Goal: Task Accomplishment & Management: Manage account settings

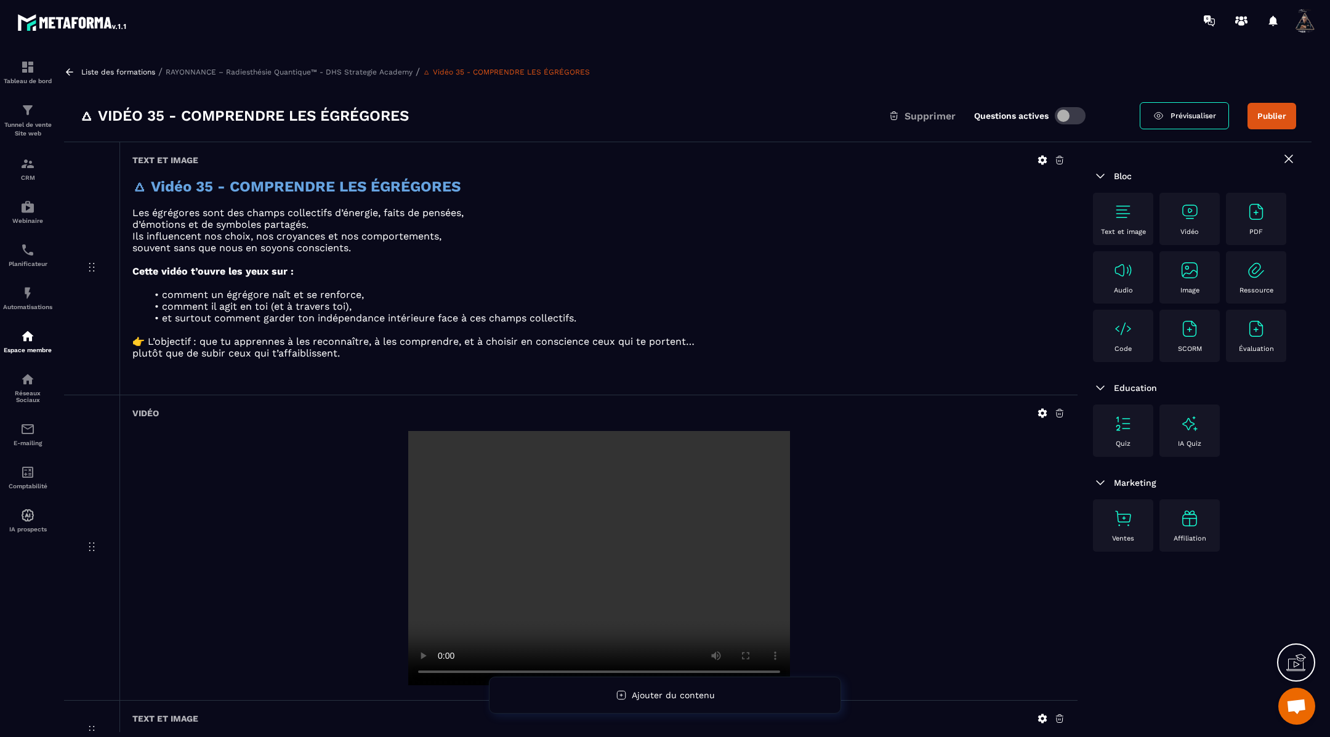
click at [70, 72] on icon at bounding box center [69, 71] width 7 height 7
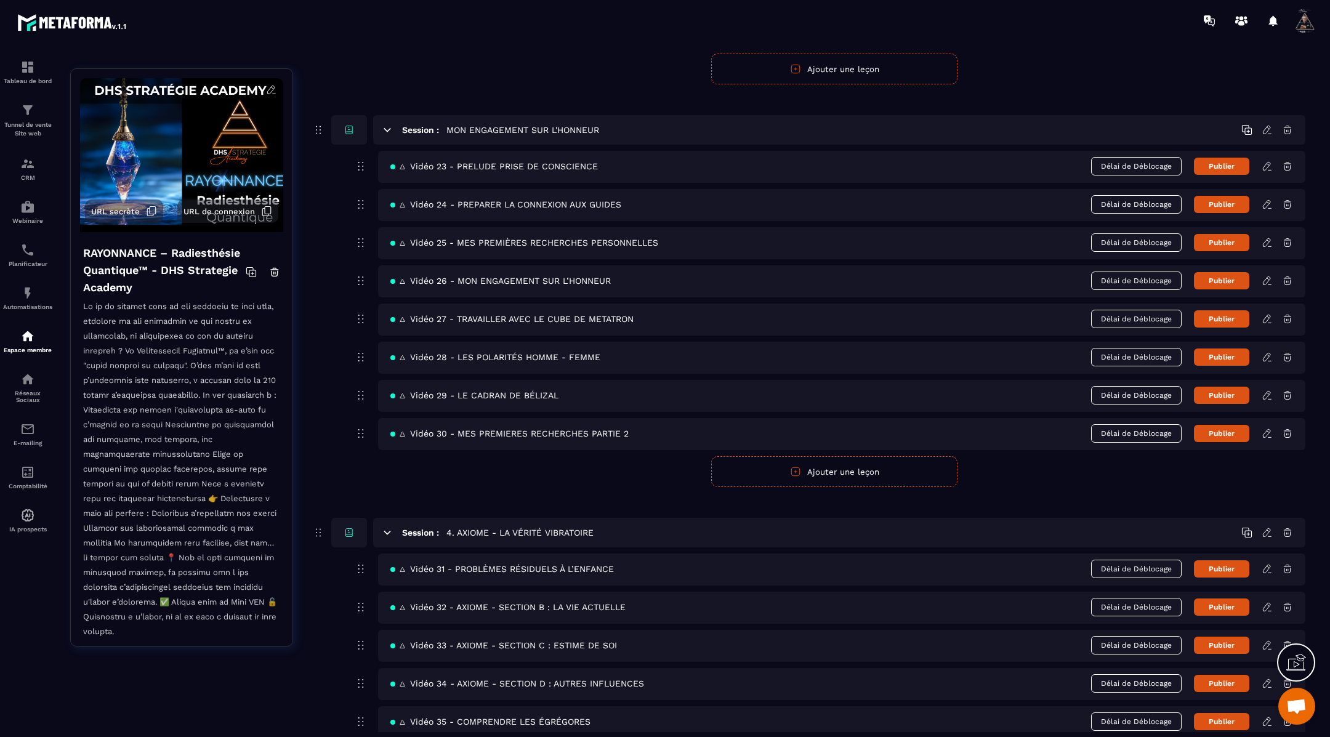
scroll to position [1149, 0]
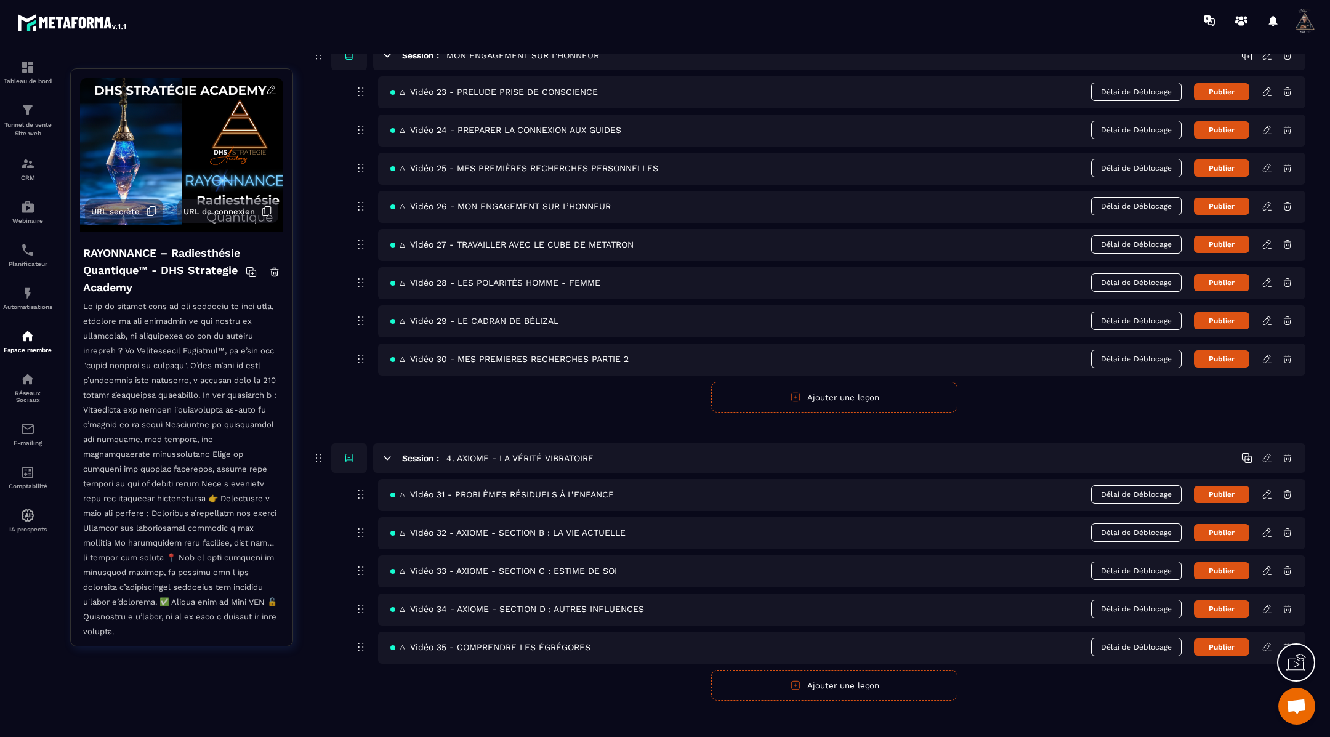
click at [832, 671] on button "Ajouter une leçon" at bounding box center [834, 685] width 246 height 31
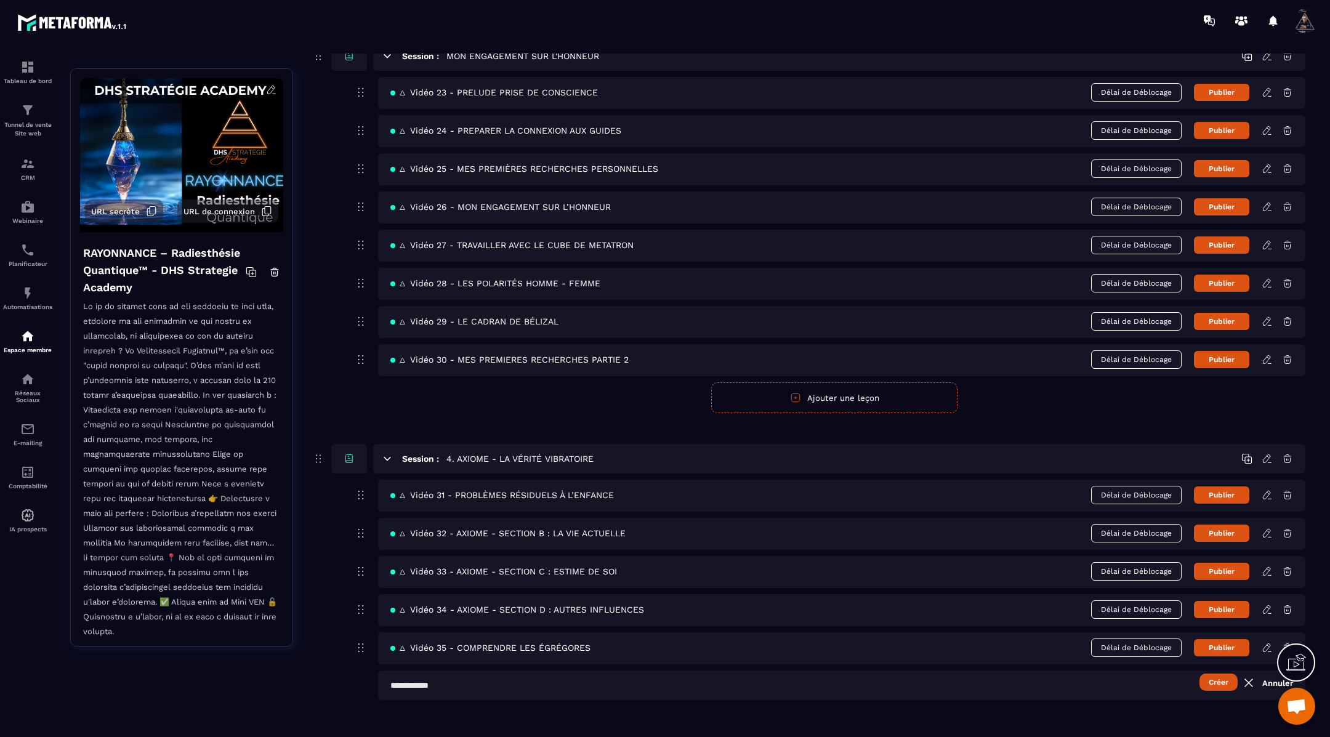
click at [476, 671] on input "text" at bounding box center [842, 686] width 928 height 30
paste input "**********"
type input "**********"
click at [1220, 674] on button "Créer" at bounding box center [1219, 682] width 38 height 17
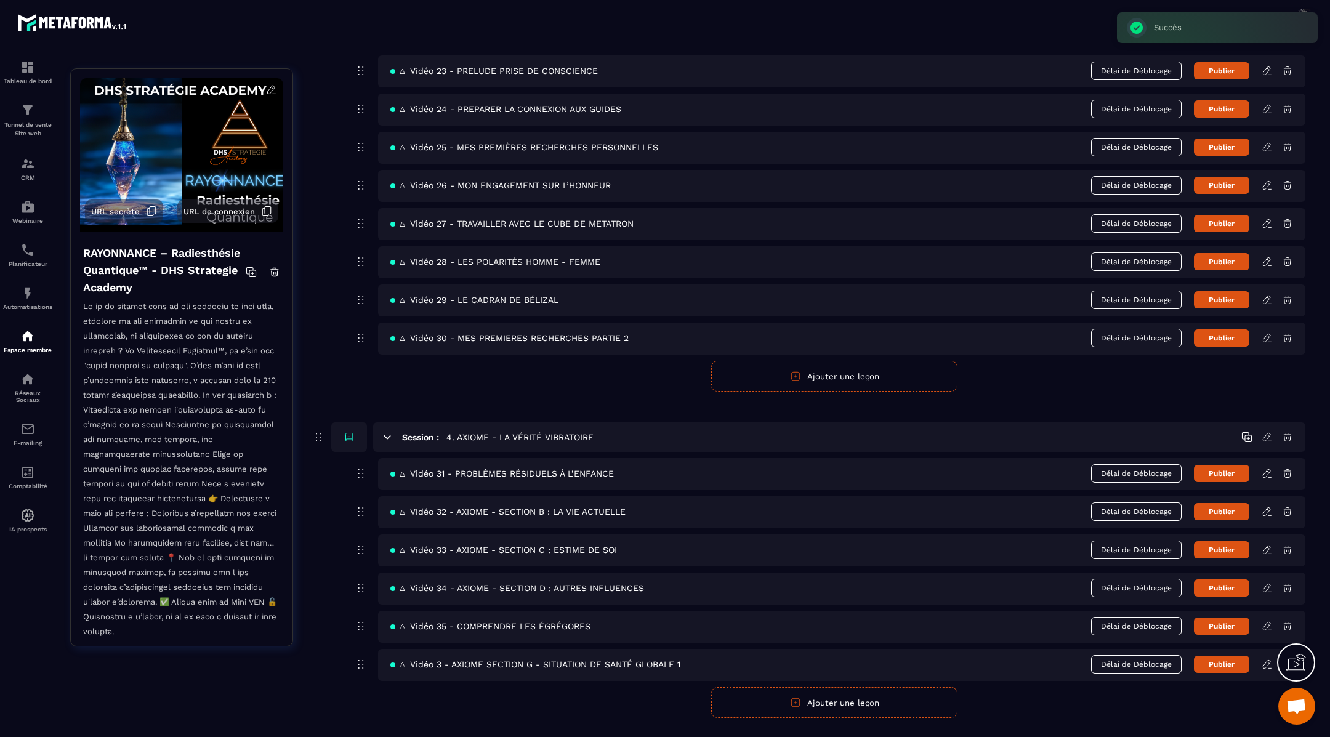
scroll to position [1188, 0]
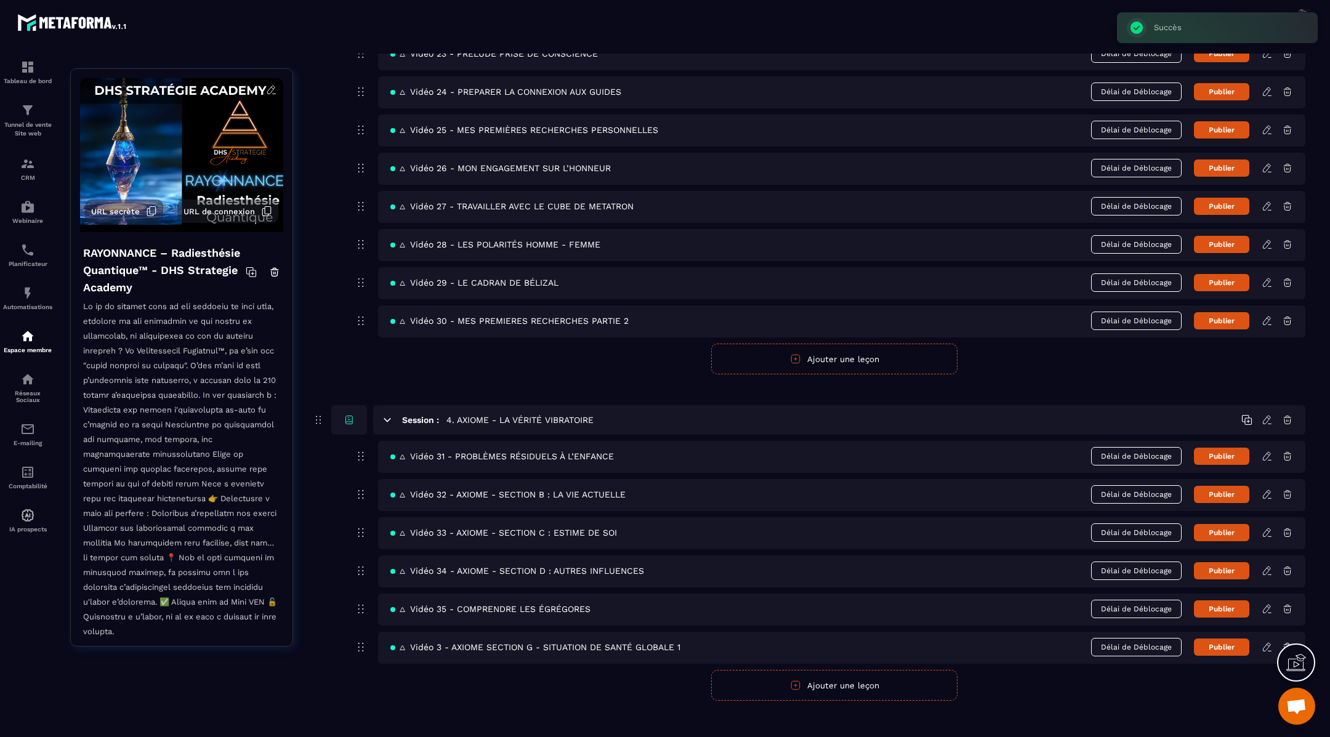
click at [1266, 642] on icon at bounding box center [1267, 647] width 11 height 11
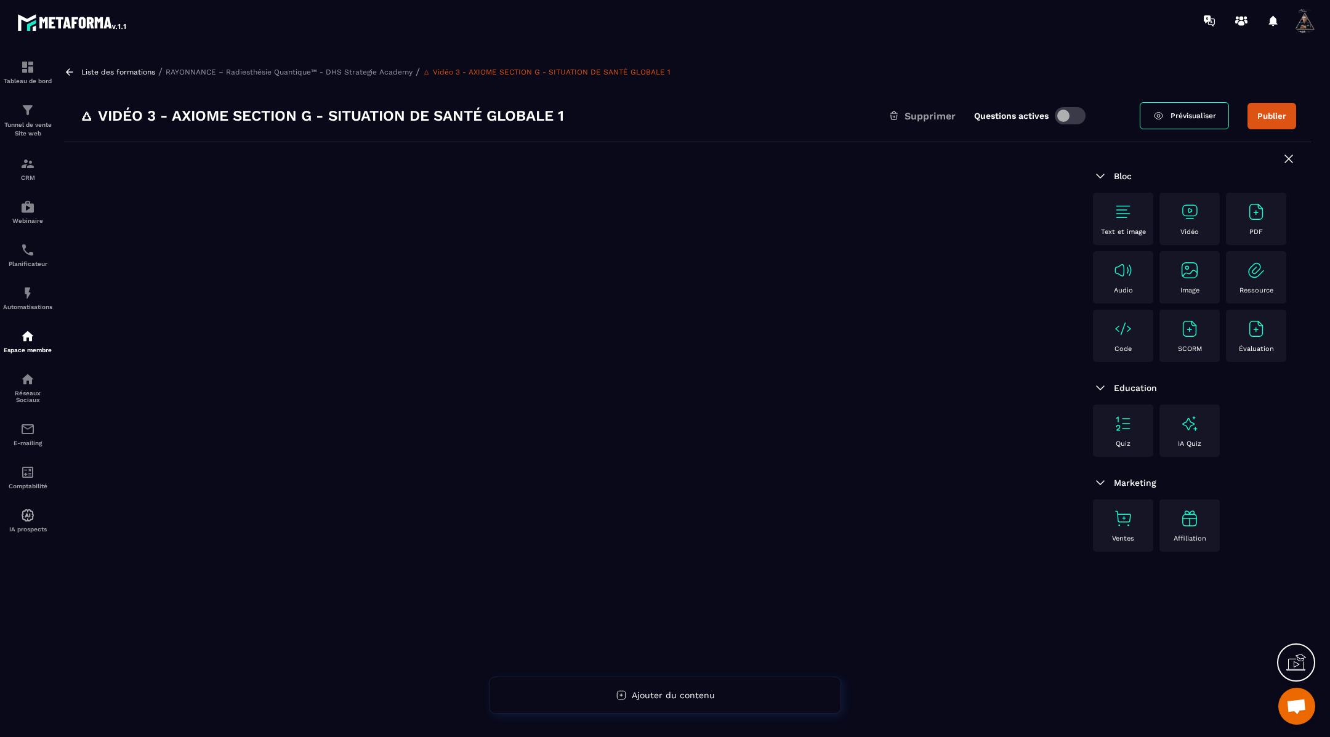
click at [1128, 209] on img at bounding box center [1124, 212] width 20 height 20
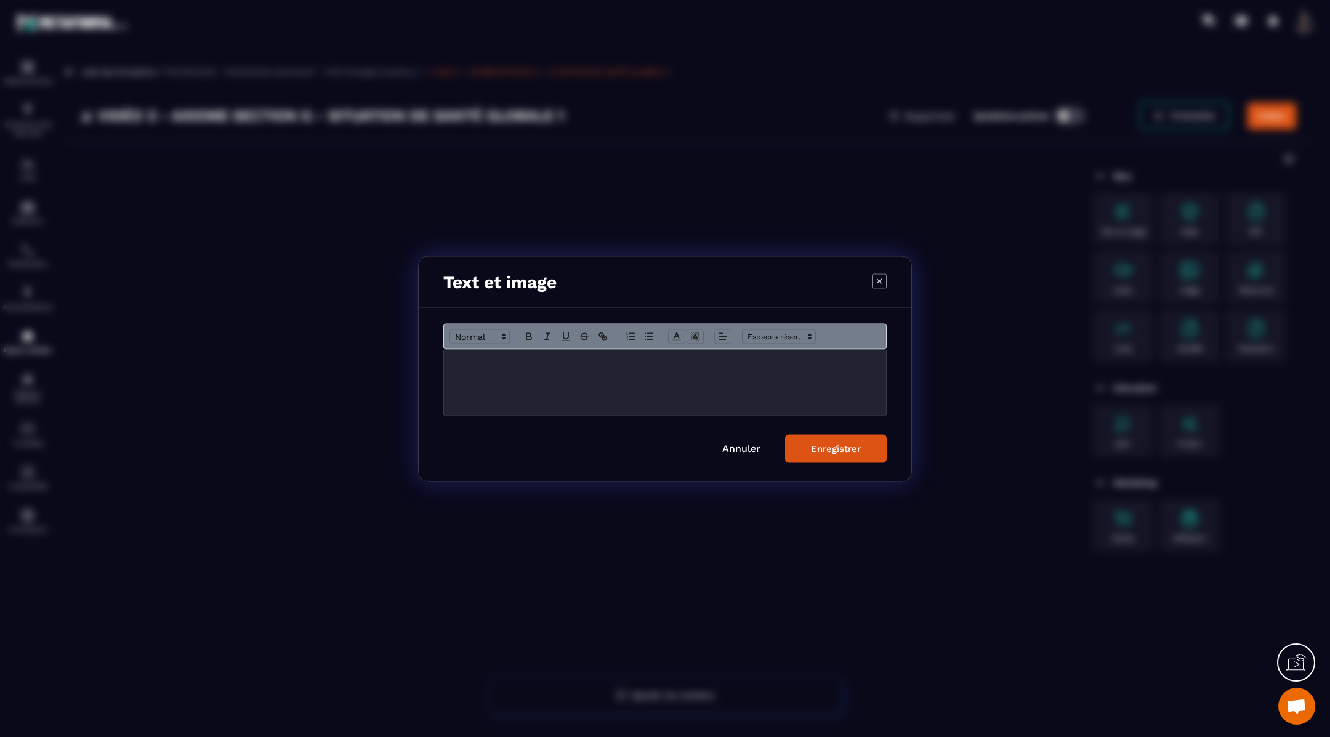
click at [564, 371] on div "Modal window" at bounding box center [665, 382] width 442 height 66
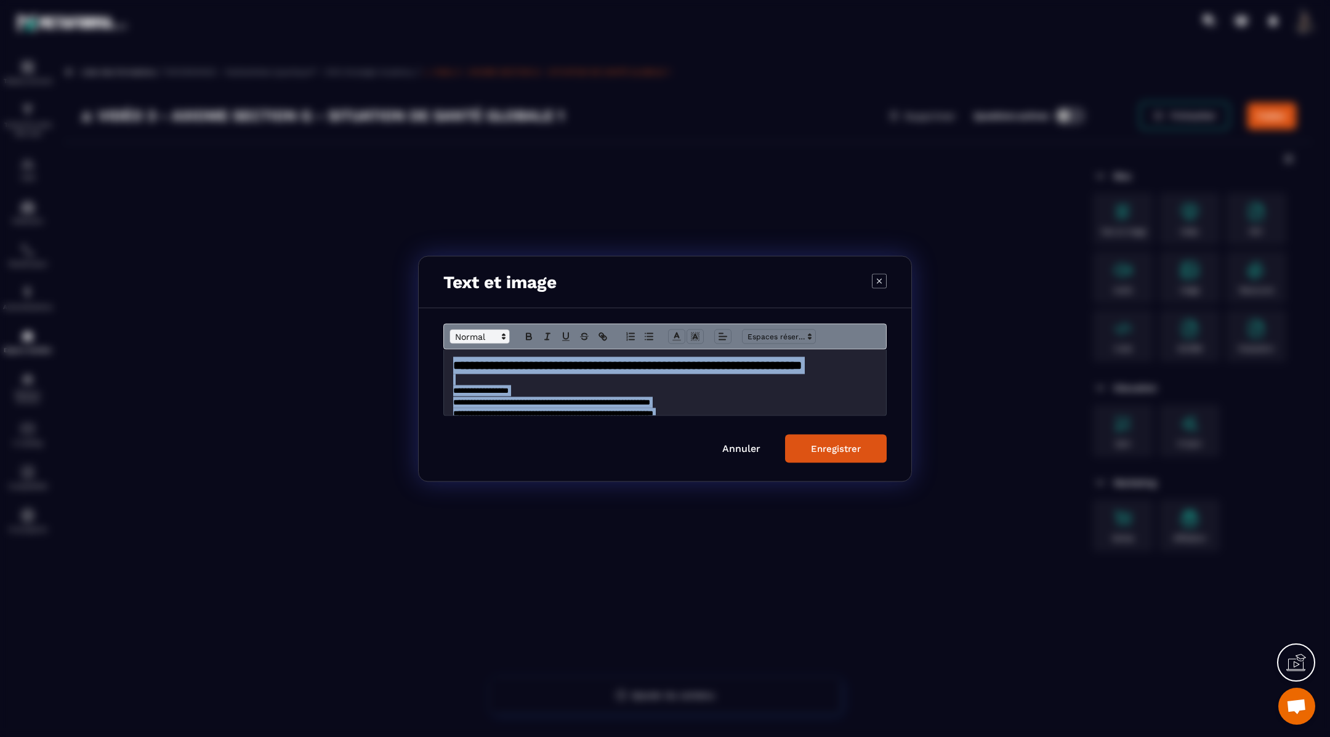
drag, startPoint x: 514, startPoint y: 404, endPoint x: 488, endPoint y: 333, distance: 76.0
click at [488, 333] on div "**********" at bounding box center [664, 369] width 443 height 92
click at [680, 334] on icon "Modal window" at bounding box center [676, 336] width 11 height 11
click at [679, 363] on span "Modal window" at bounding box center [678, 364] width 10 height 10
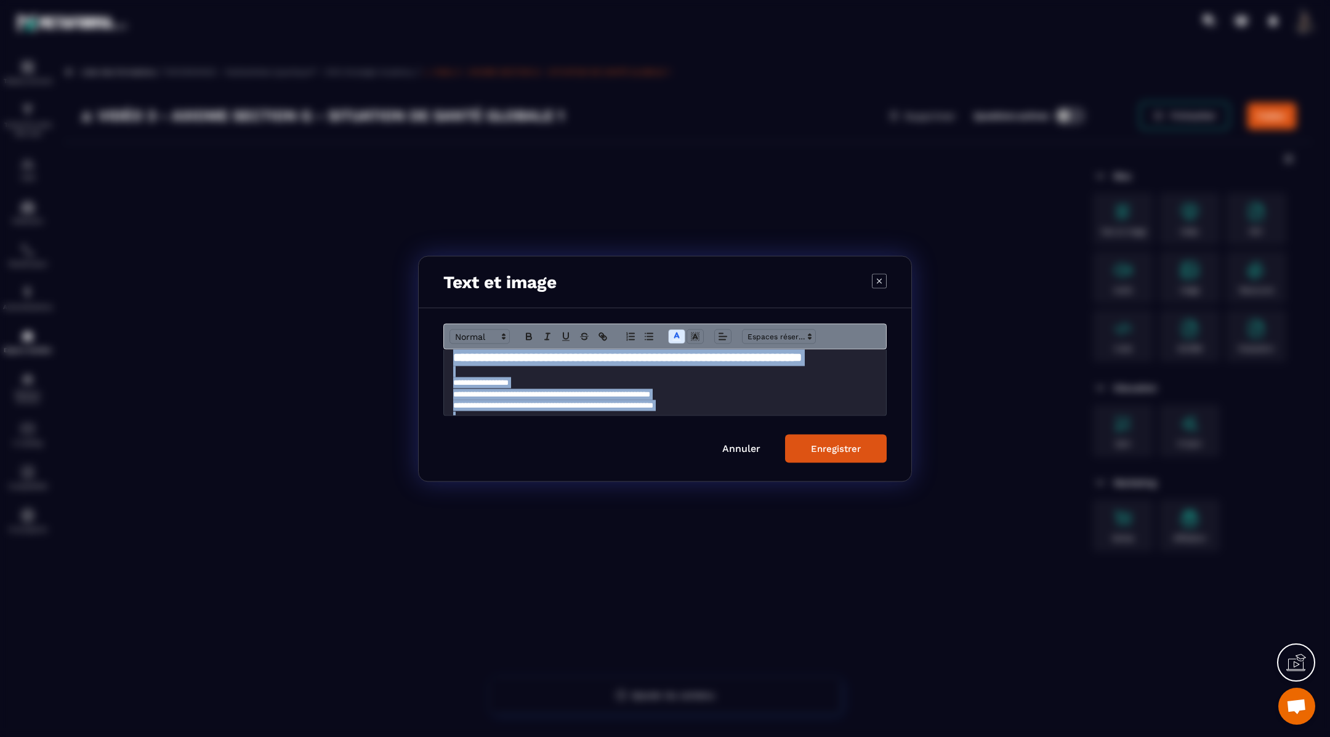
click at [829, 455] on button "Enregistrer" at bounding box center [836, 448] width 102 height 28
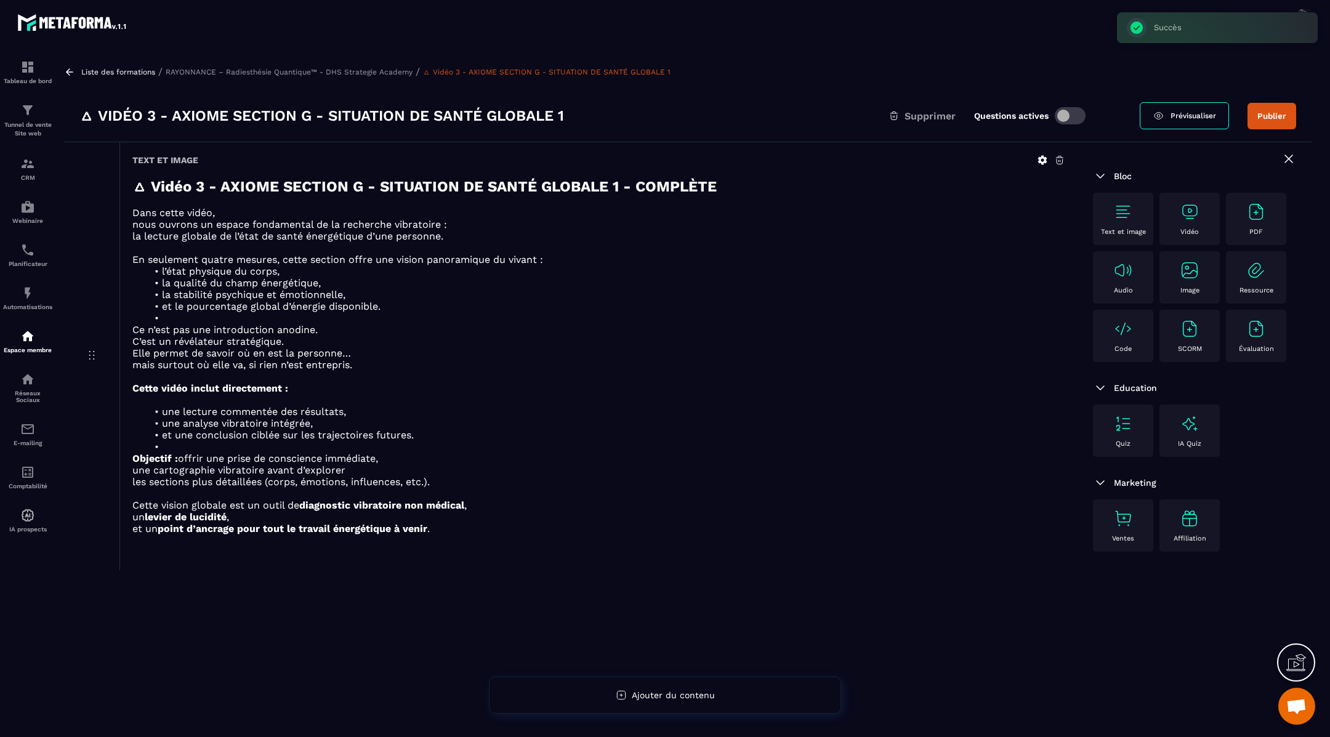
click at [1044, 160] on icon at bounding box center [1042, 160] width 11 height 11
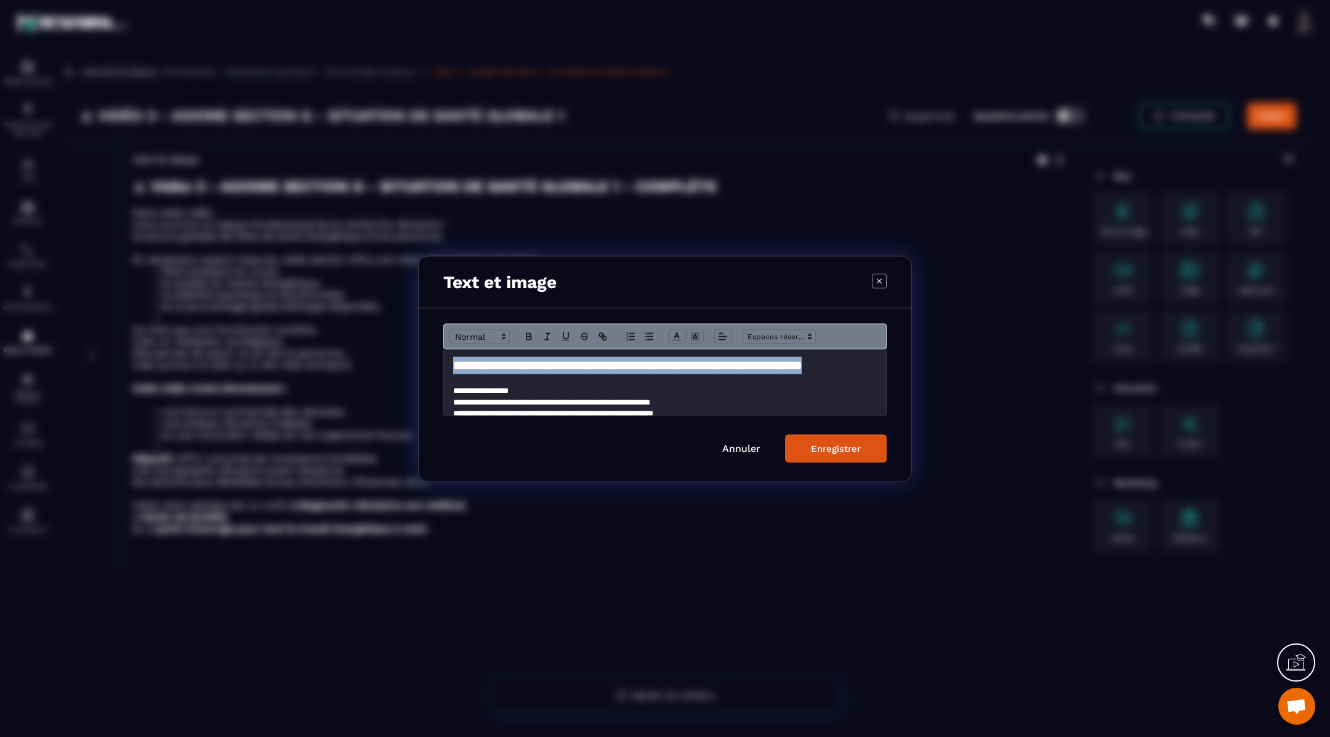
drag, startPoint x: 527, startPoint y: 383, endPoint x: 426, endPoint y: 369, distance: 102.0
click at [426, 369] on div "**********" at bounding box center [665, 394] width 493 height 173
click at [671, 336] on icon "Modal window" at bounding box center [676, 336] width 11 height 11
click at [739, 374] on span "Modal window" at bounding box center [740, 376] width 10 height 10
click at [830, 445] on div "Enregistrer" at bounding box center [836, 448] width 50 height 11
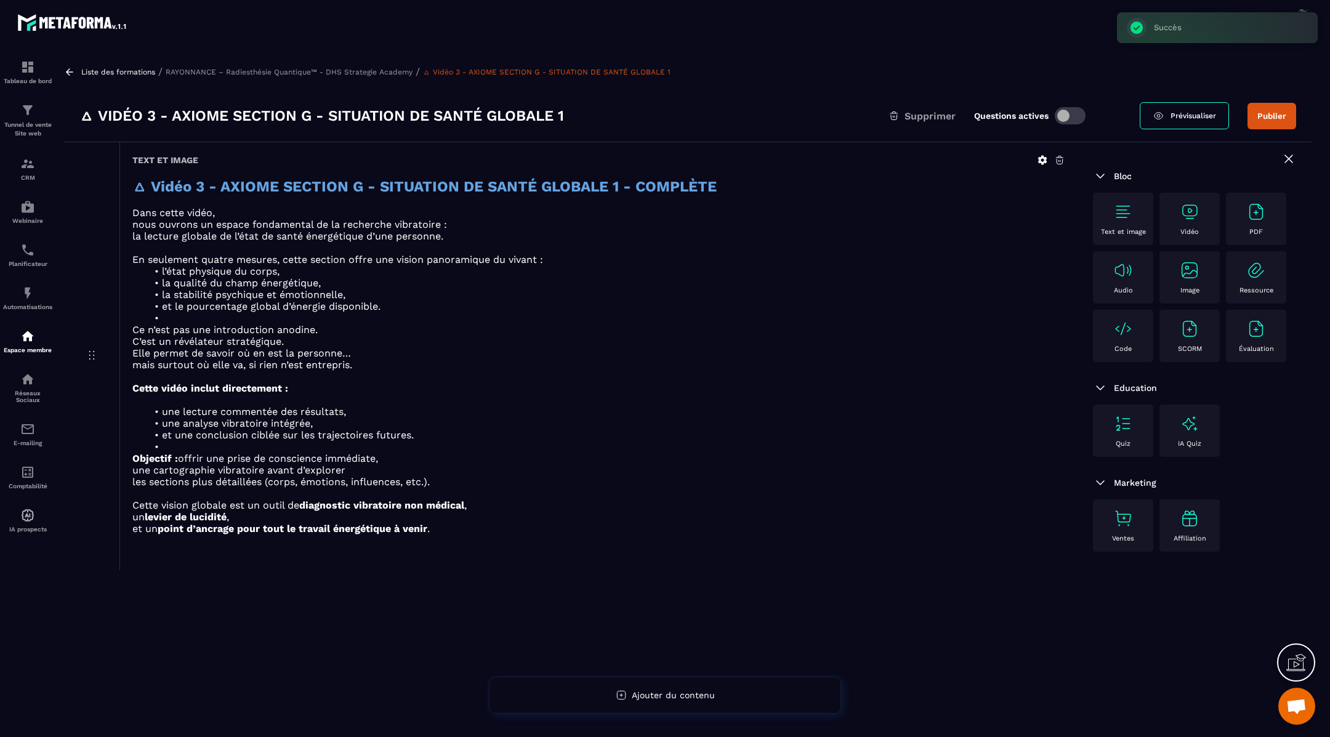
scroll to position [79, 0]
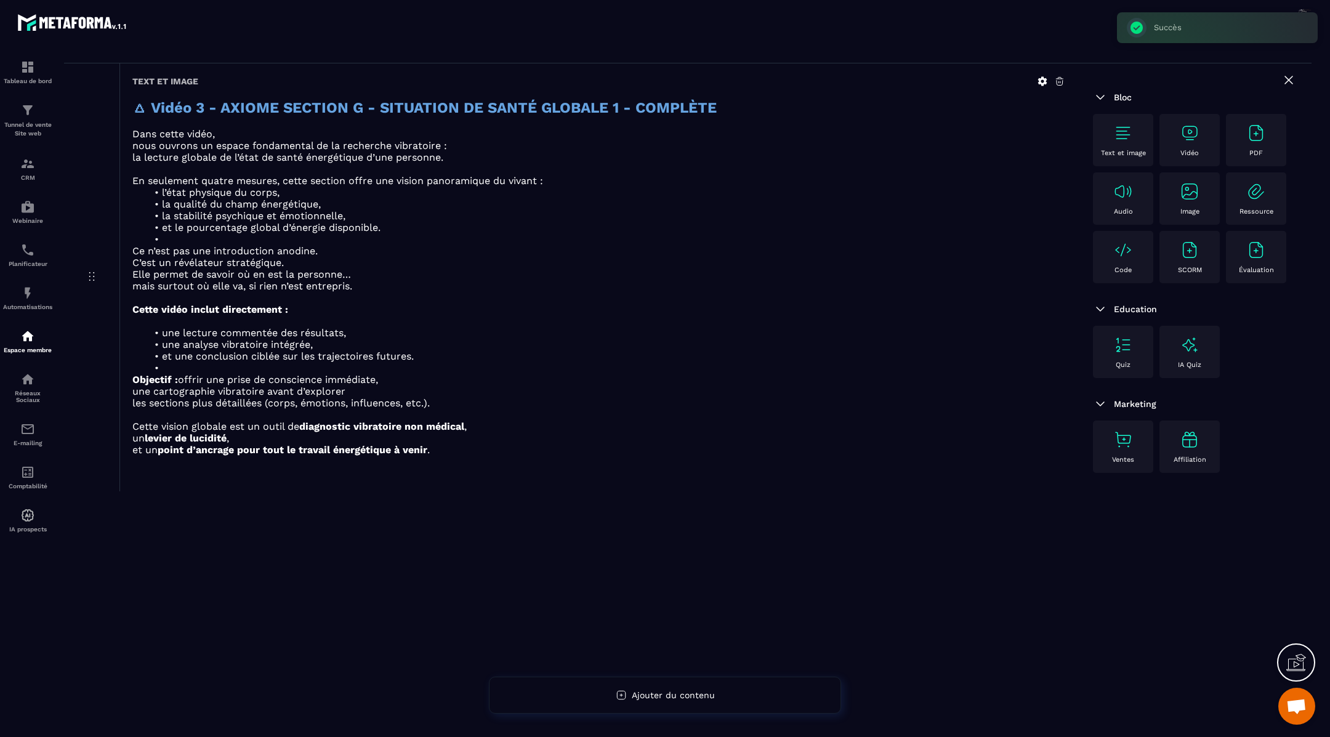
click at [1196, 126] on img at bounding box center [1190, 133] width 20 height 20
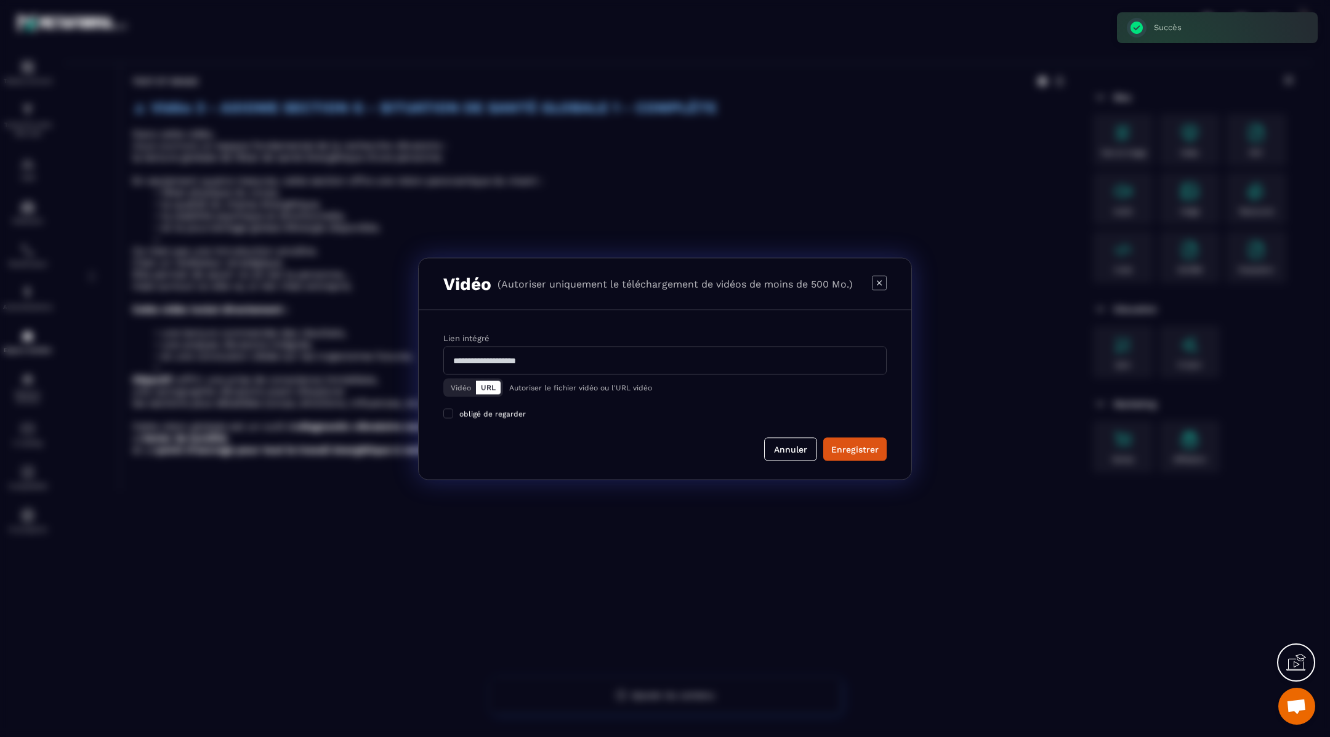
click at [458, 395] on div "Vidéo URL" at bounding box center [473, 387] width 60 height 18
click at [460, 389] on button "Vidéo" at bounding box center [461, 388] width 30 height 14
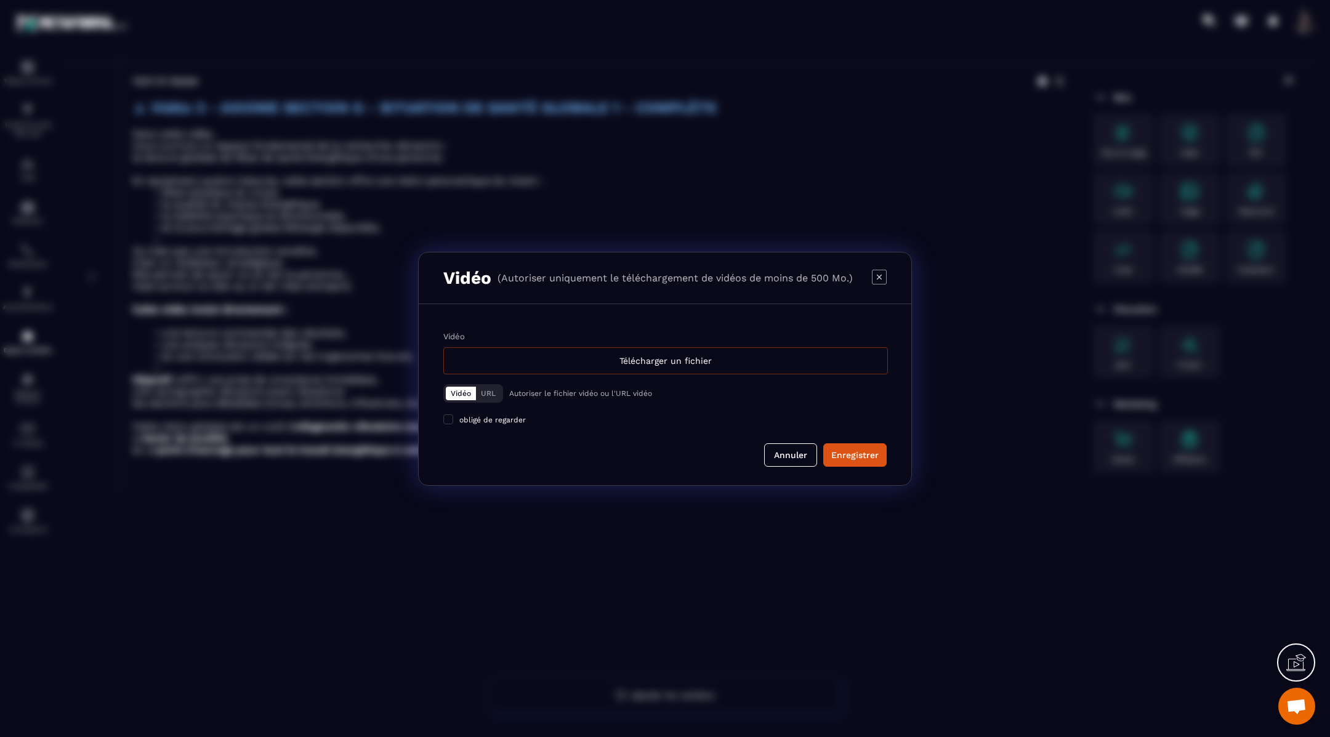
click at [482, 360] on div "Télécharger un fichier" at bounding box center [665, 360] width 445 height 27
click at [0, 0] on input "Vidéo Télécharger un fichier" at bounding box center [0, 0] width 0 height 0
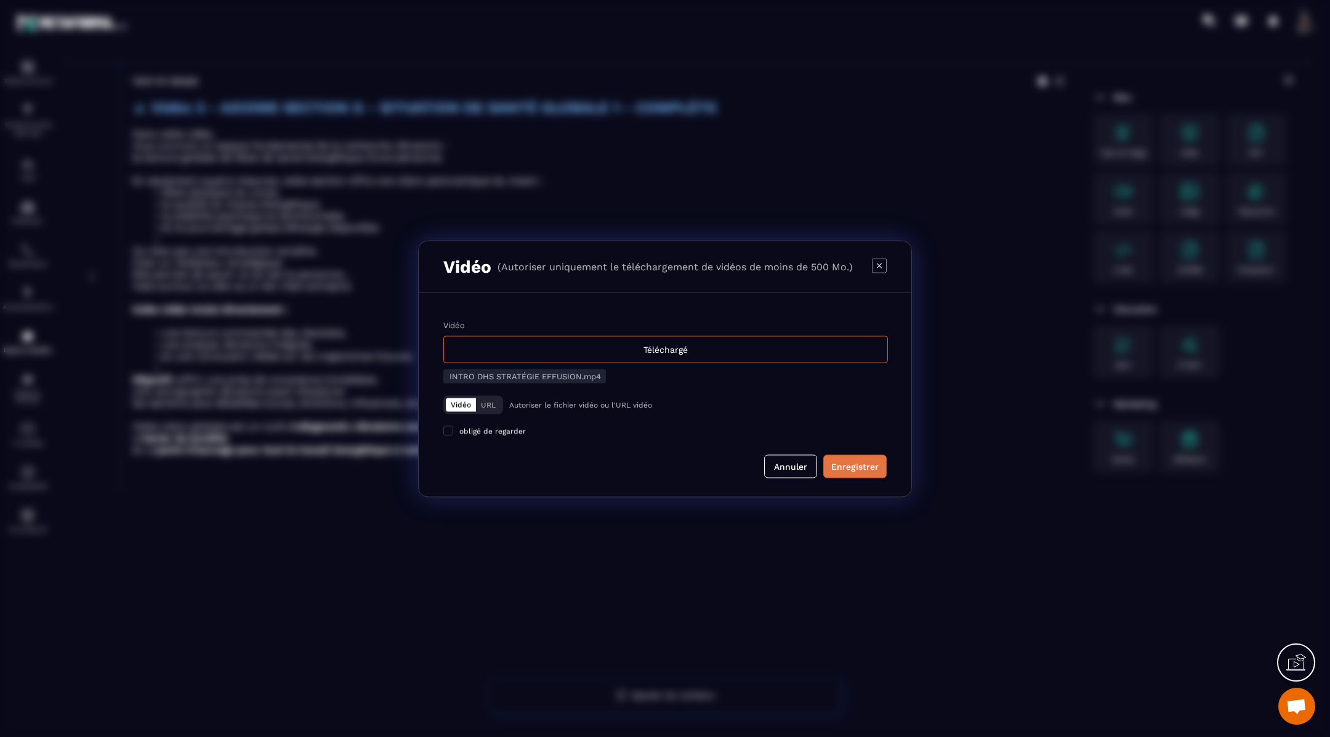
click at [843, 464] on div "Enregistrer" at bounding box center [855, 466] width 47 height 12
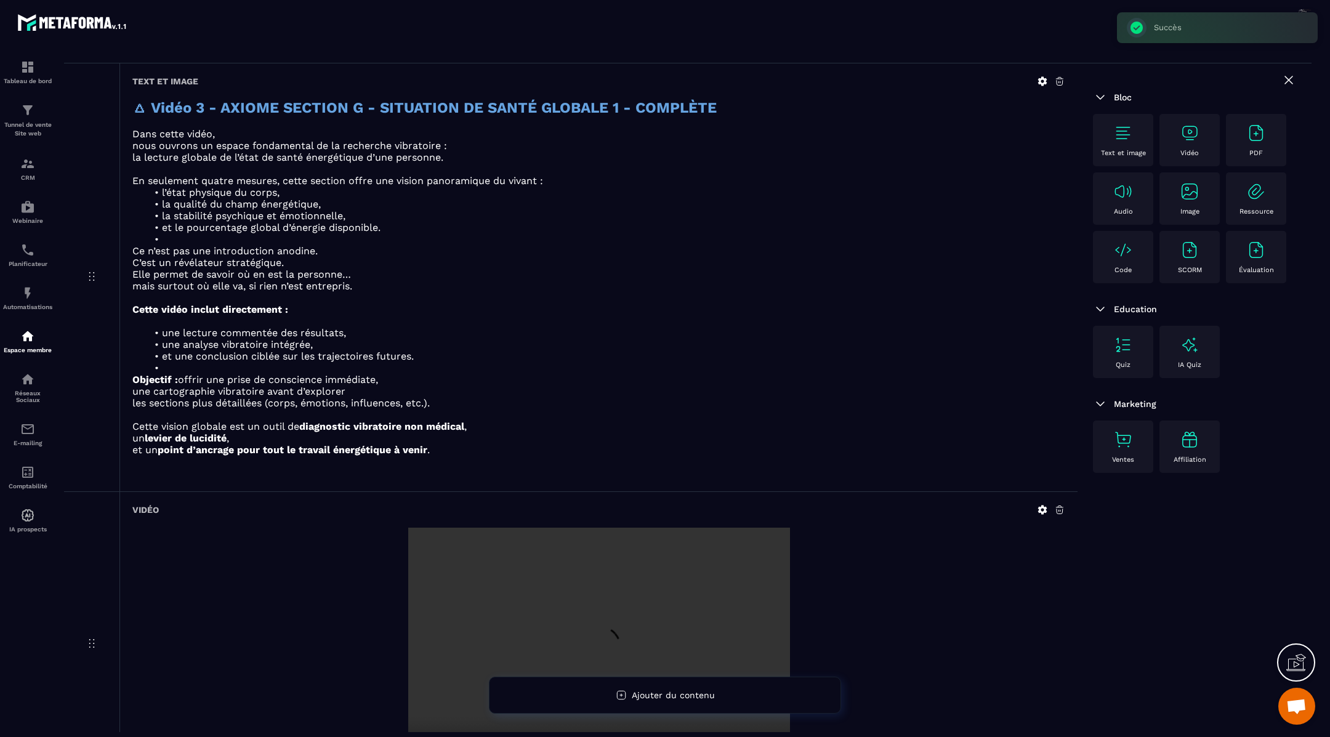
scroll to position [201, 0]
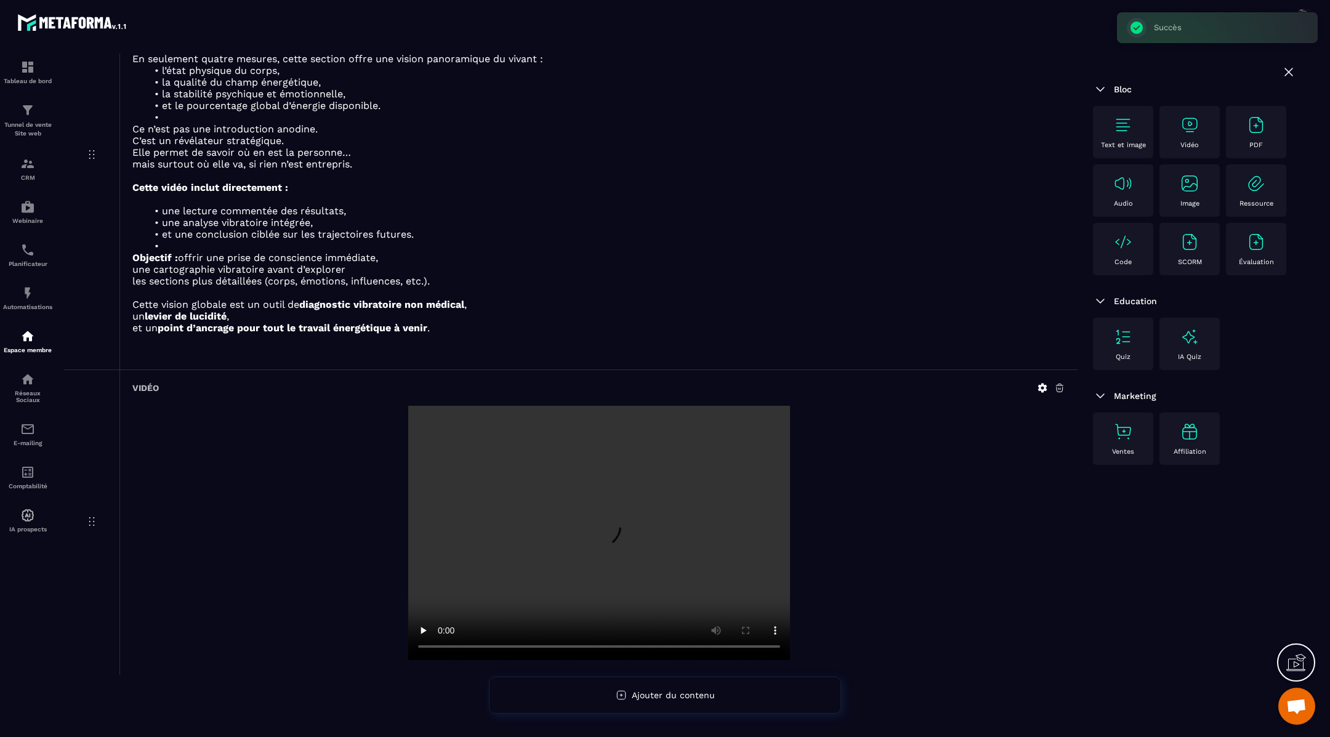
click at [1130, 116] on img at bounding box center [1124, 125] width 20 height 20
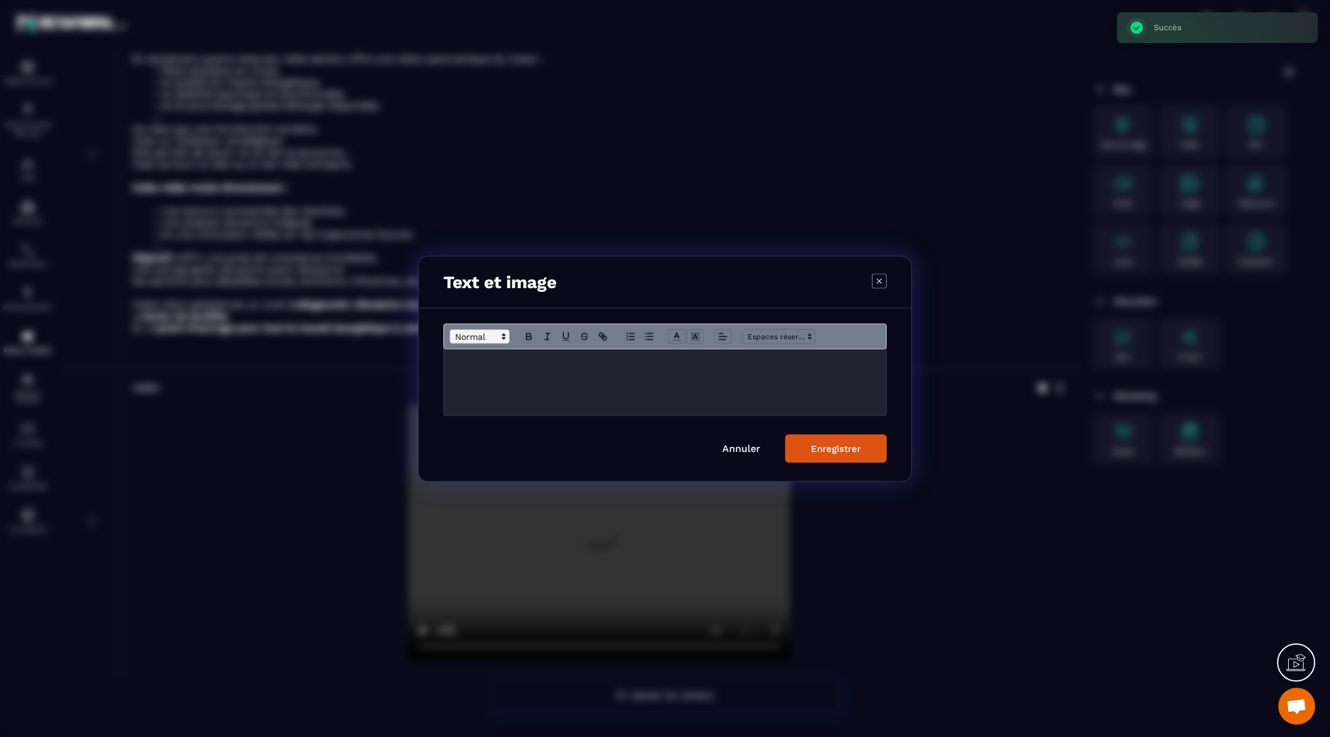
click at [464, 330] on span "Modal window" at bounding box center [480, 336] width 60 height 15
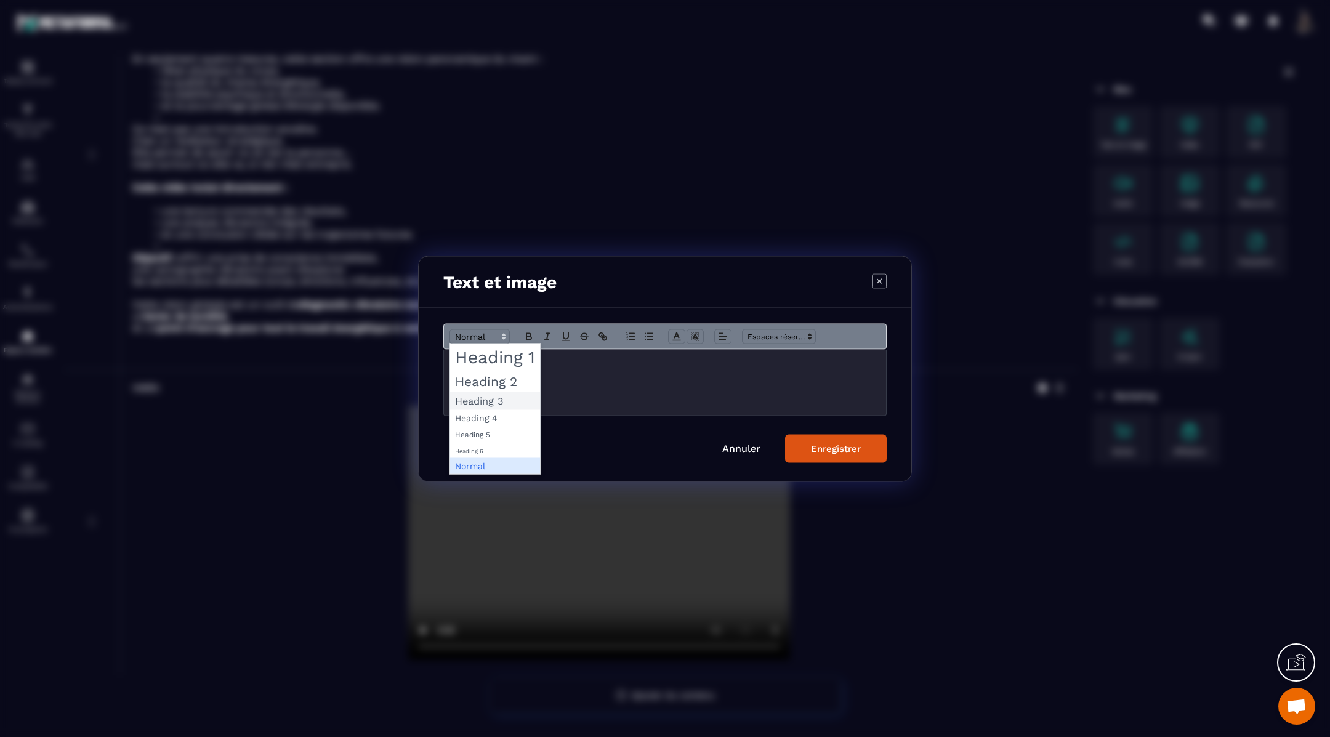
click at [478, 399] on span "Modal window" at bounding box center [495, 401] width 90 height 18
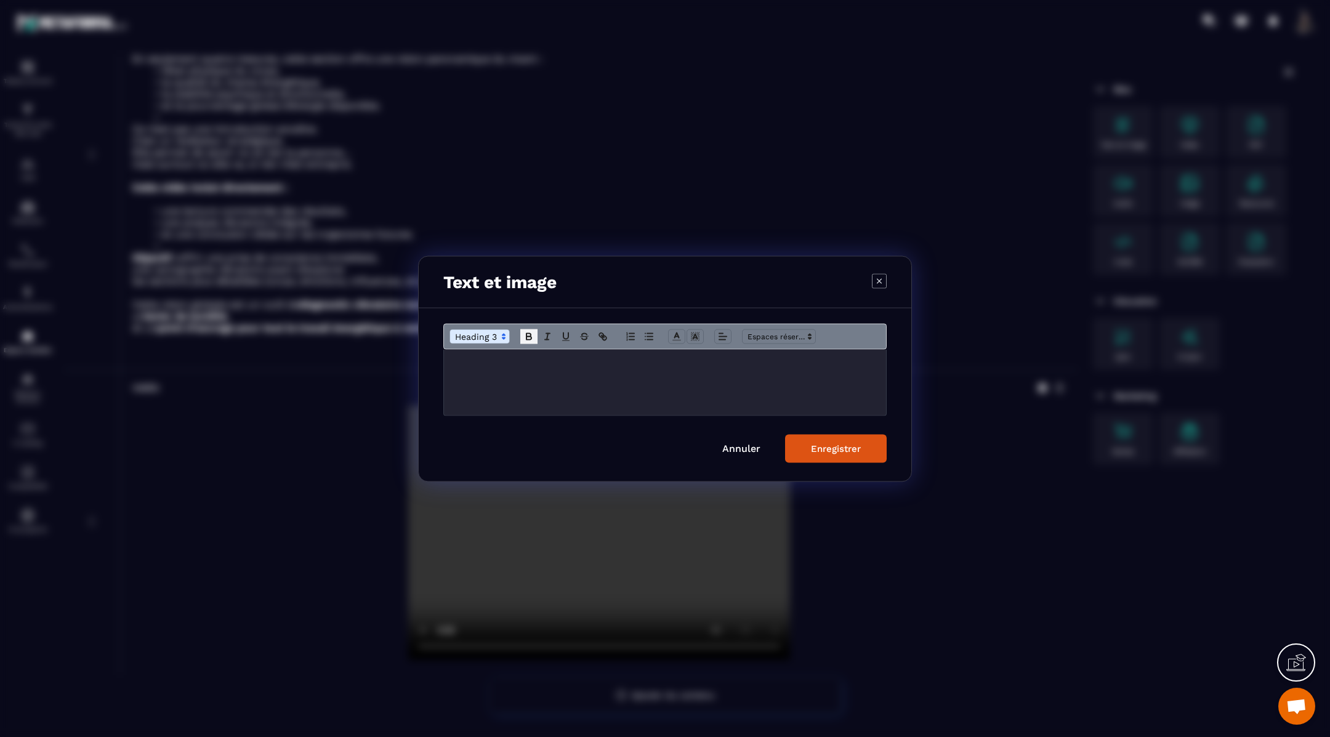
click at [527, 339] on icon "Modal window" at bounding box center [529, 336] width 11 height 11
drag, startPoint x: 533, startPoint y: 392, endPoint x: 448, endPoint y: 381, distance: 85.2
click at [448, 381] on div "**********" at bounding box center [665, 382] width 442 height 66
click at [529, 338] on icon "Modal window" at bounding box center [529, 336] width 11 height 11
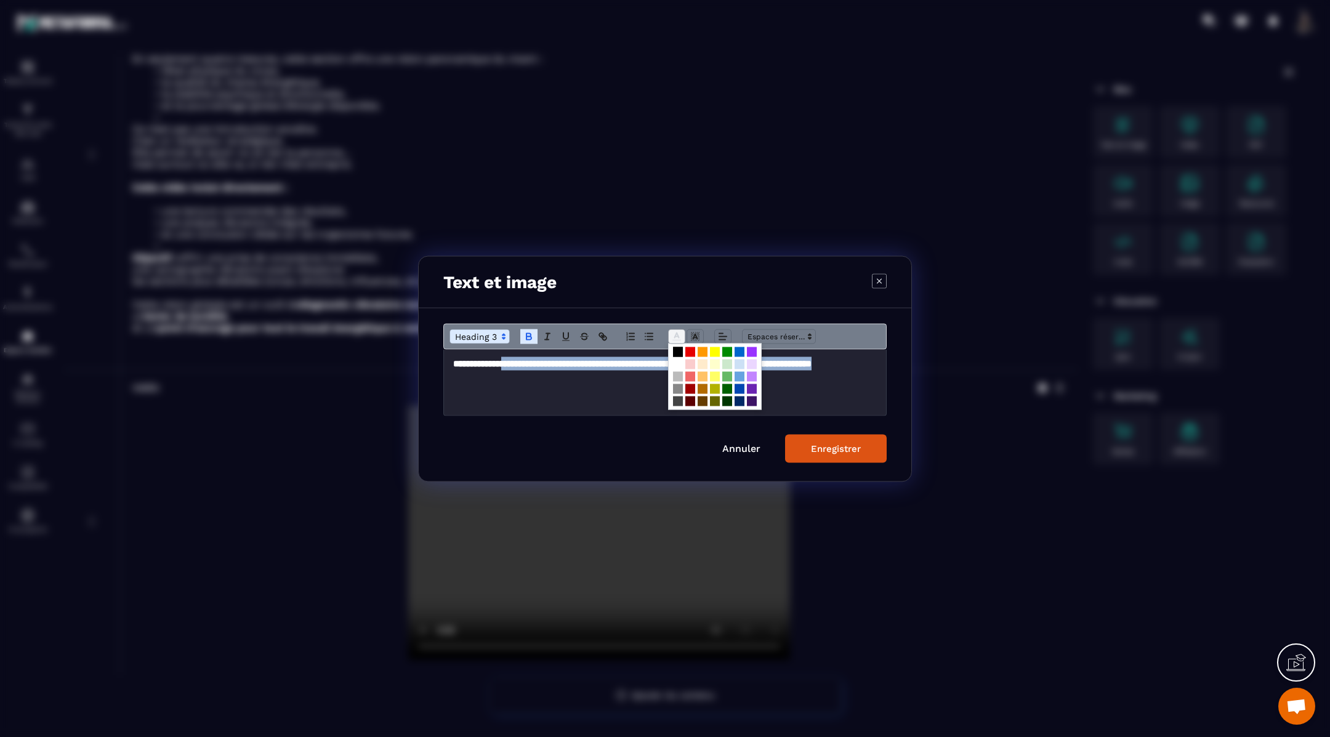
click at [673, 330] on span "Modal window" at bounding box center [676, 336] width 17 height 15
click at [739, 374] on span "Modal window" at bounding box center [740, 376] width 10 height 10
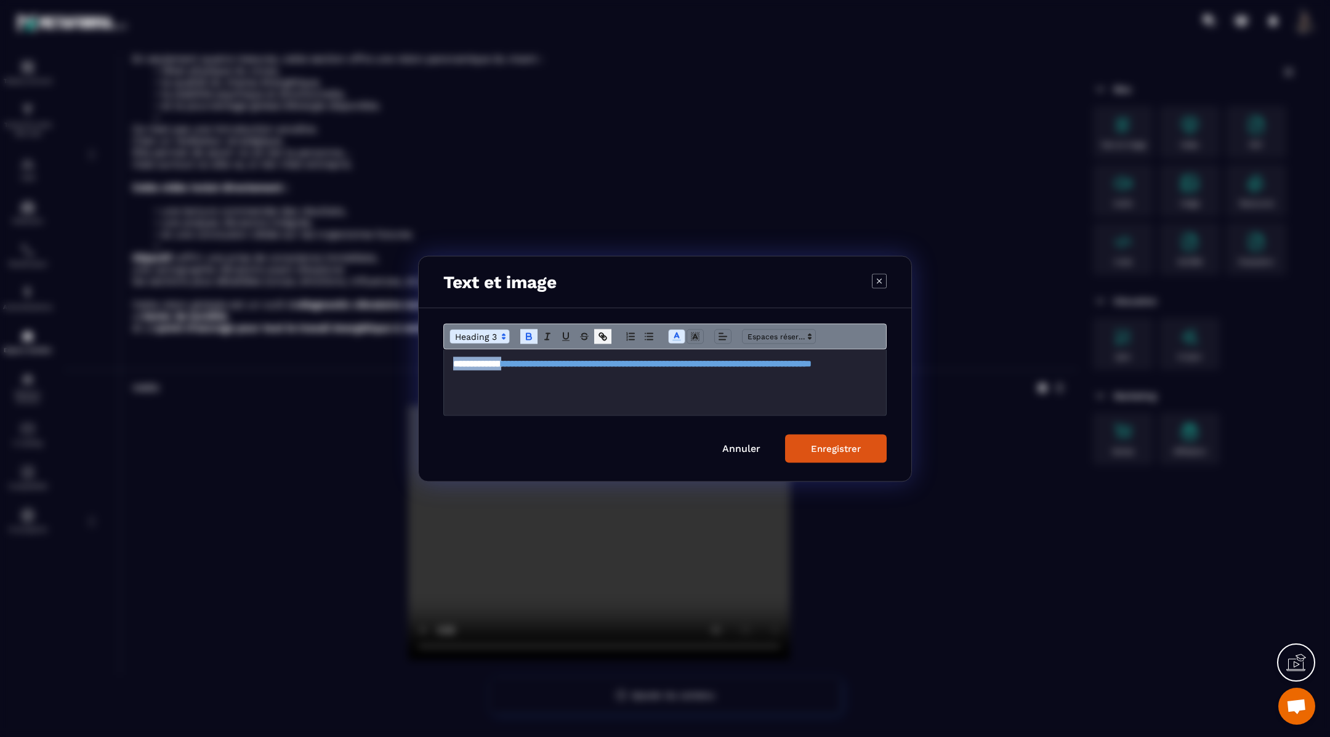
click at [602, 334] on icon "Modal window" at bounding box center [601, 335] width 4 height 4
type input "**********"
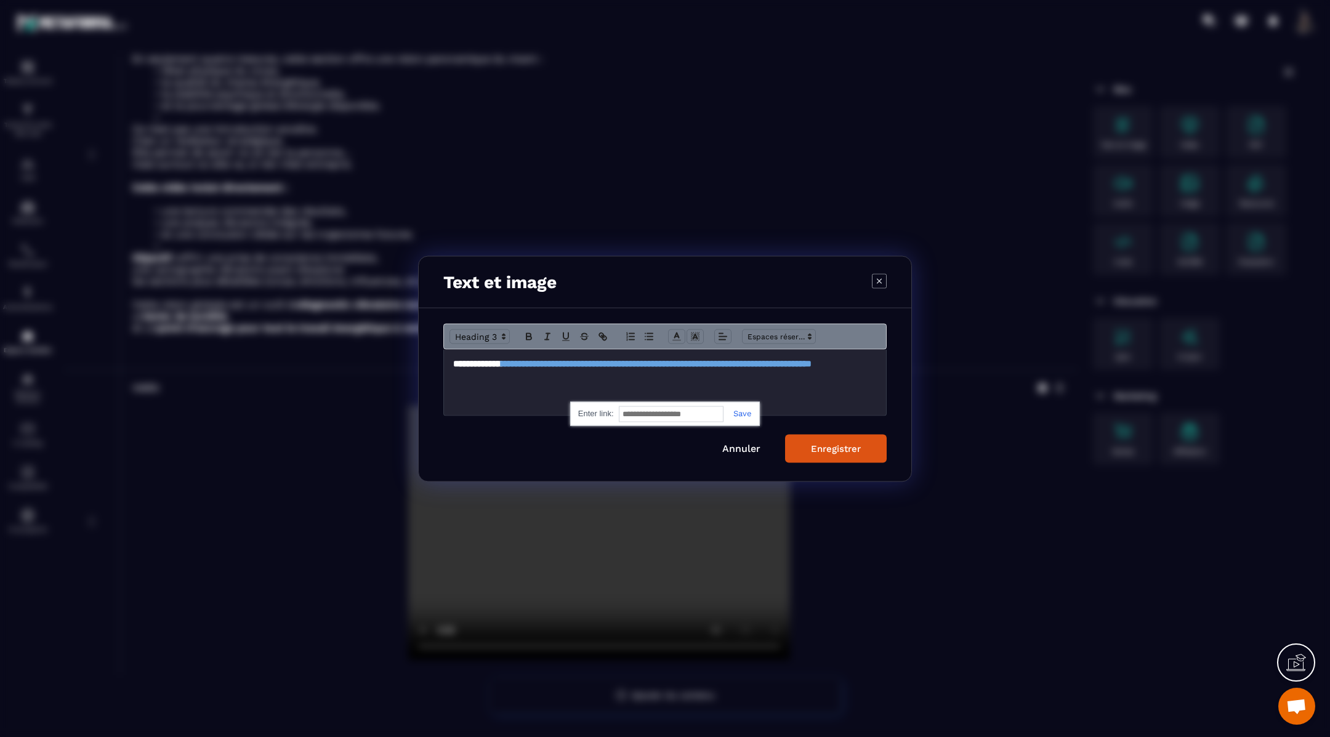
paste input "**********"
type input "**********"
click at [742, 412] on link "Modal window" at bounding box center [738, 412] width 28 height 9
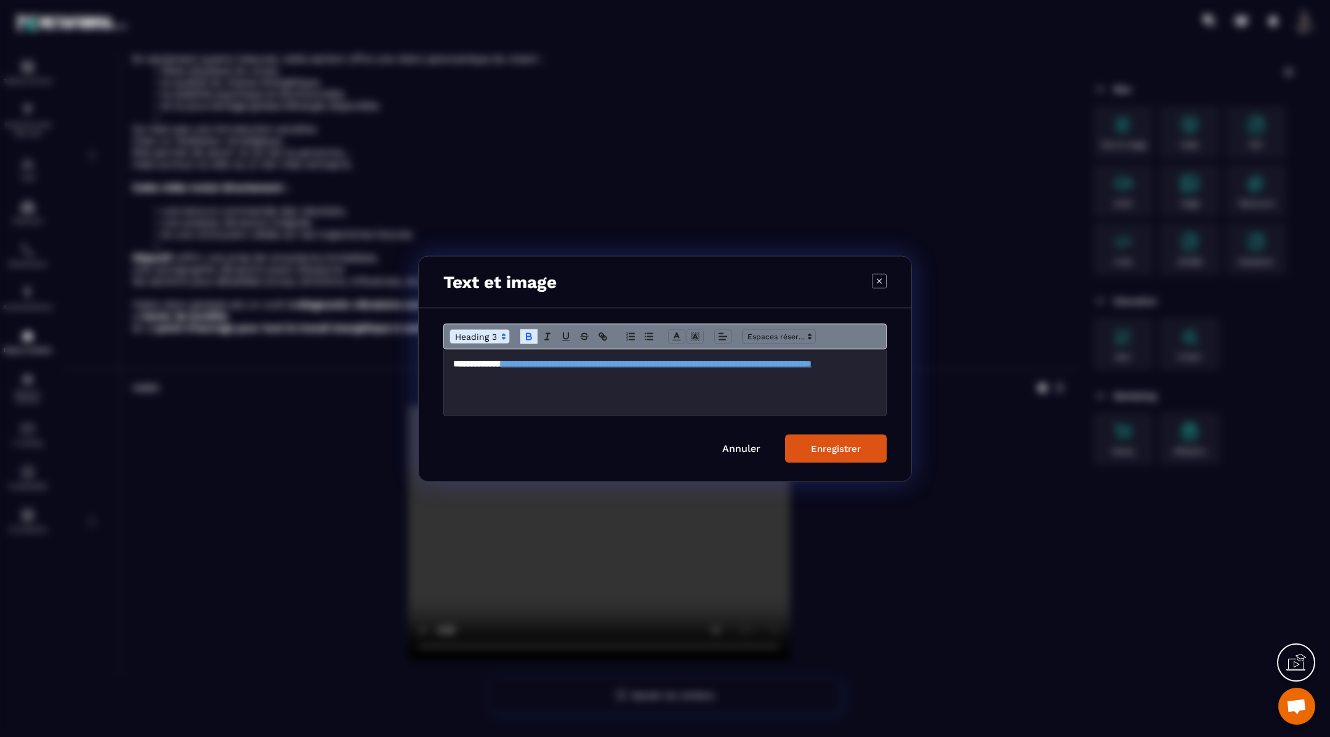
click at [840, 448] on div "Enregistrer" at bounding box center [836, 448] width 50 height 11
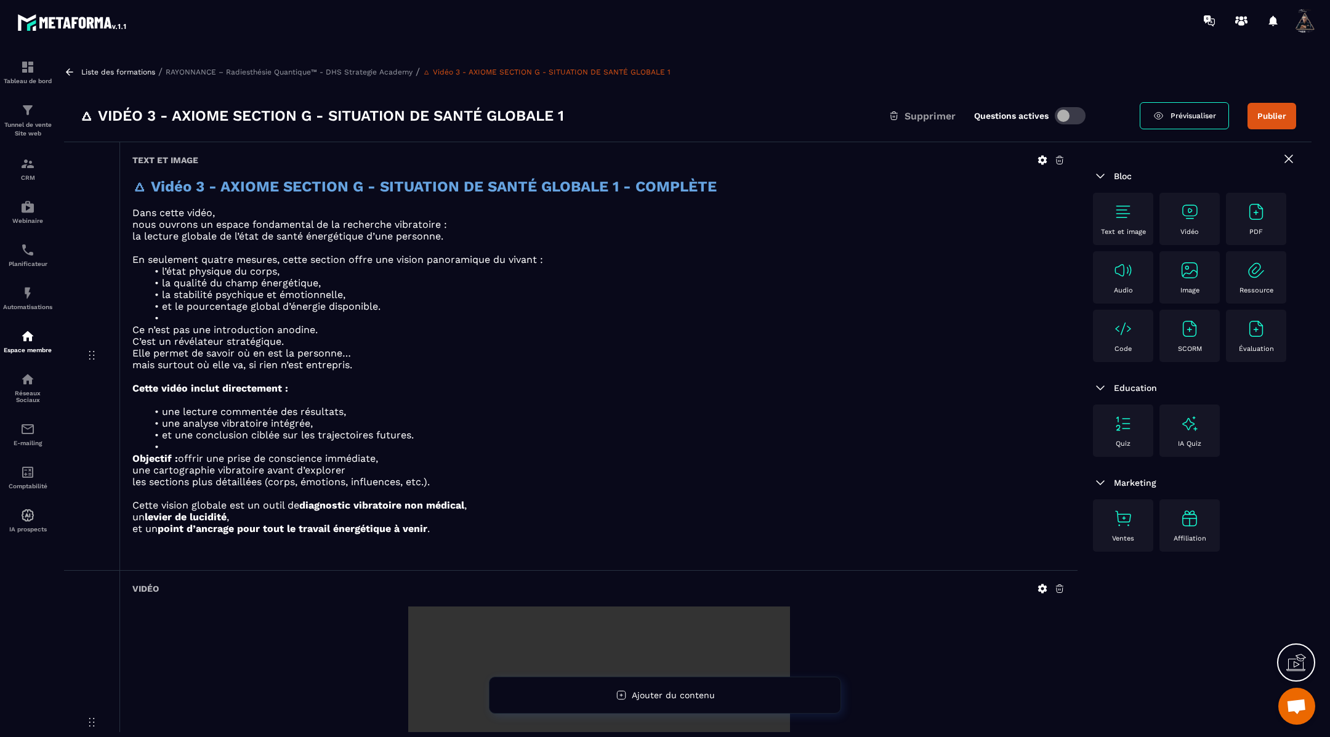
click at [72, 72] on icon at bounding box center [69, 72] width 11 height 11
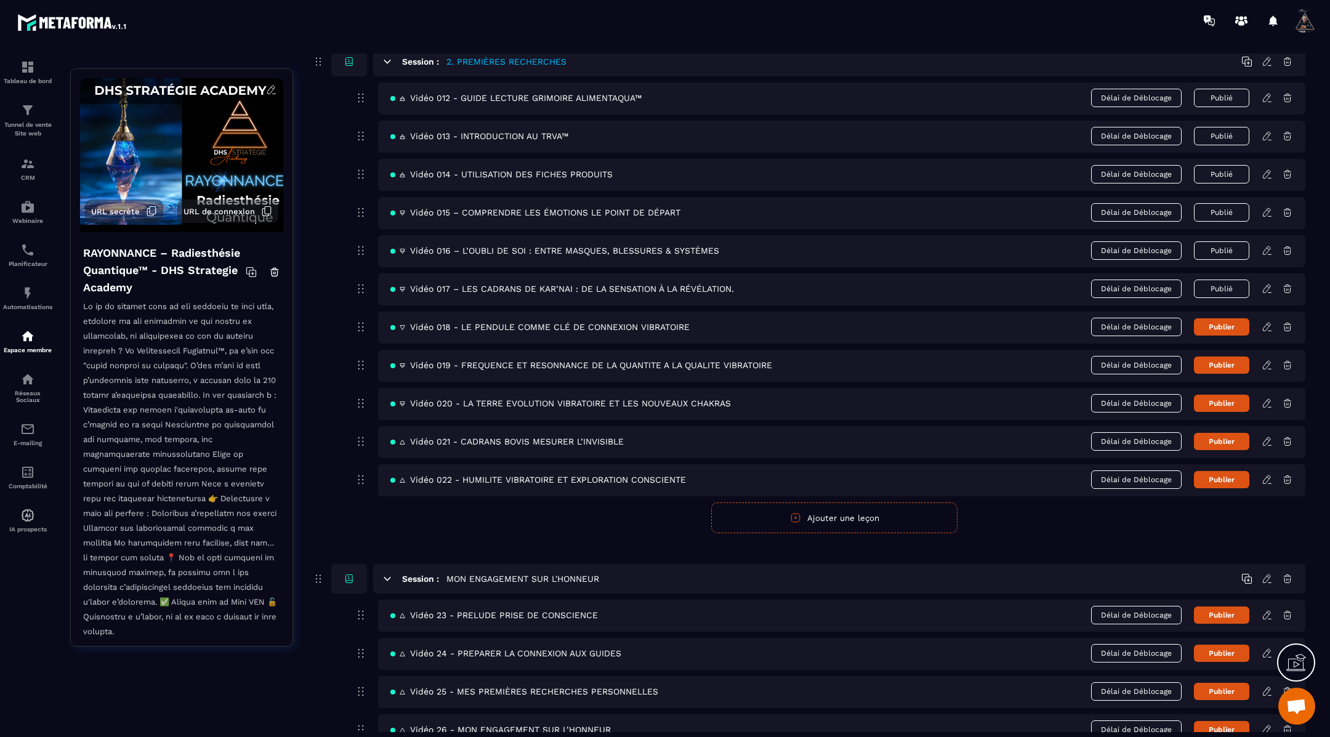
scroll to position [1188, 0]
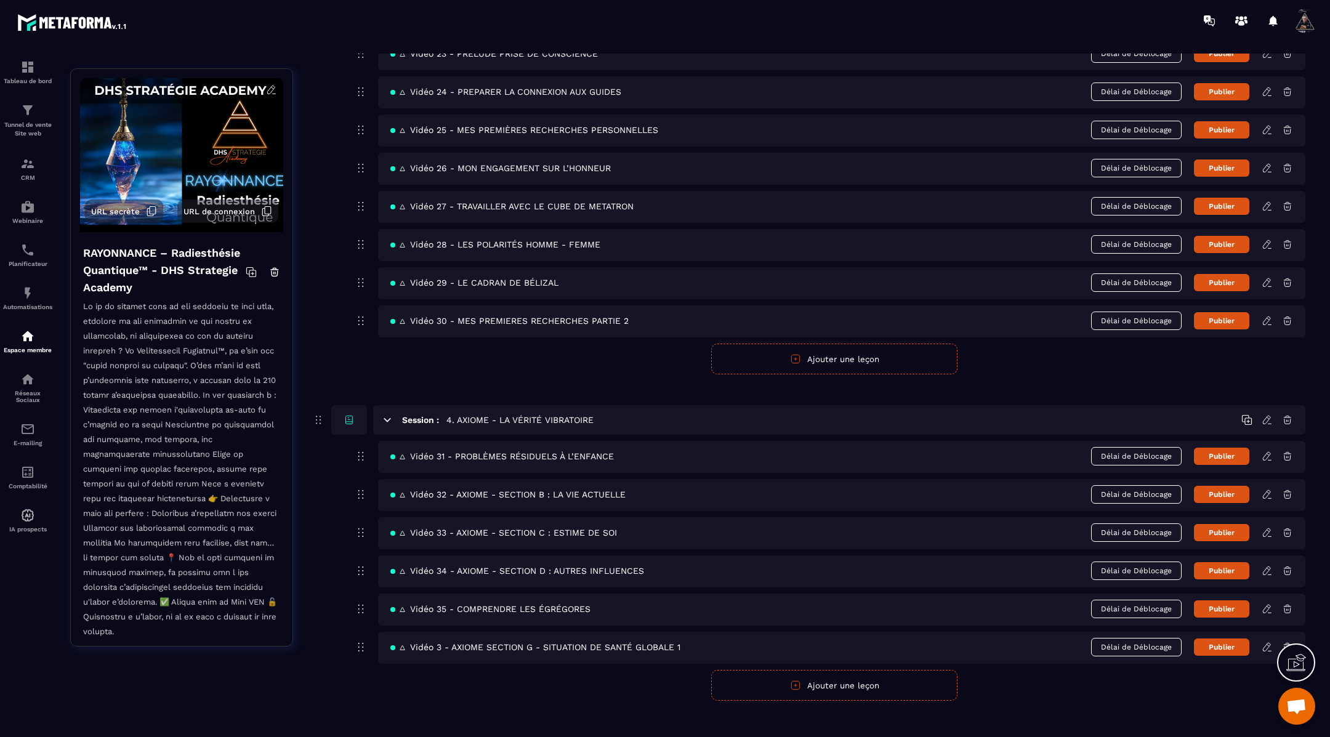
click at [1269, 604] on icon at bounding box center [1267, 609] width 11 height 11
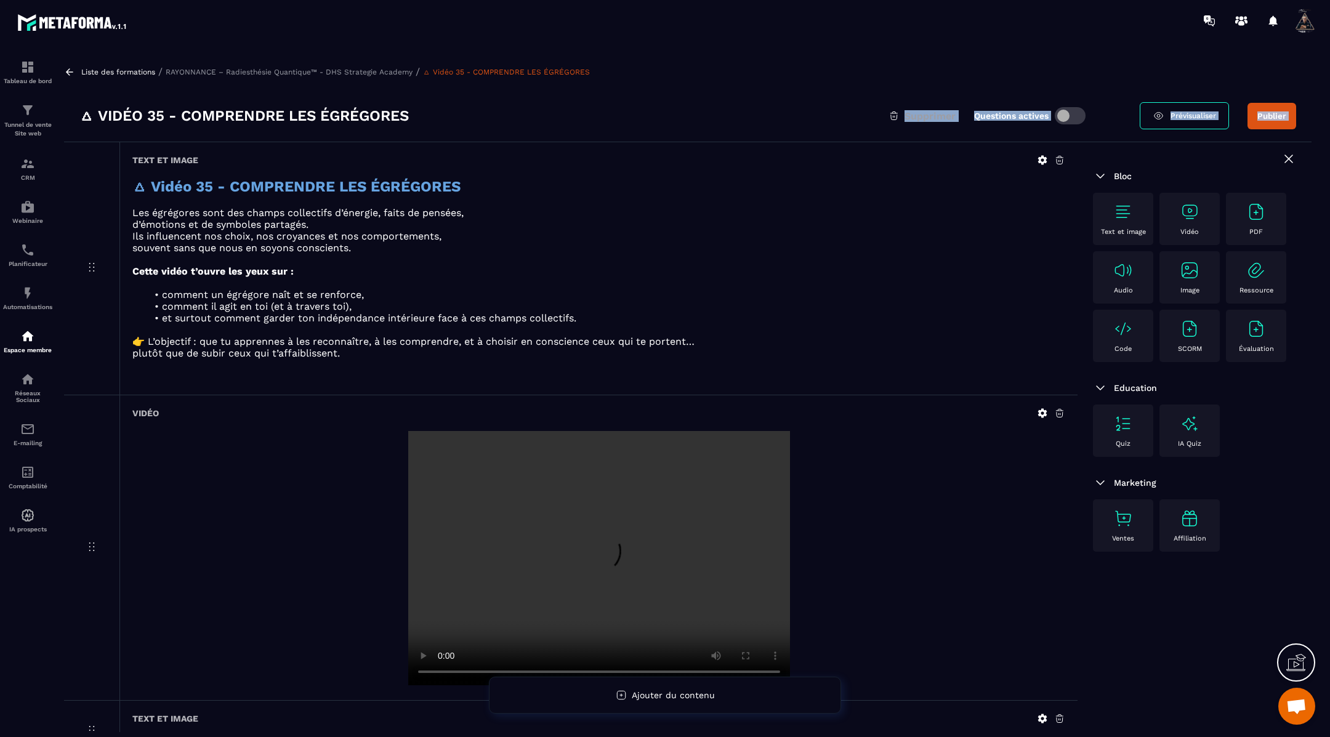
drag, startPoint x: 434, startPoint y: 115, endPoint x: 435, endPoint y: 155, distance: 40.1
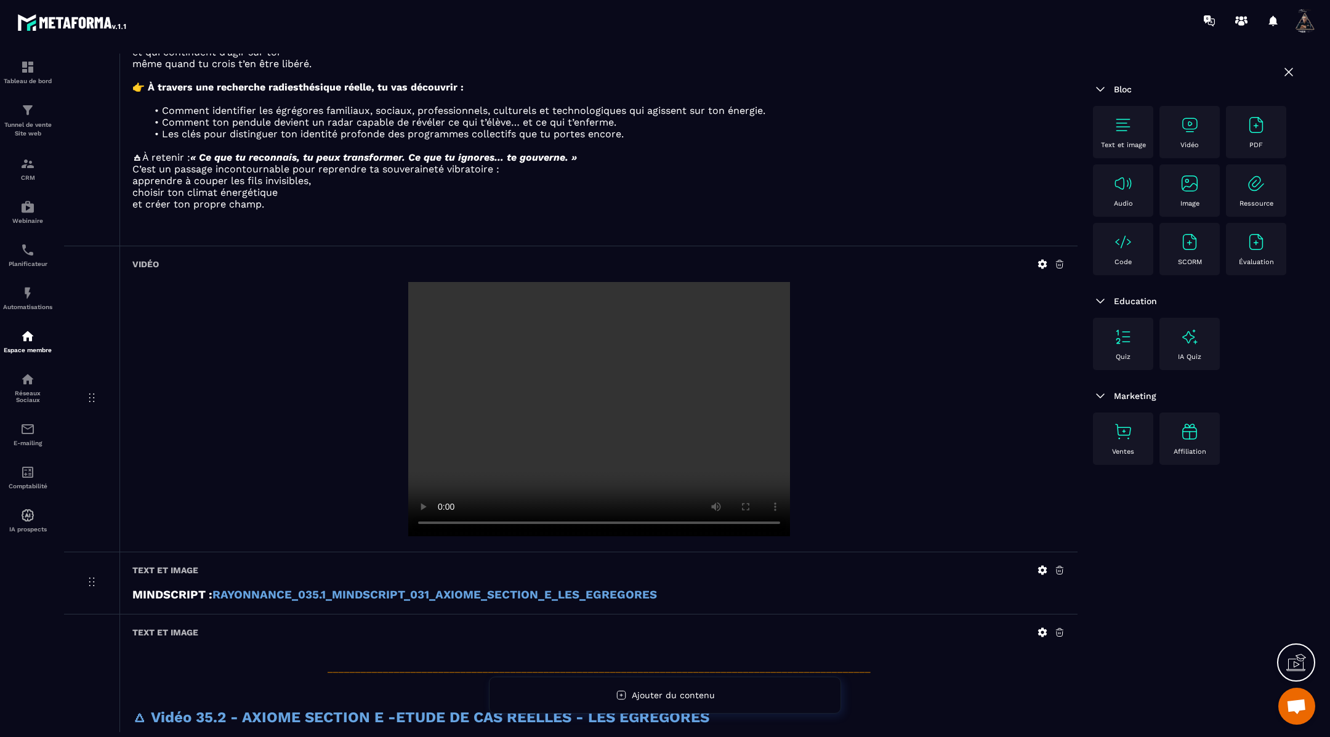
scroll to position [912, 0]
click at [1043, 260] on icon at bounding box center [1042, 262] width 11 height 11
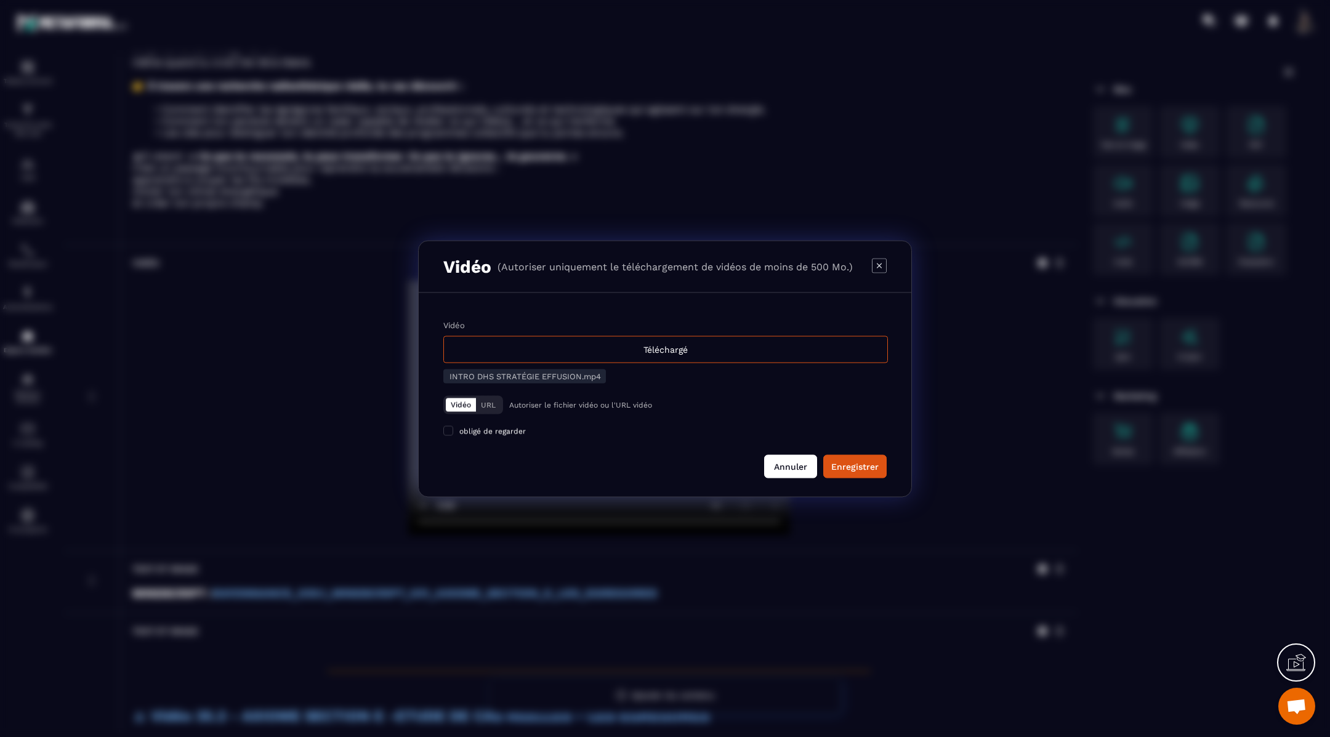
click at [787, 467] on button "Annuler" at bounding box center [790, 466] width 53 height 23
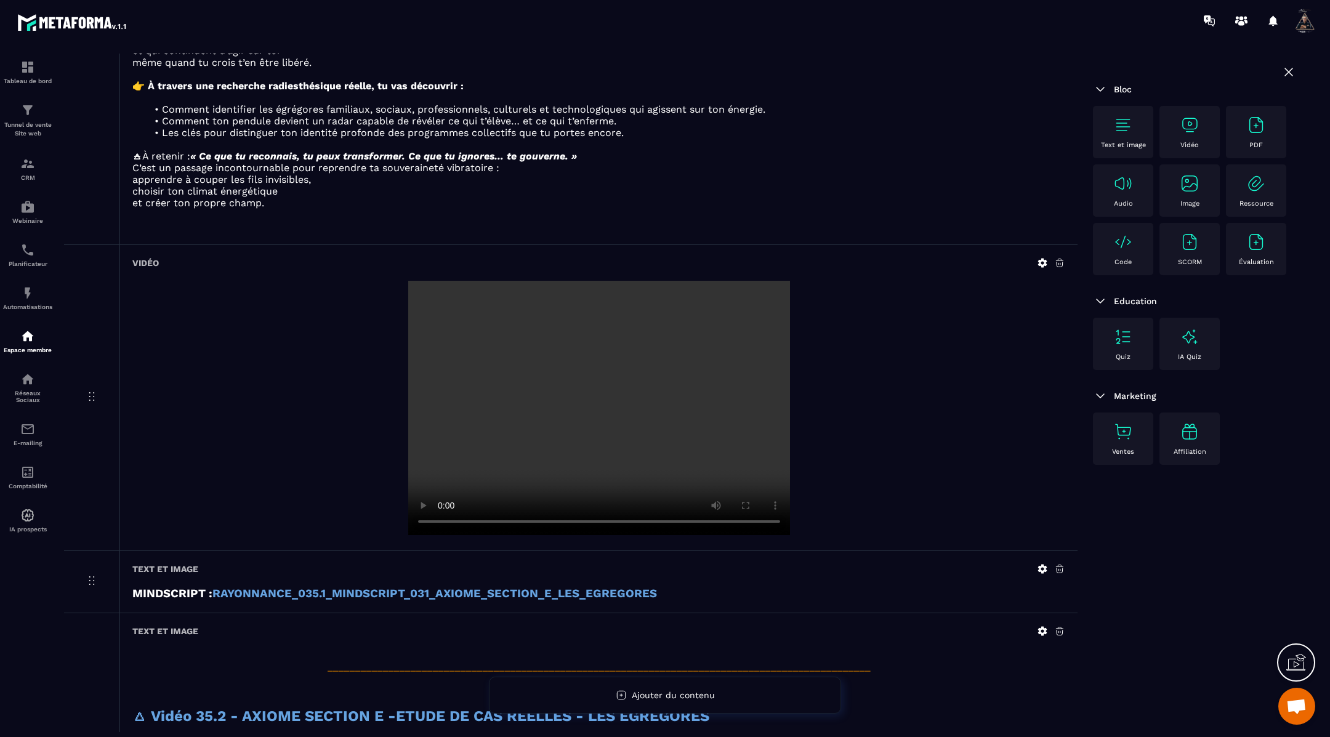
click at [1040, 565] on icon at bounding box center [1042, 568] width 9 height 9
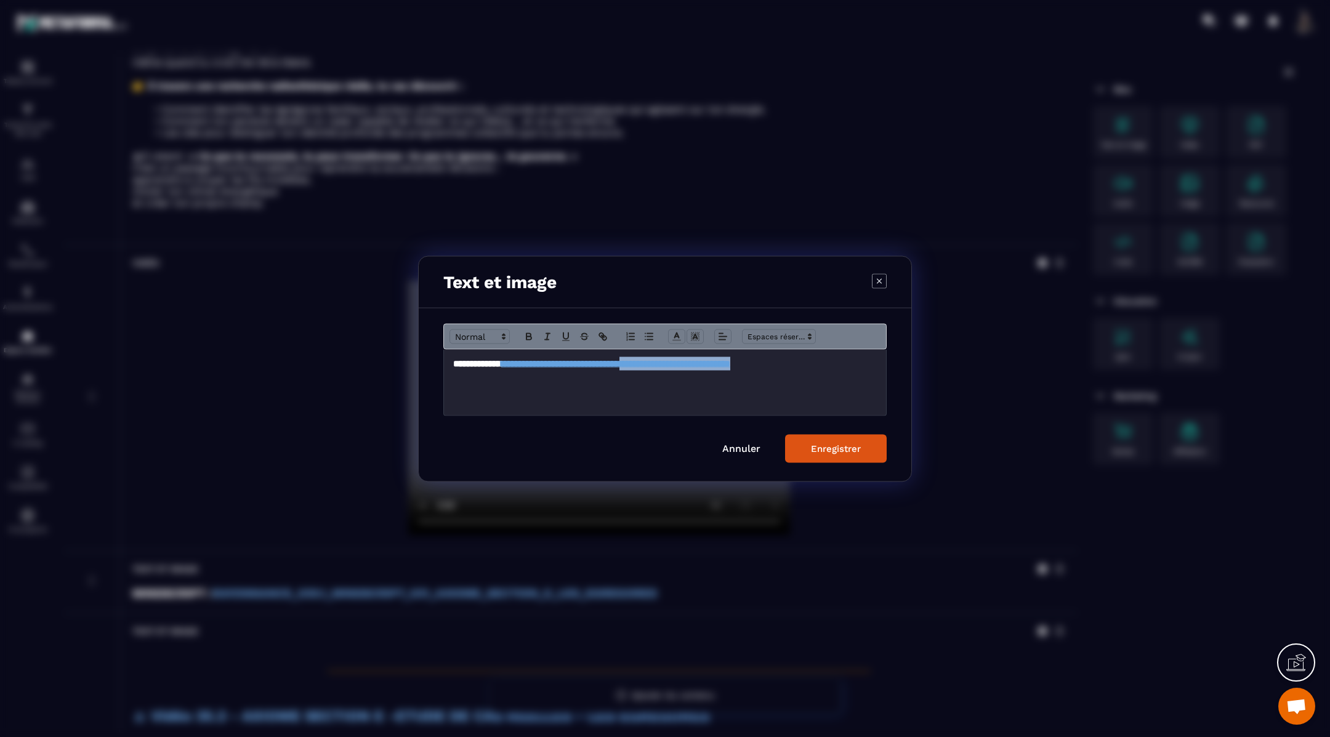
drag, startPoint x: 825, startPoint y: 374, endPoint x: 635, endPoint y: 378, distance: 189.7
click at [635, 370] on h3 "**********" at bounding box center [665, 364] width 424 height 14
copy strong "**********"
click at [739, 444] on link "Annuler" at bounding box center [742, 448] width 38 height 12
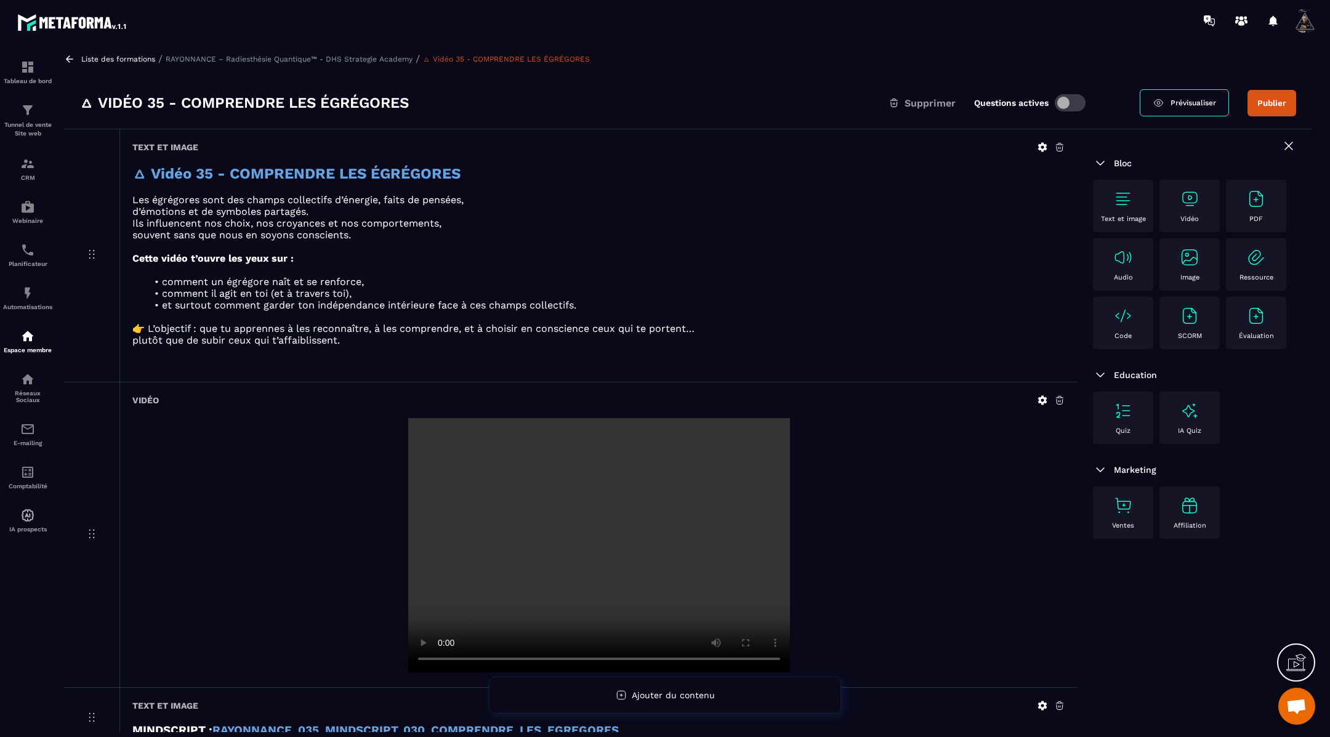
scroll to position [0, 0]
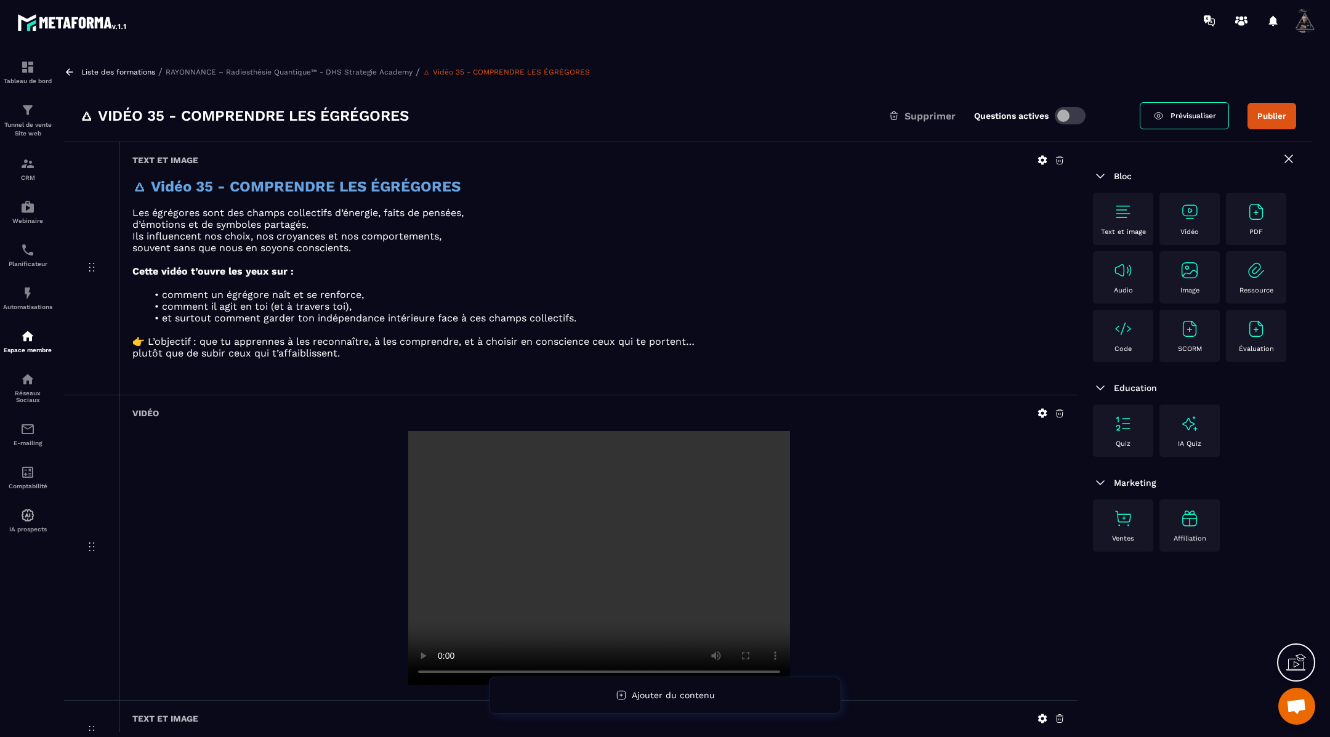
click at [68, 69] on icon at bounding box center [69, 72] width 11 height 11
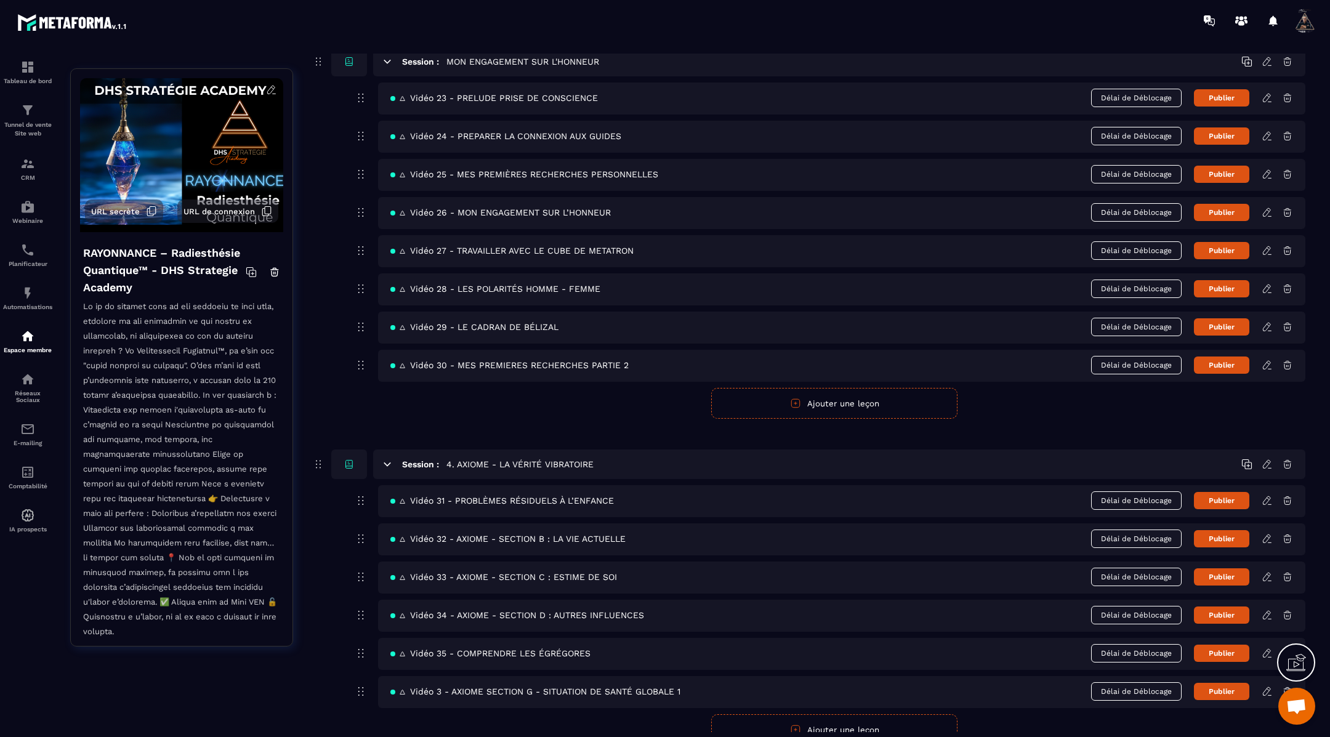
scroll to position [1188, 0]
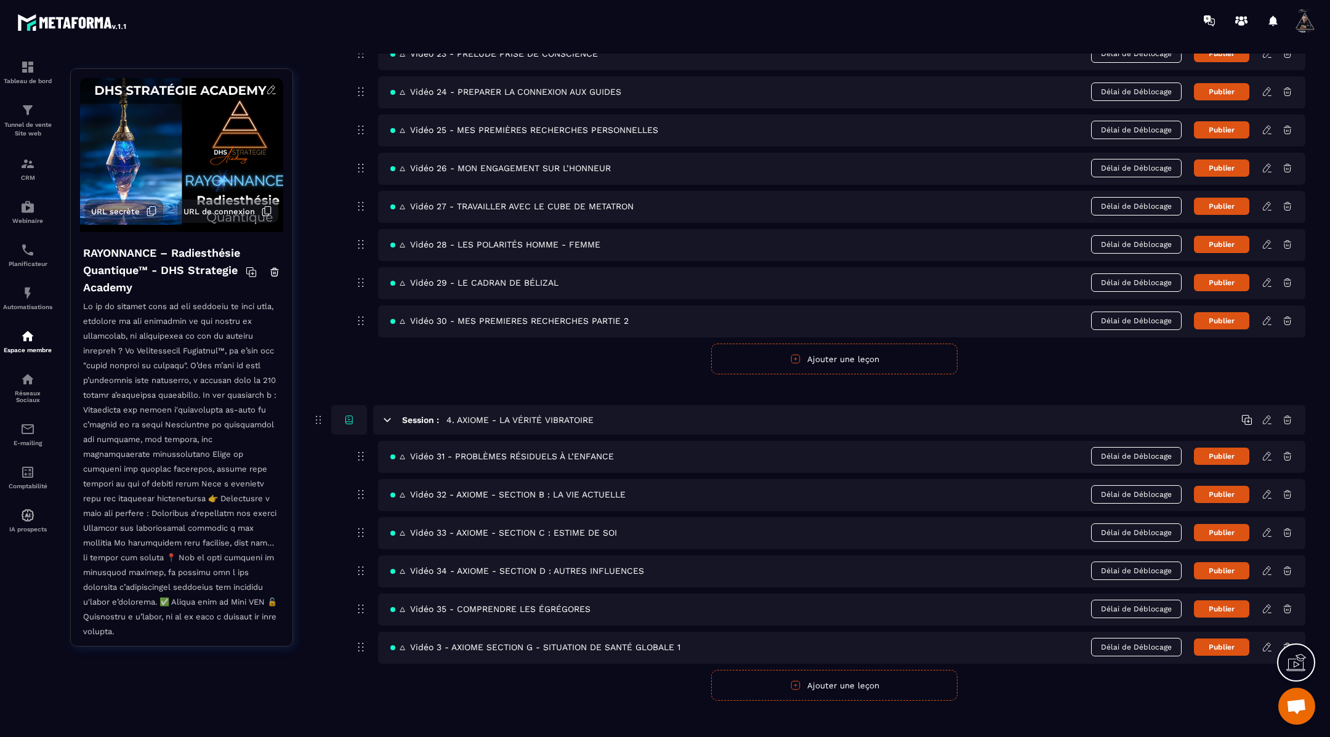
click at [1265, 642] on icon at bounding box center [1267, 647] width 11 height 11
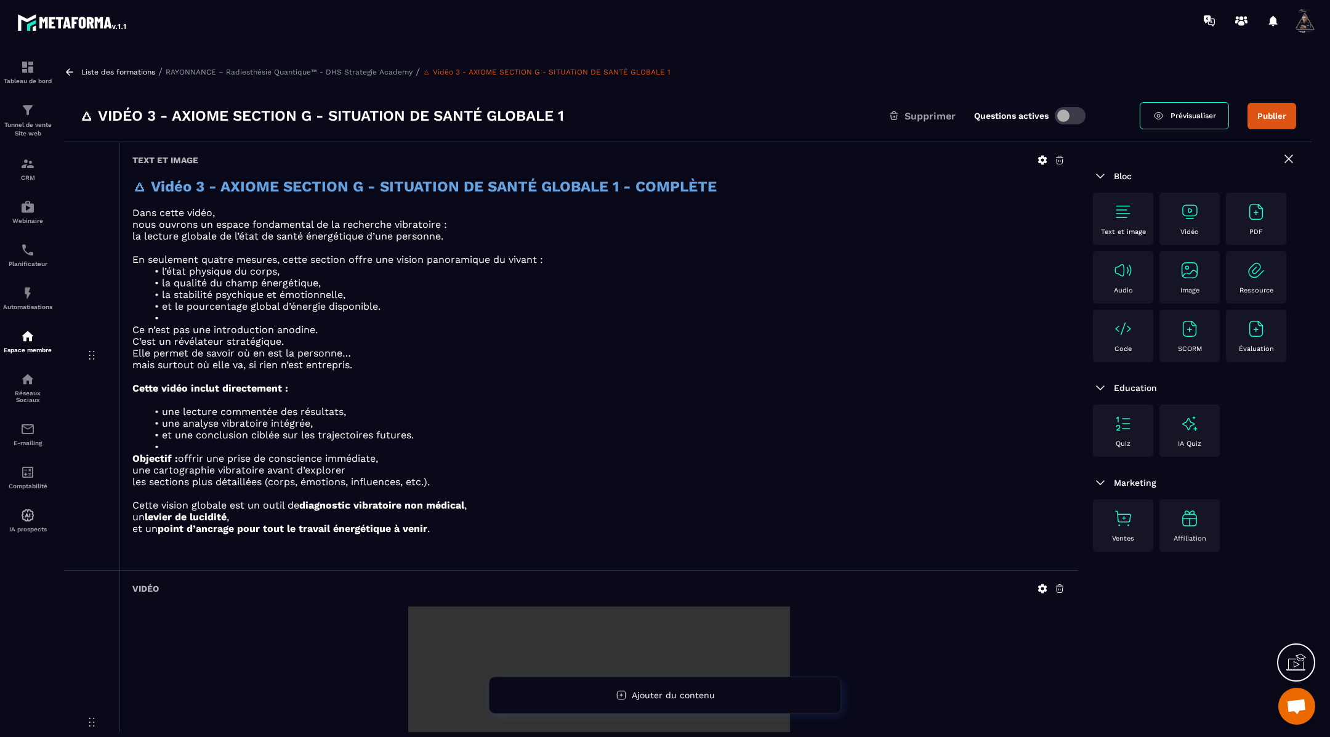
click at [1046, 160] on icon at bounding box center [1042, 160] width 11 height 11
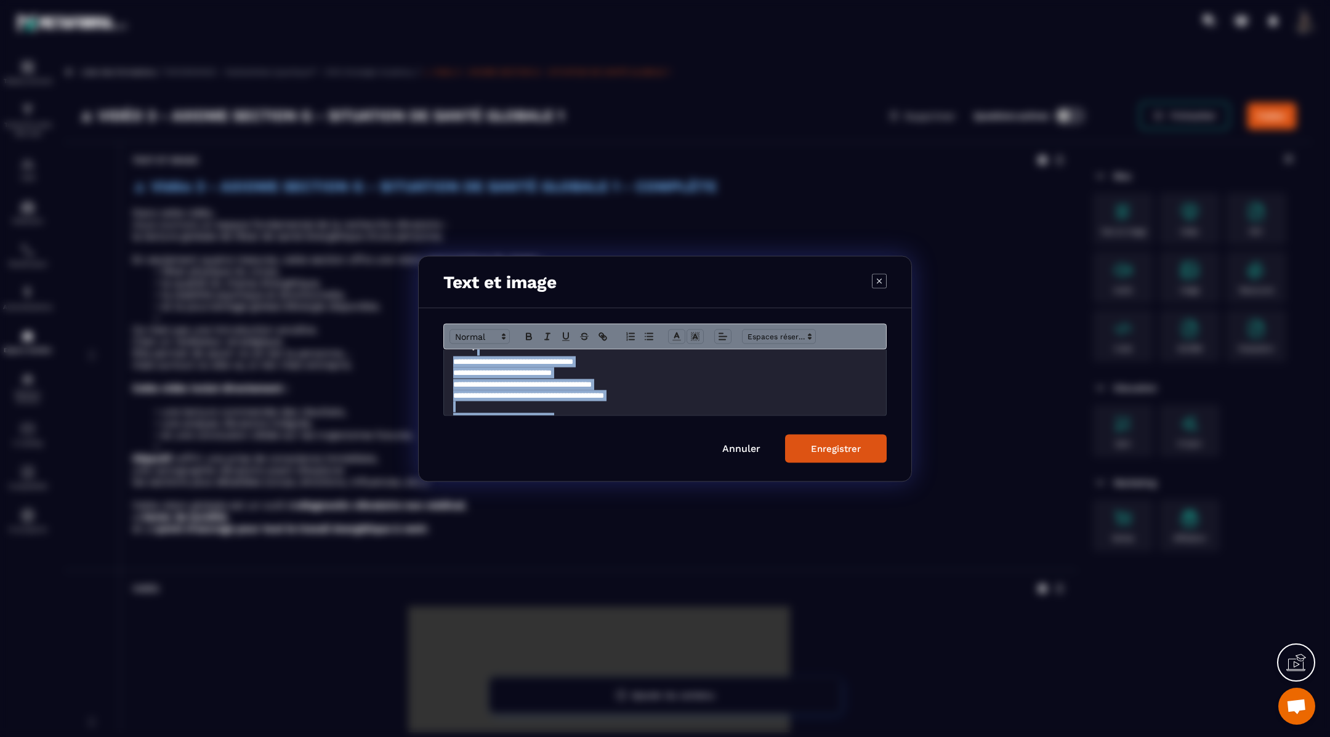
scroll to position [334, 0]
drag, startPoint x: 450, startPoint y: 363, endPoint x: 527, endPoint y: 464, distance: 127.1
click at [527, 464] on div "**********" at bounding box center [665, 394] width 493 height 173
copy div "**********"
click at [815, 434] on button "Enregistrer" at bounding box center [836, 448] width 102 height 28
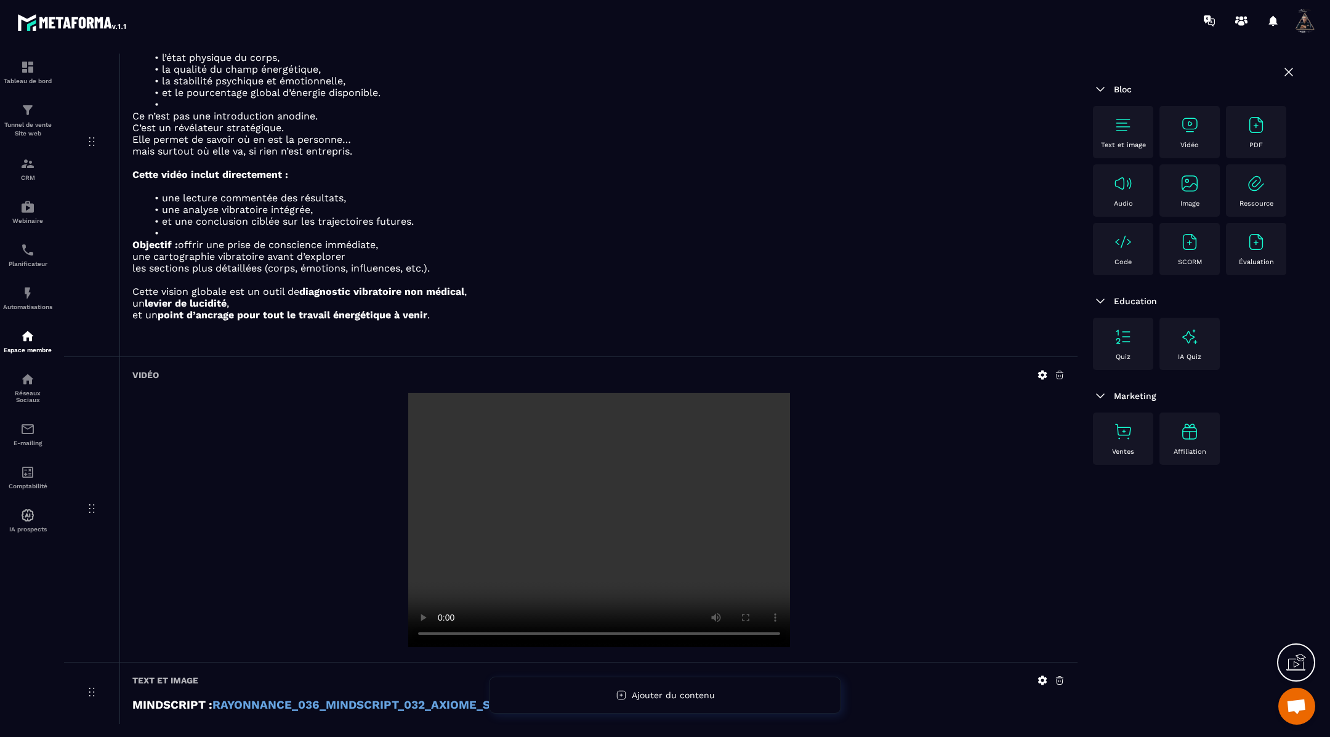
scroll to position [262, 0]
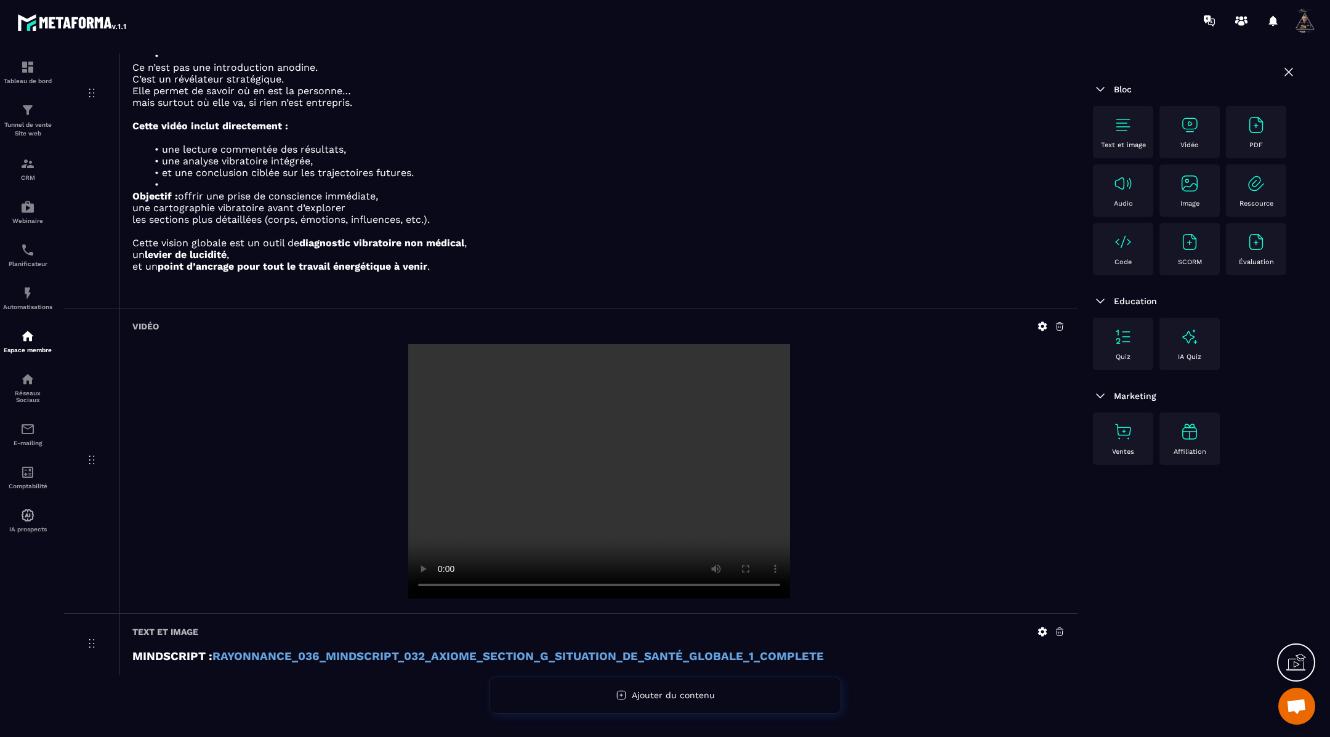
click at [1044, 626] on icon at bounding box center [1042, 631] width 11 height 11
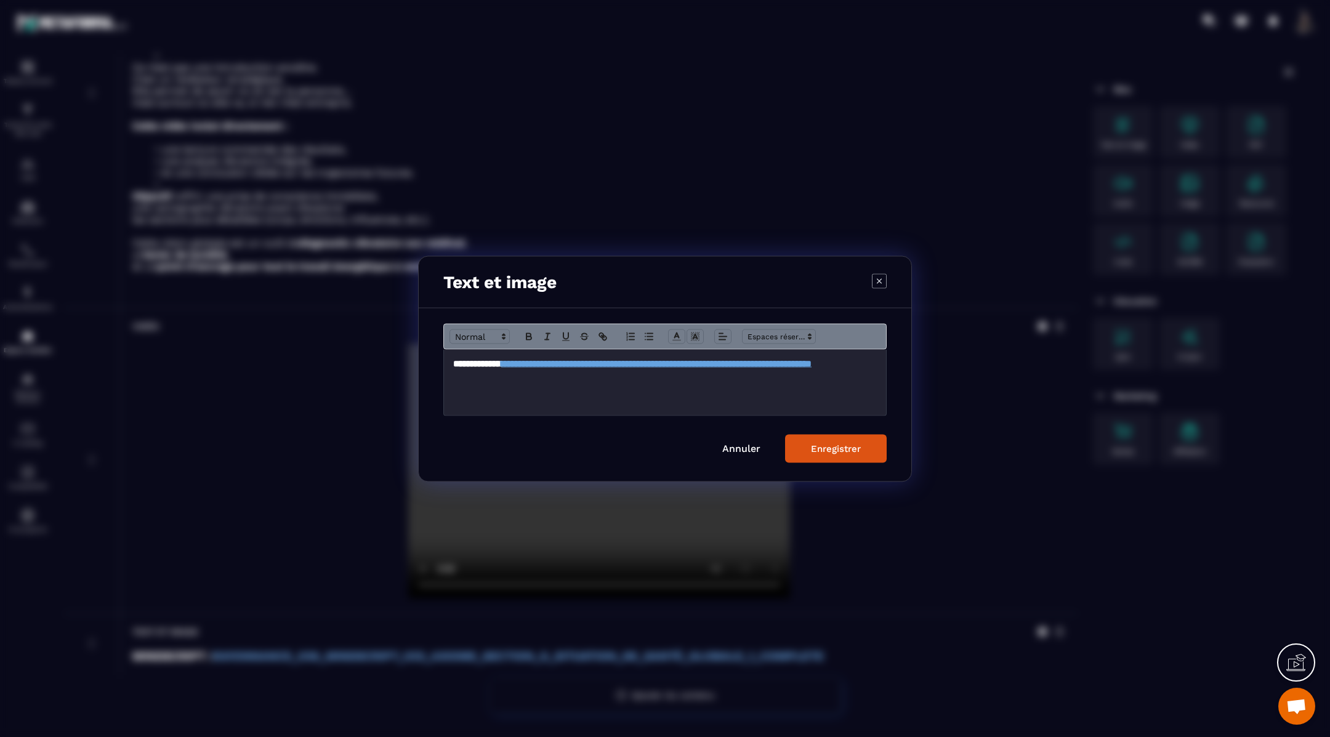
click at [807, 370] on h3 "**********" at bounding box center [665, 364] width 424 height 14
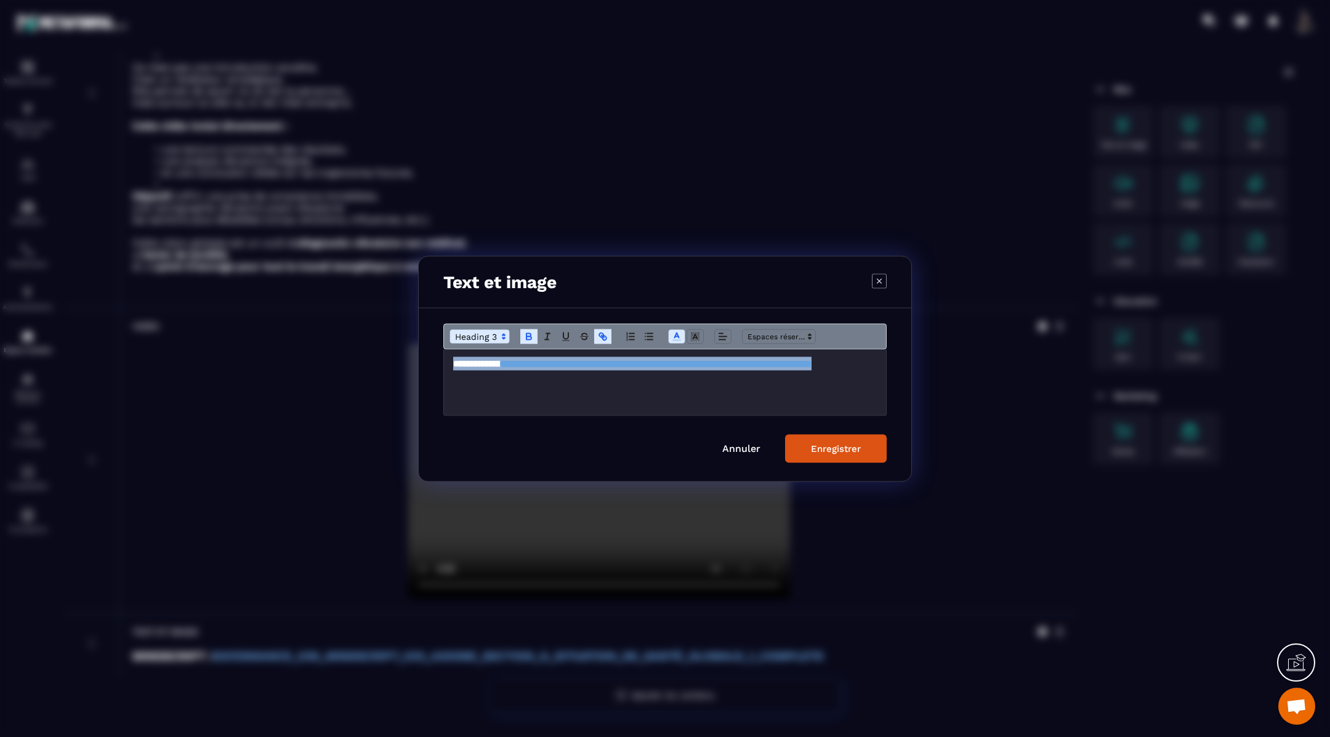
click at [807, 370] on h3 "**********" at bounding box center [665, 364] width 424 height 14
copy h3 "**********"
click at [816, 448] on div "Enregistrer" at bounding box center [836, 448] width 50 height 11
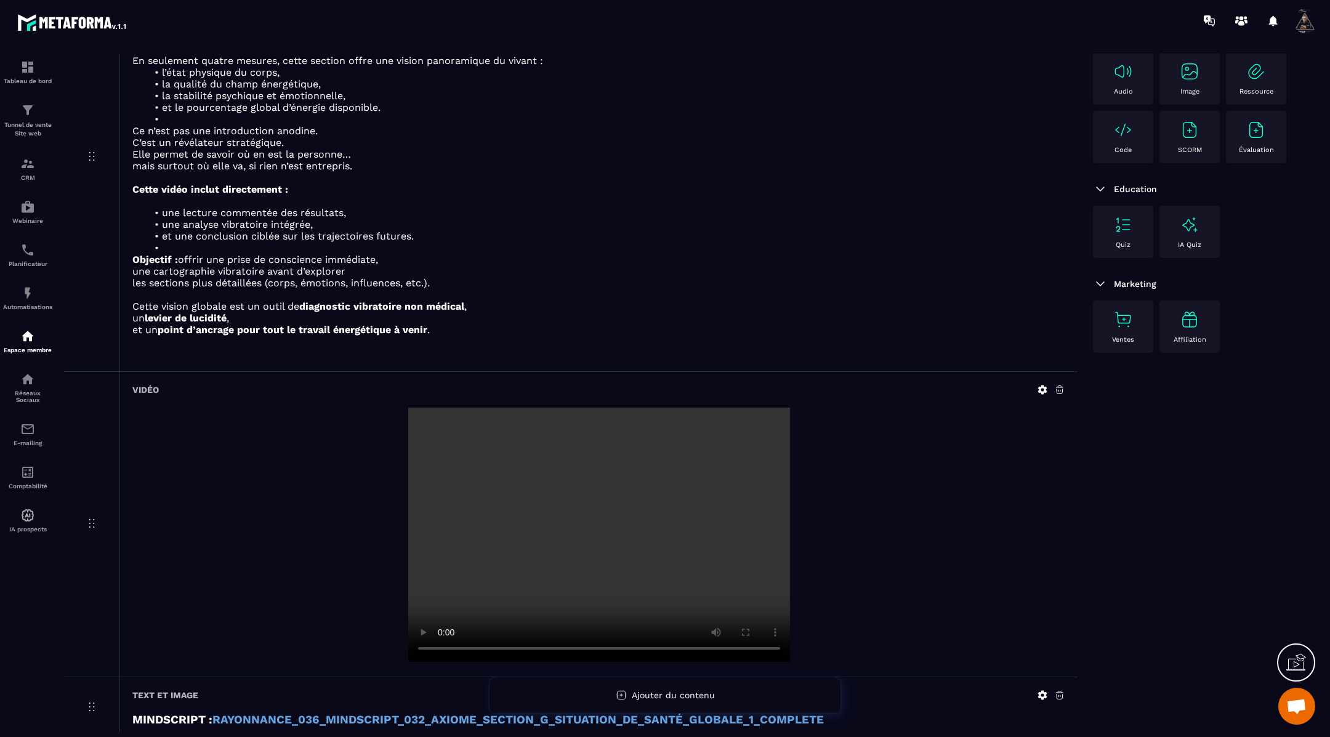
scroll to position [0, 0]
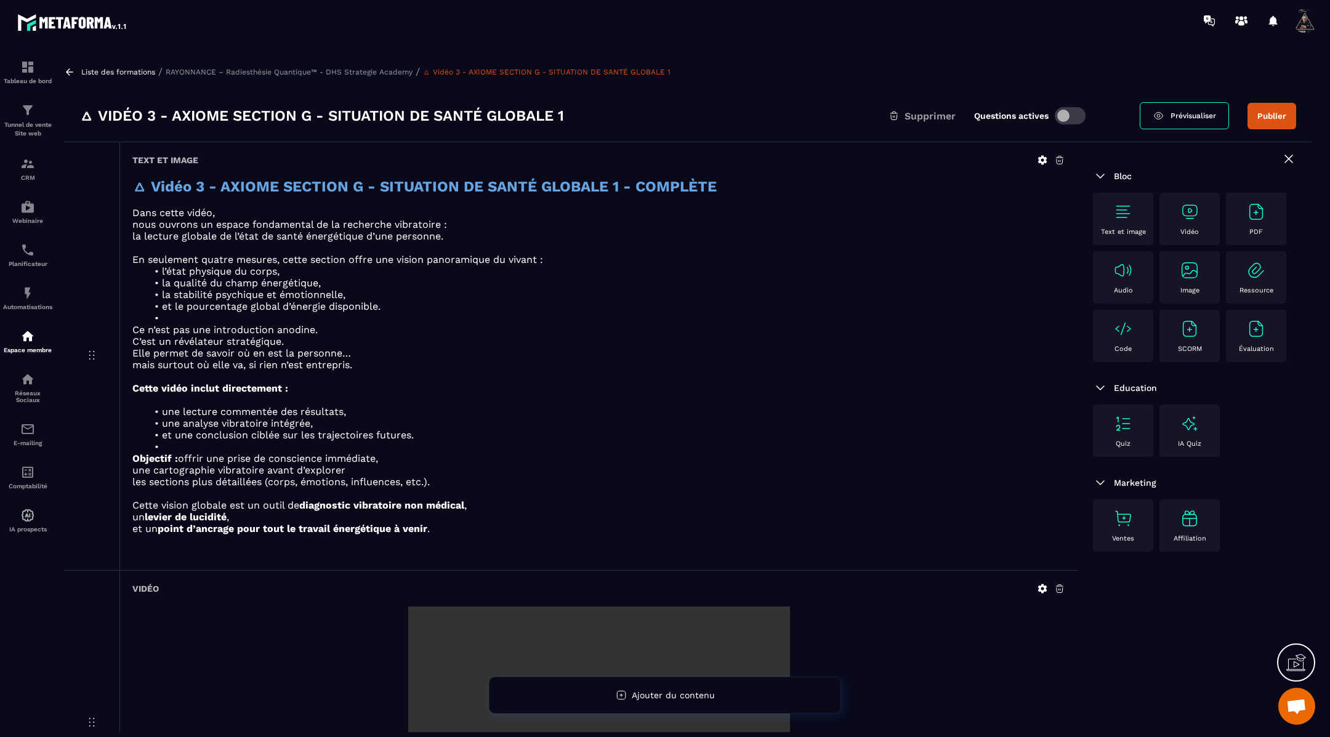
click at [70, 75] on icon at bounding box center [69, 72] width 11 height 11
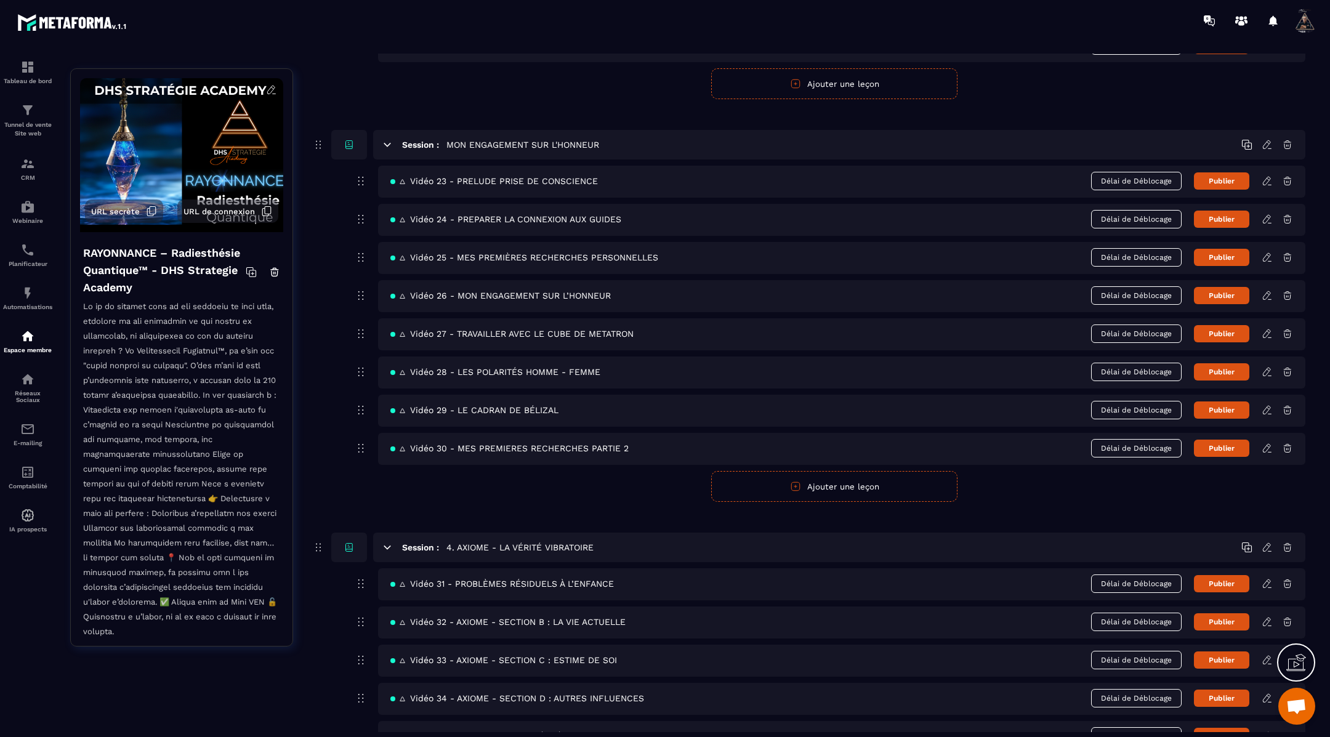
scroll to position [1188, 0]
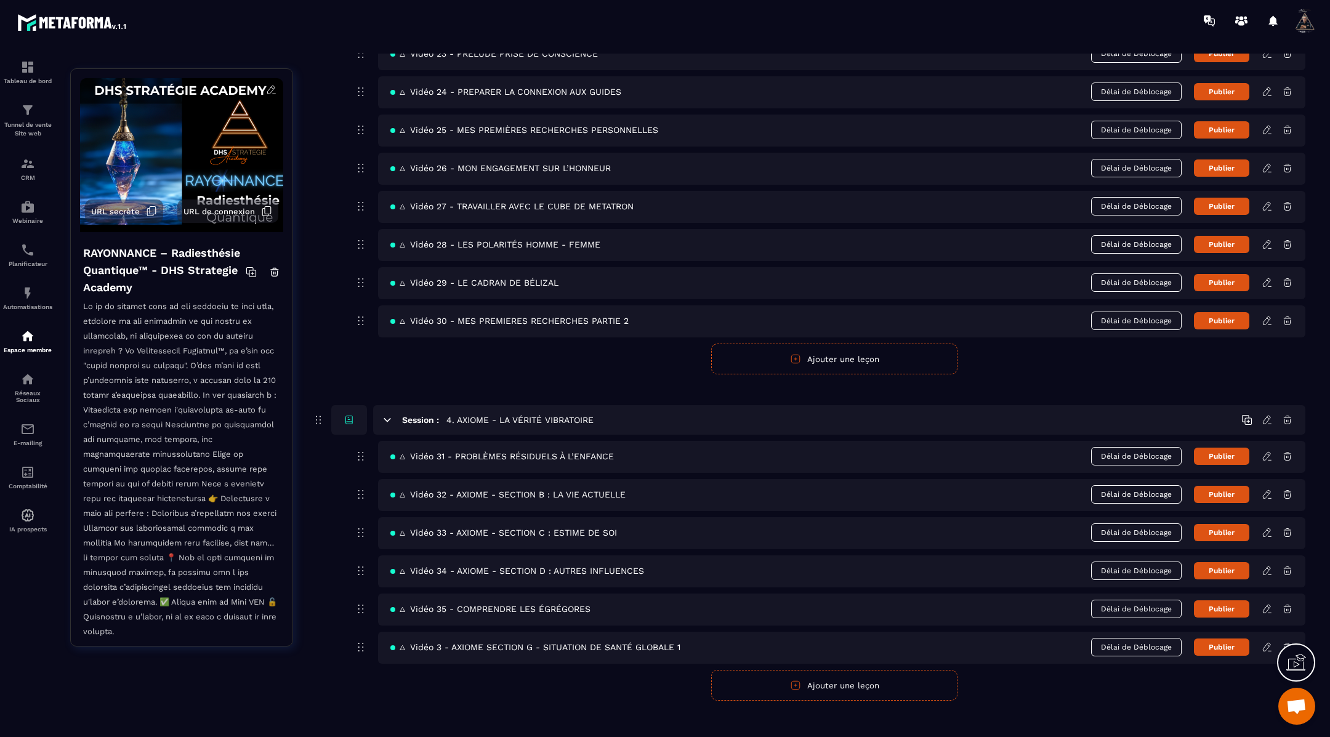
click at [1268, 642] on icon at bounding box center [1267, 647] width 11 height 11
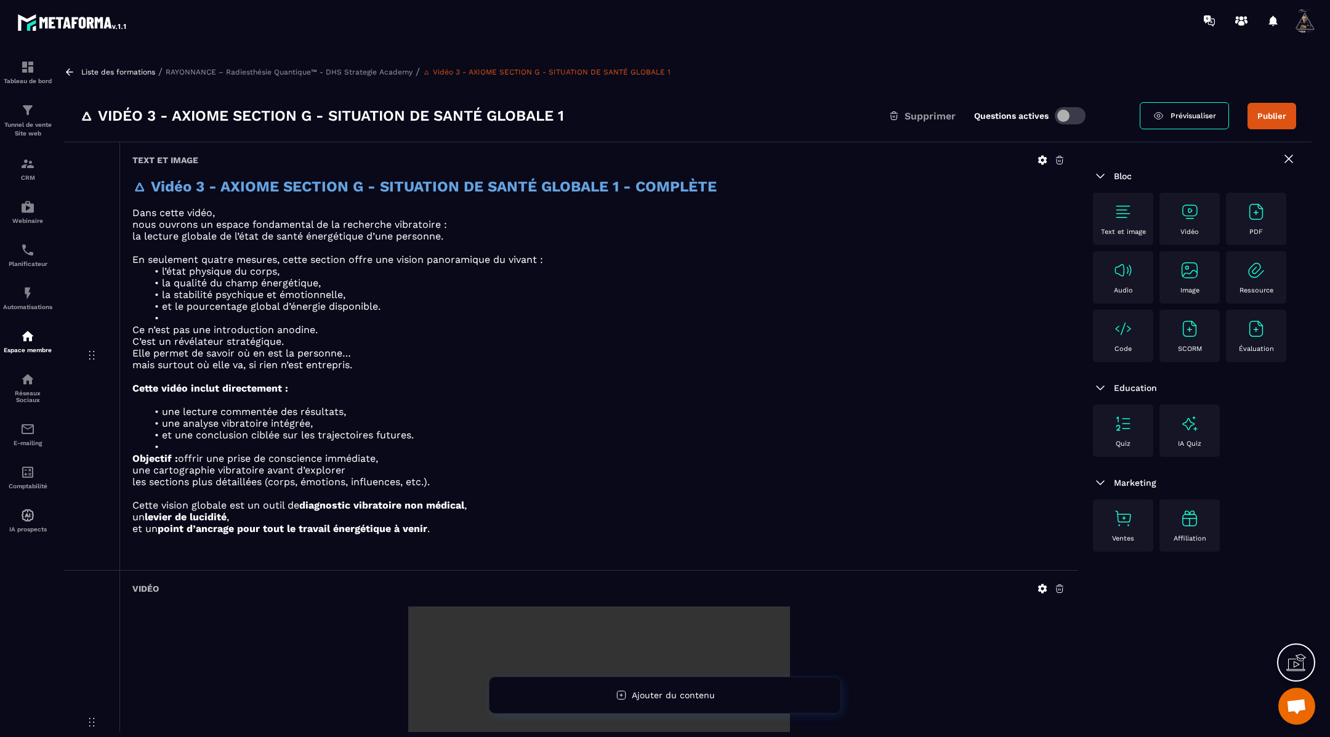
click at [68, 71] on icon at bounding box center [69, 72] width 11 height 11
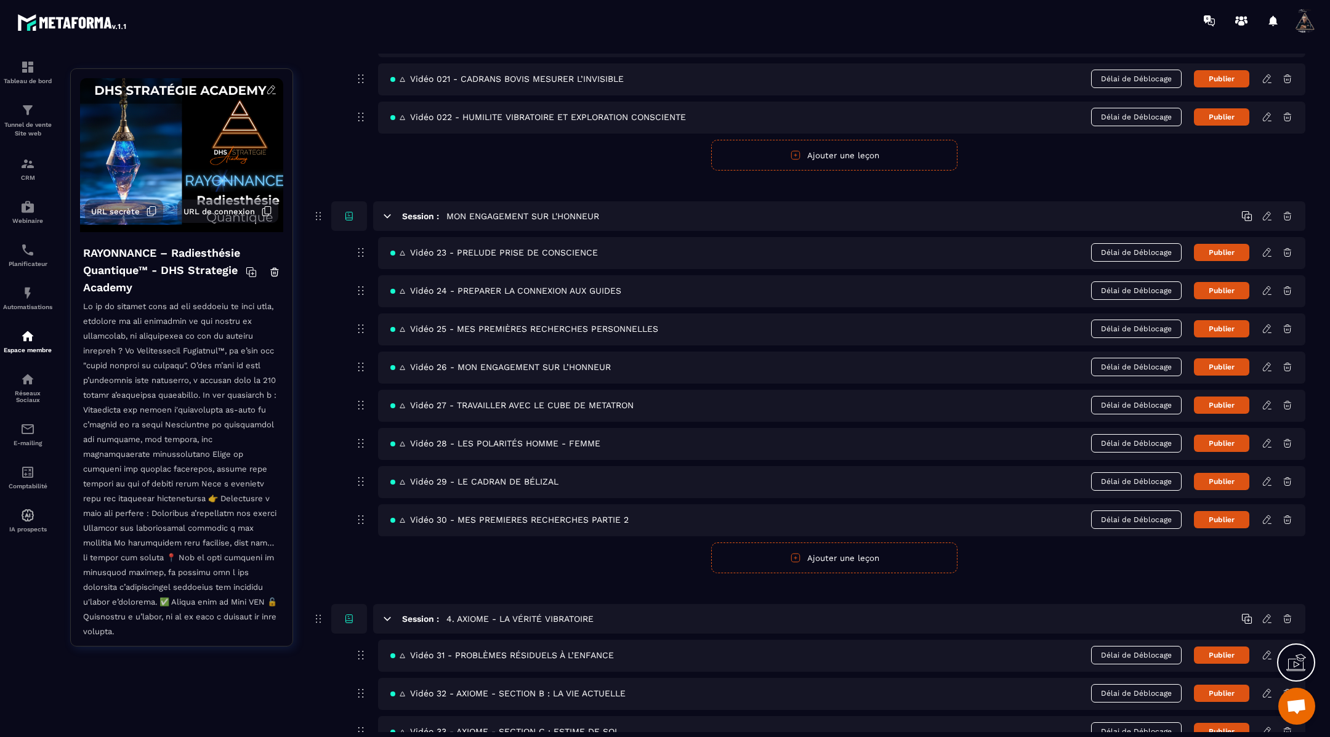
scroll to position [1188, 0]
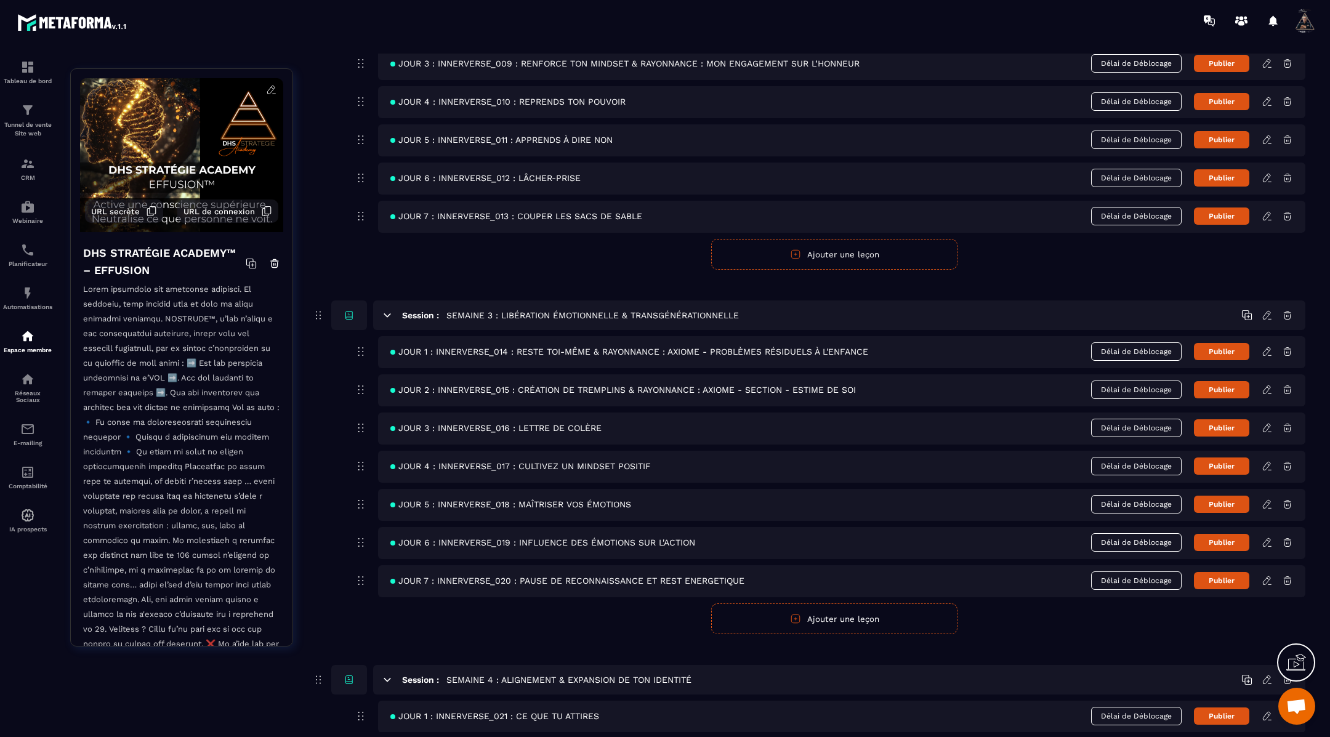
scroll to position [731, 0]
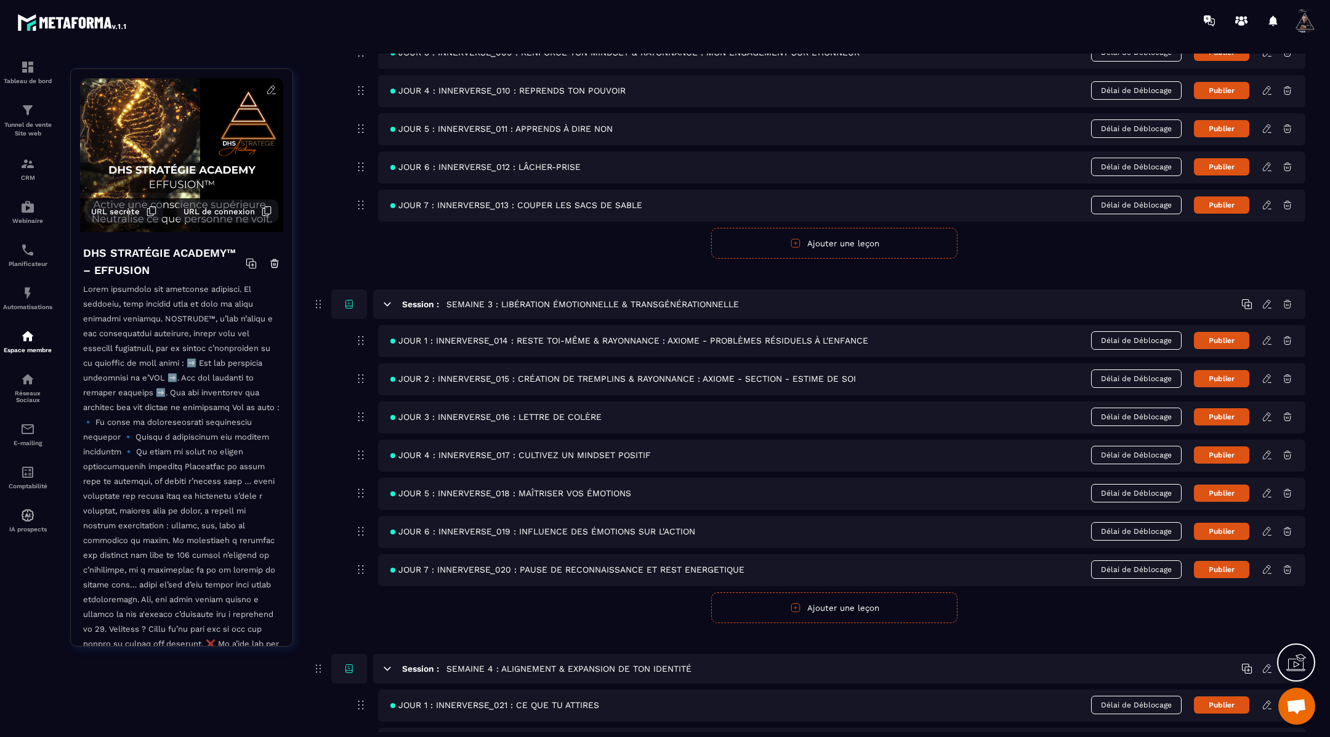
click at [1269, 374] on icon at bounding box center [1267, 378] width 11 height 11
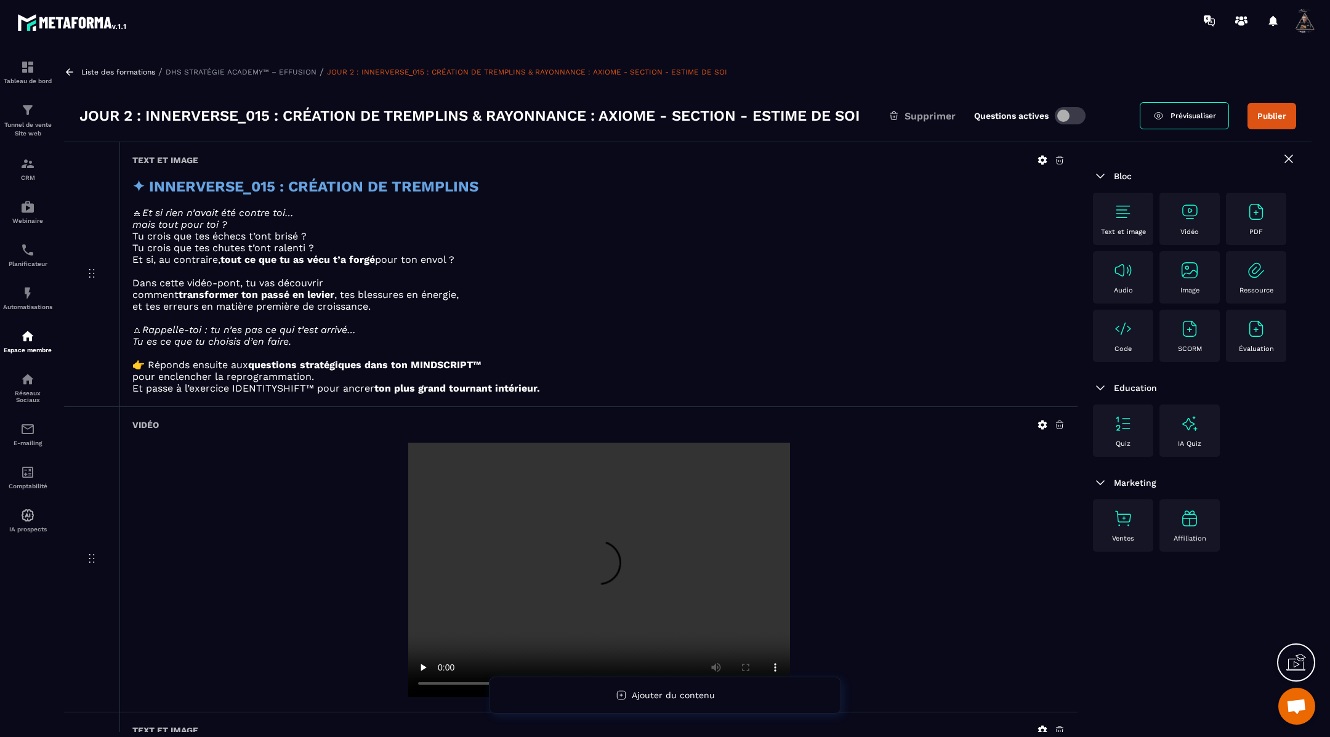
click at [70, 67] on icon at bounding box center [69, 72] width 11 height 11
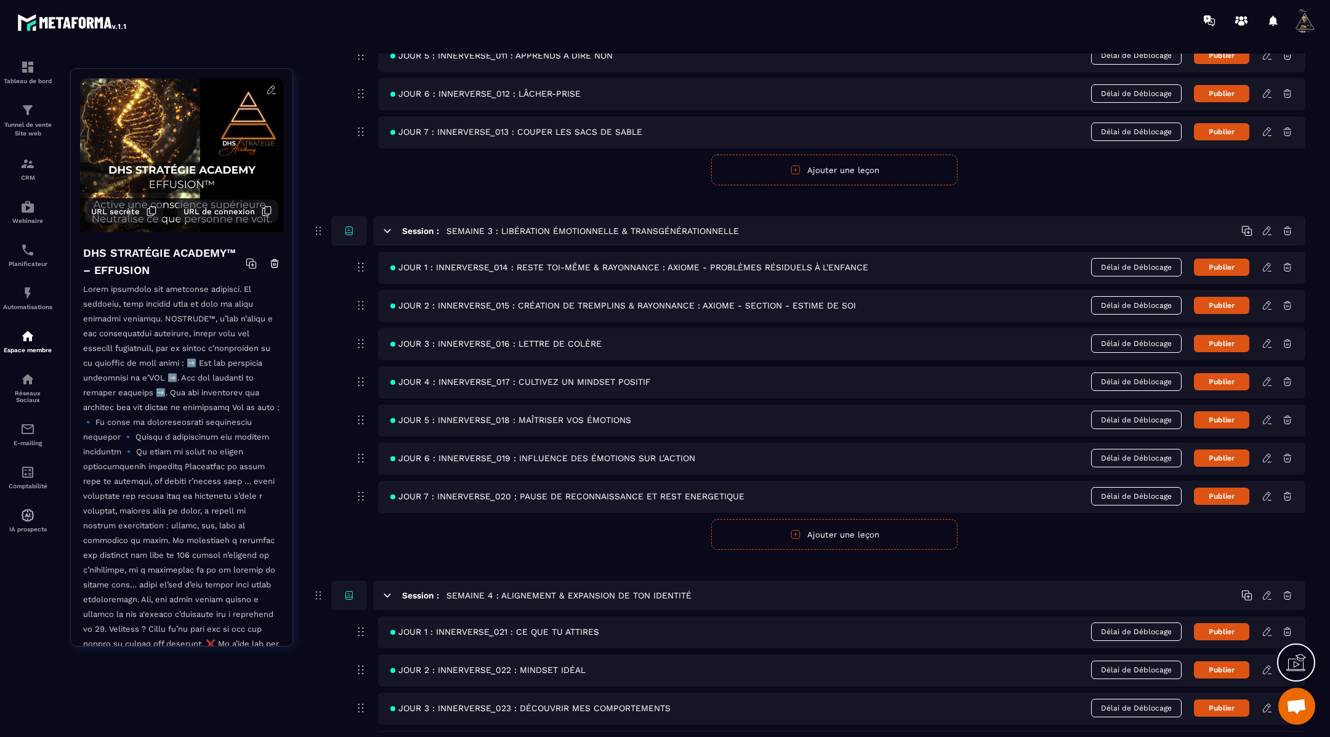
scroll to position [791, 0]
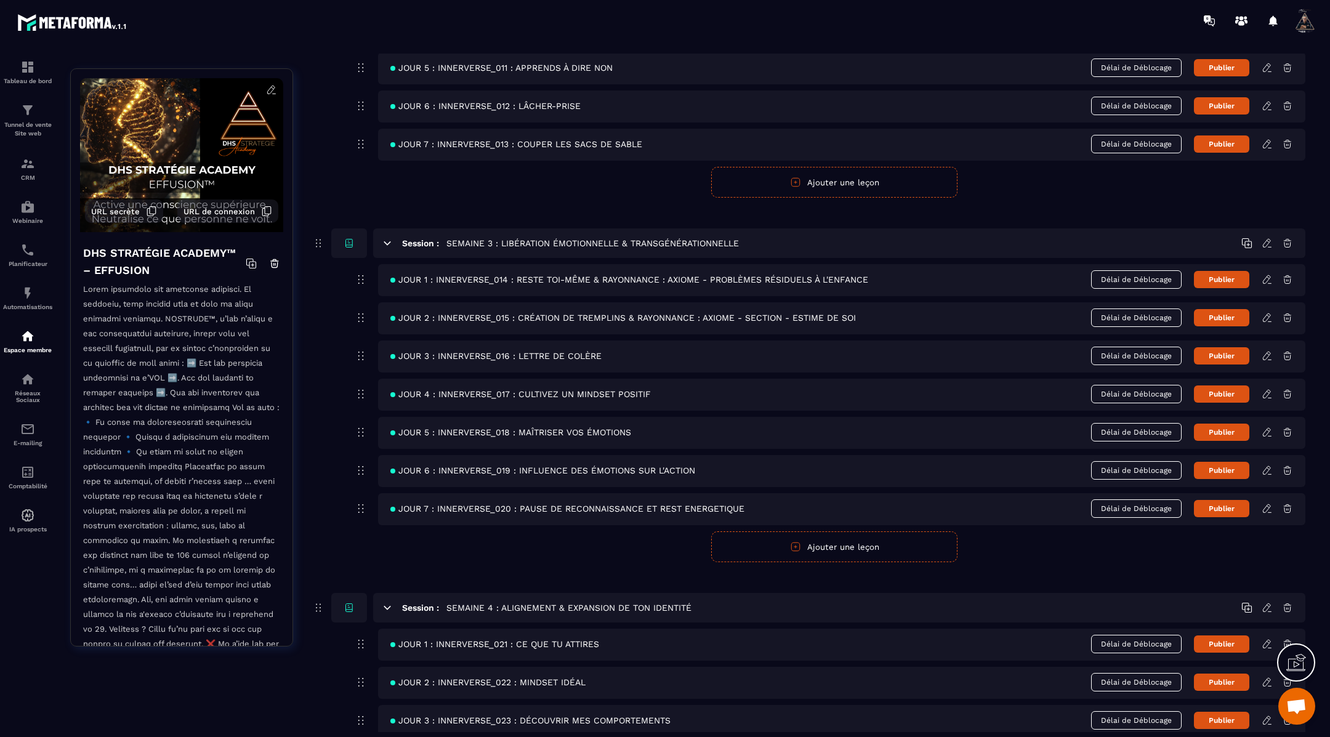
click at [1273, 352] on icon at bounding box center [1267, 355] width 11 height 11
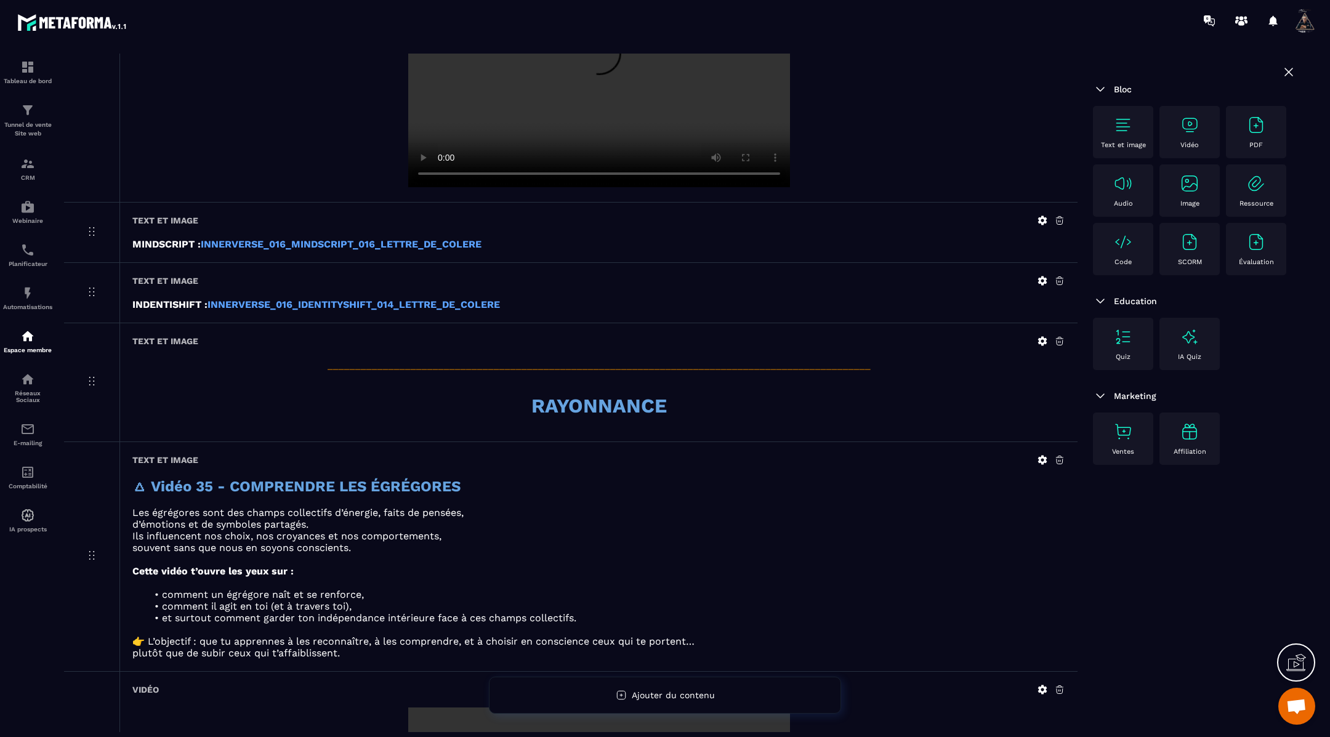
scroll to position [649, 0]
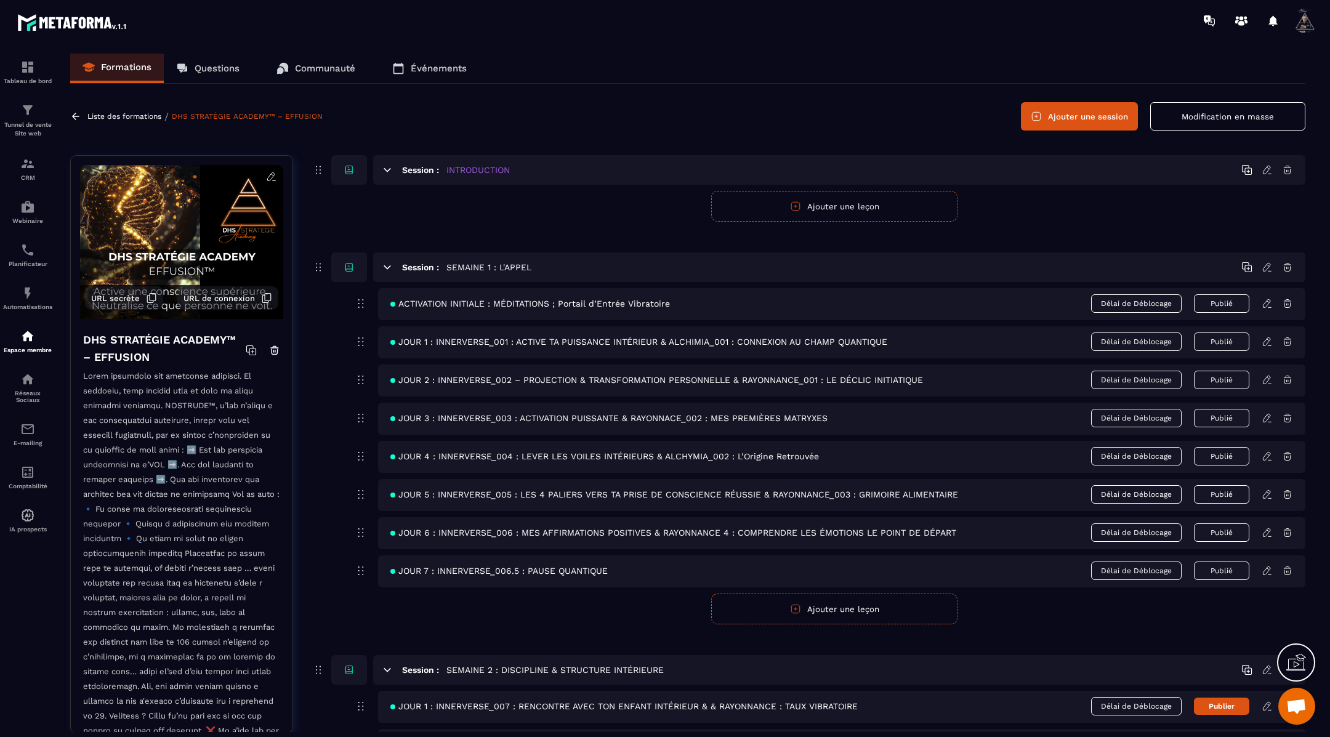
click at [1192, 121] on button "Modification en masse" at bounding box center [1228, 116] width 155 height 28
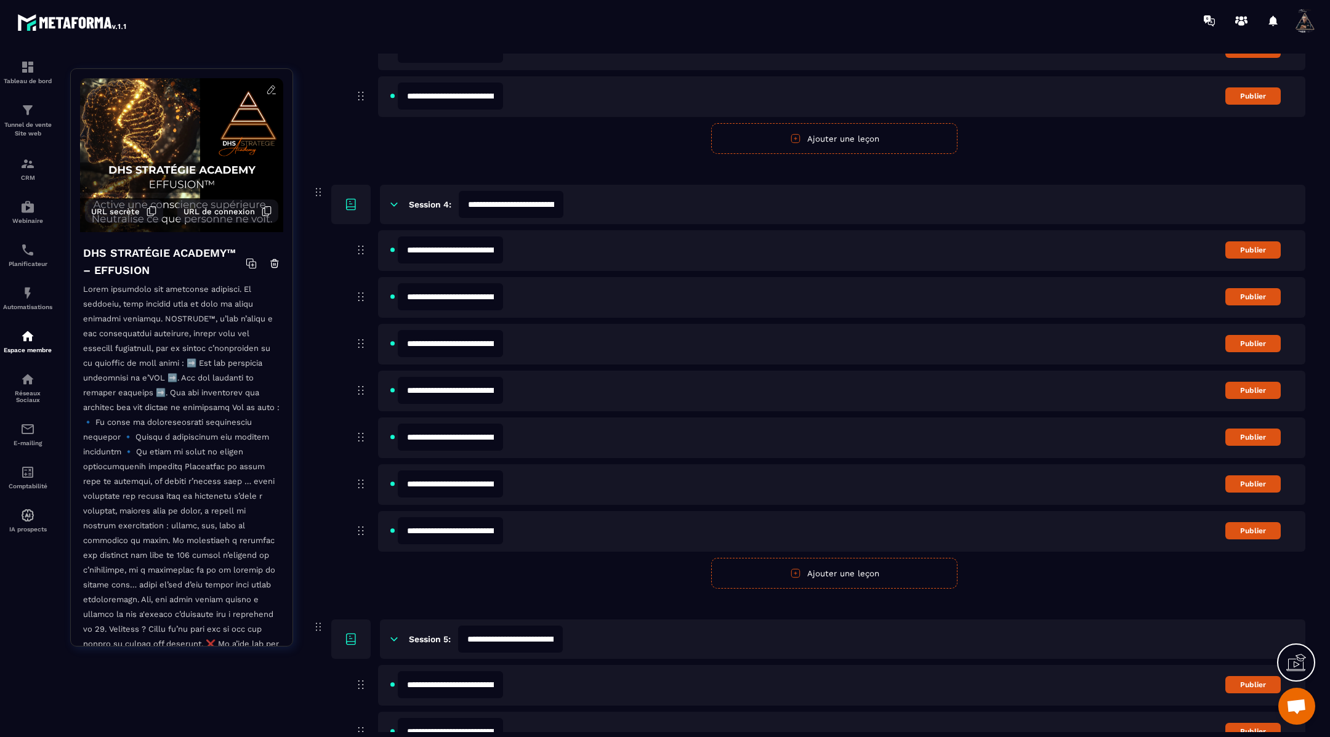
scroll to position [1053, 0]
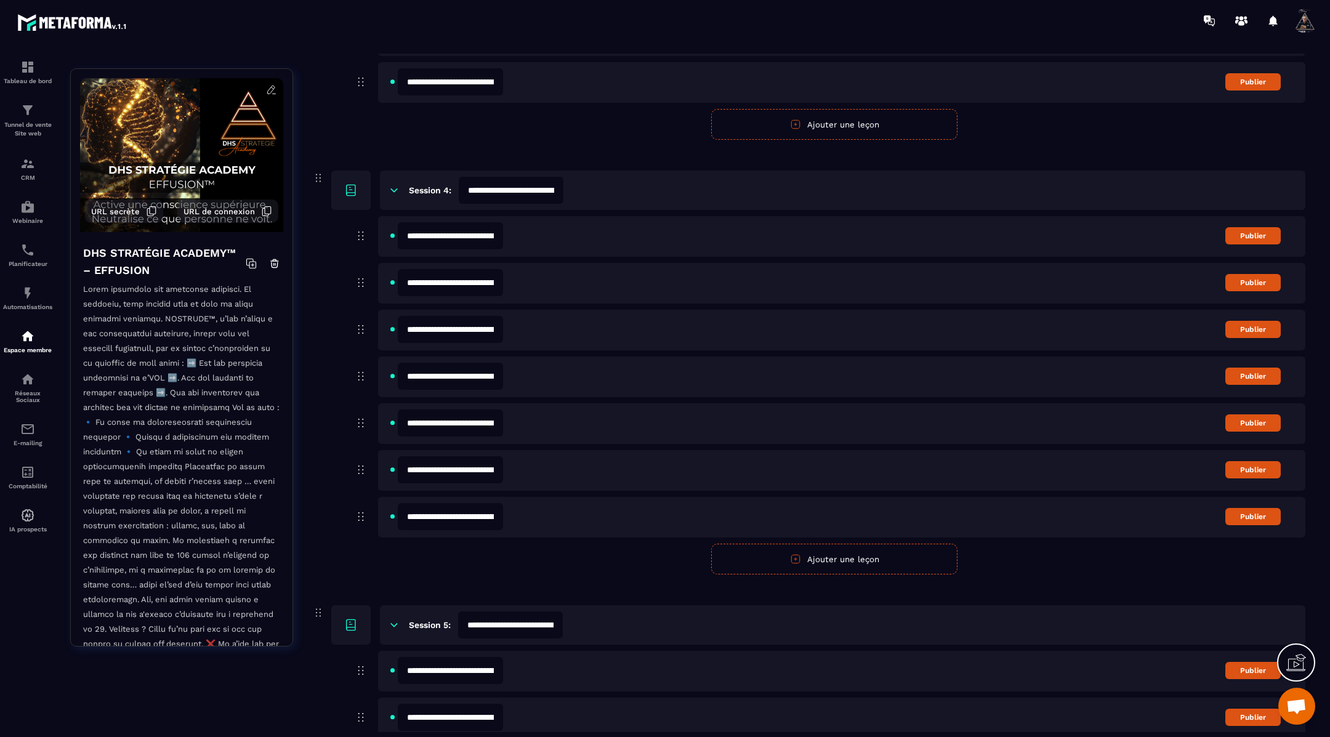
click at [480, 277] on input "**********" at bounding box center [450, 282] width 105 height 27
click at [495, 328] on input "**********" at bounding box center [450, 329] width 105 height 27
paste input "**********"
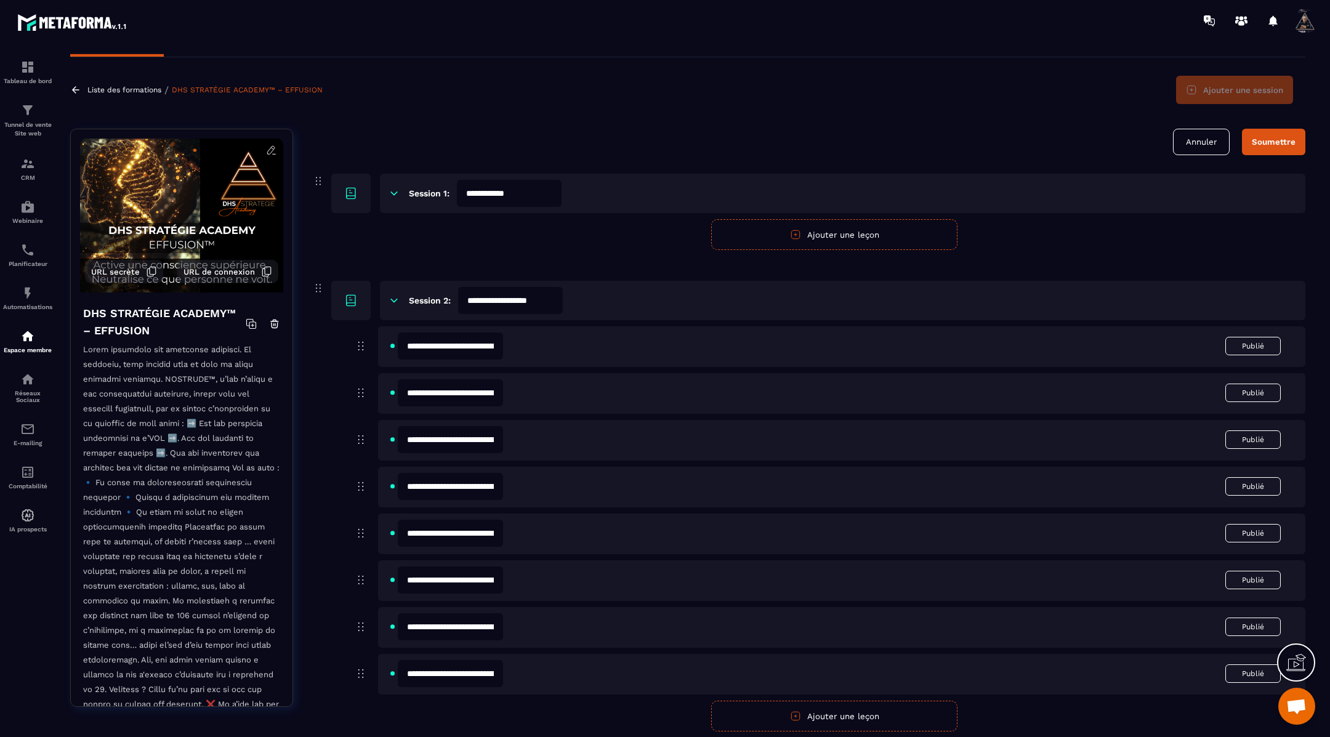
scroll to position [0, 0]
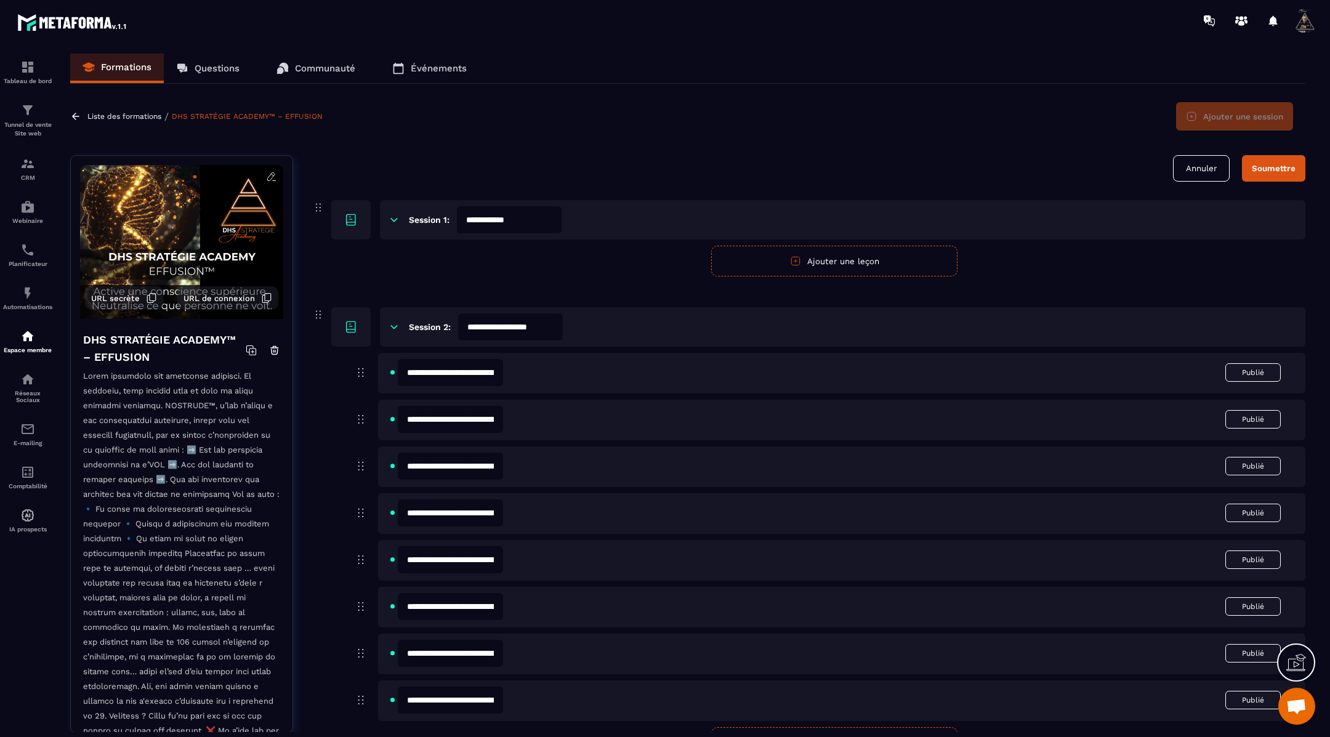
type input "**********"
click at [1267, 171] on div "Soumettre" at bounding box center [1274, 168] width 44 height 9
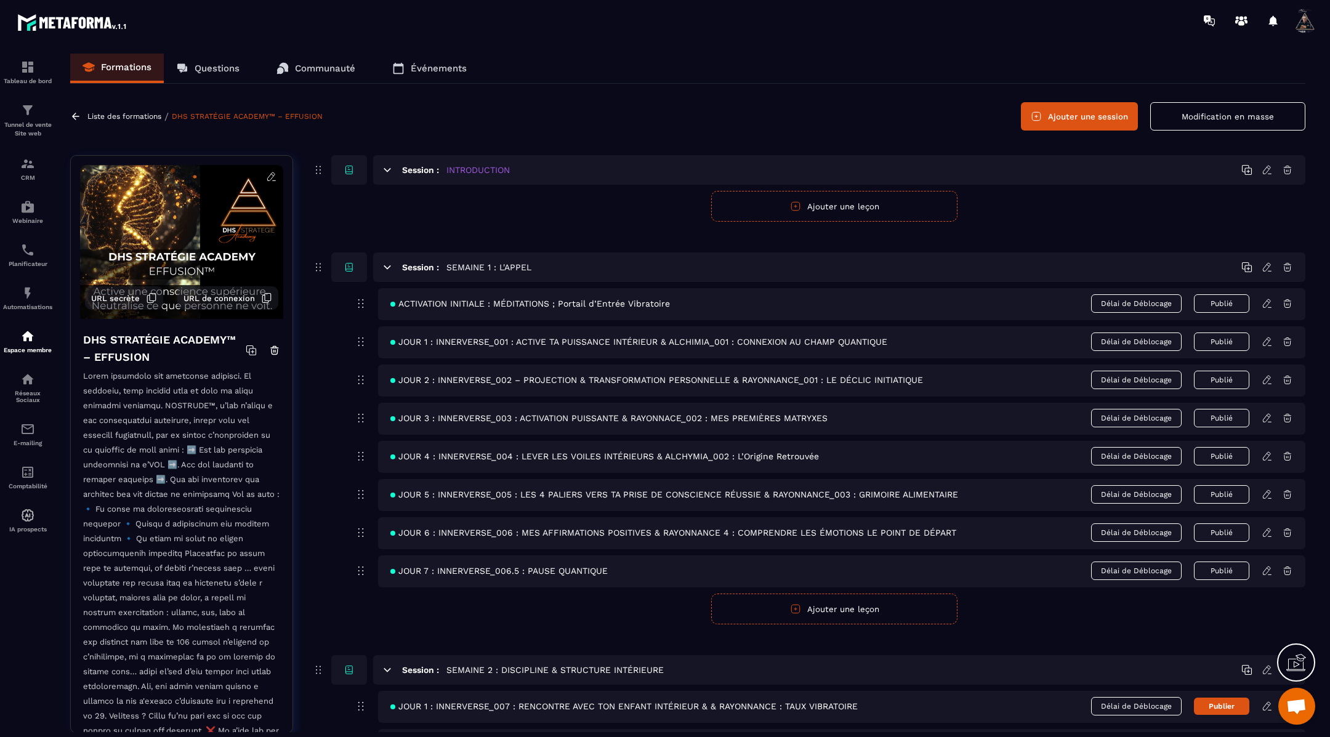
click at [1214, 109] on button "Modification en masse" at bounding box center [1228, 116] width 155 height 28
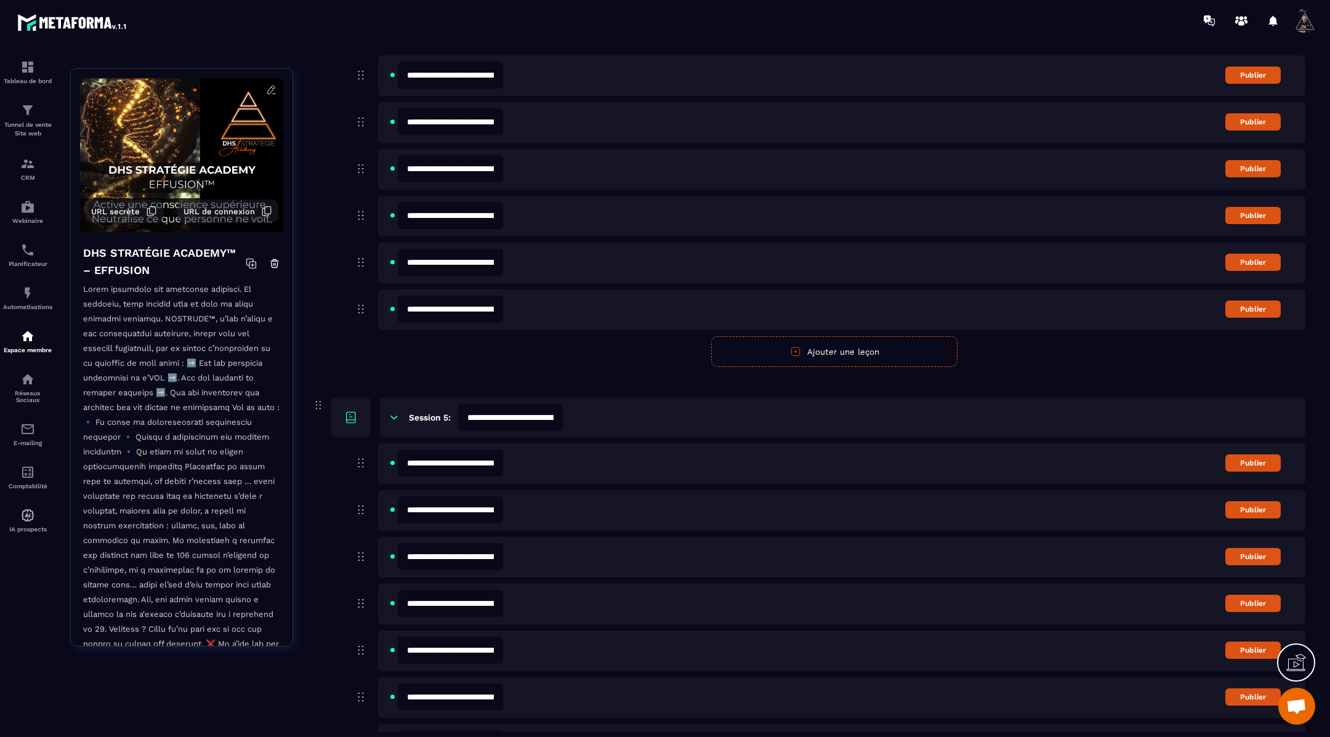
scroll to position [1024, 0]
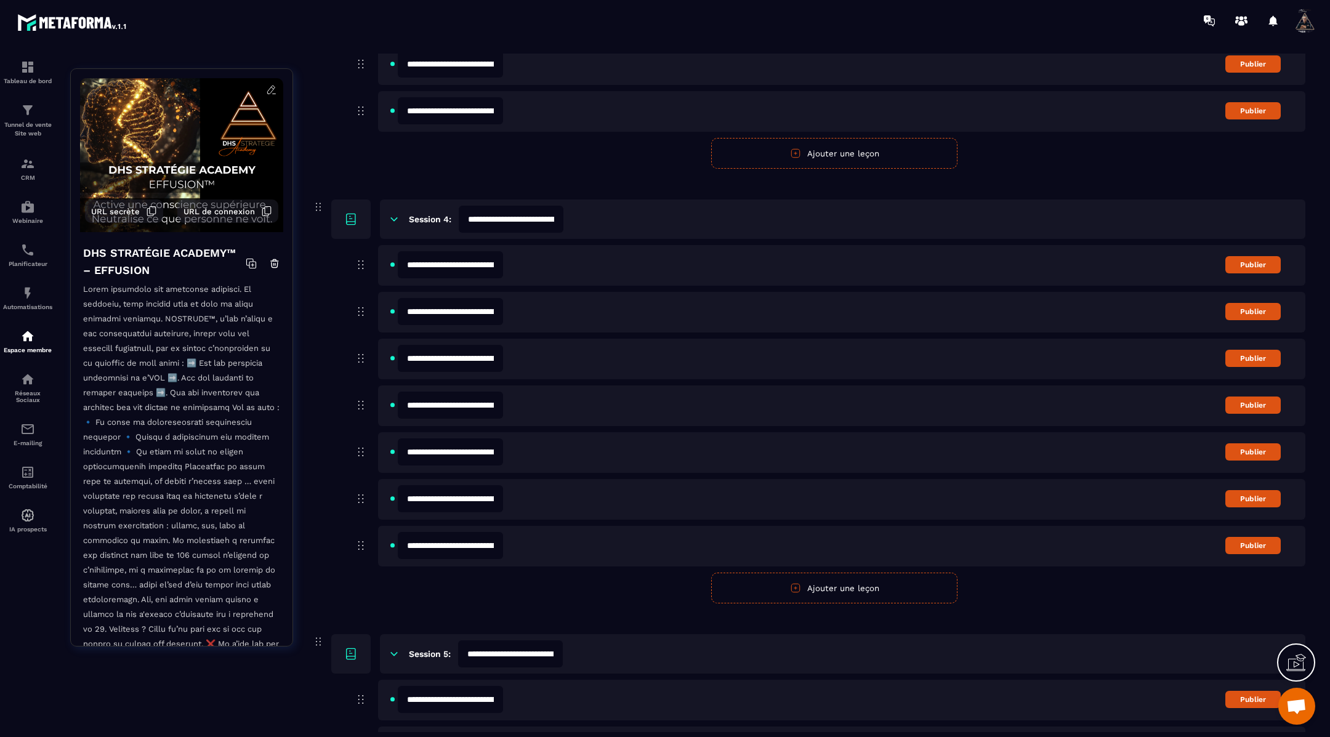
click at [498, 349] on input "**********" at bounding box center [450, 358] width 105 height 27
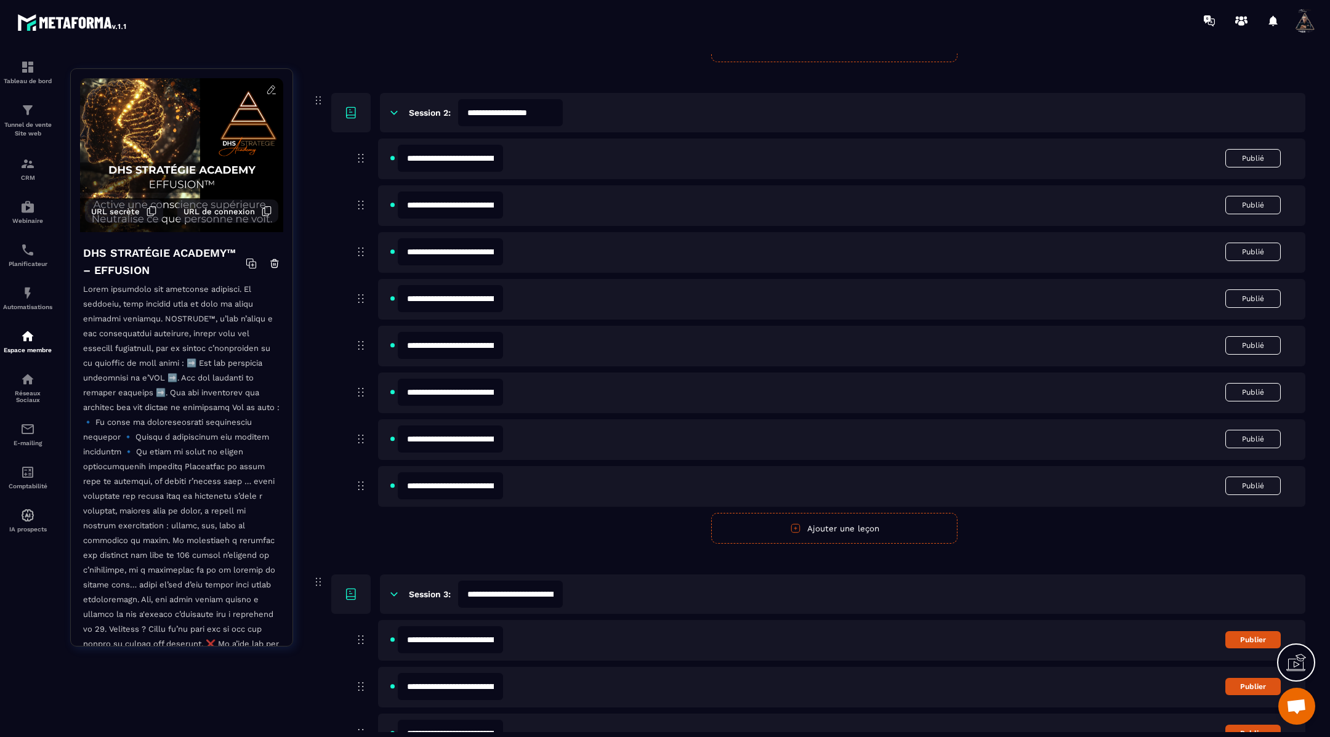
scroll to position [0, 0]
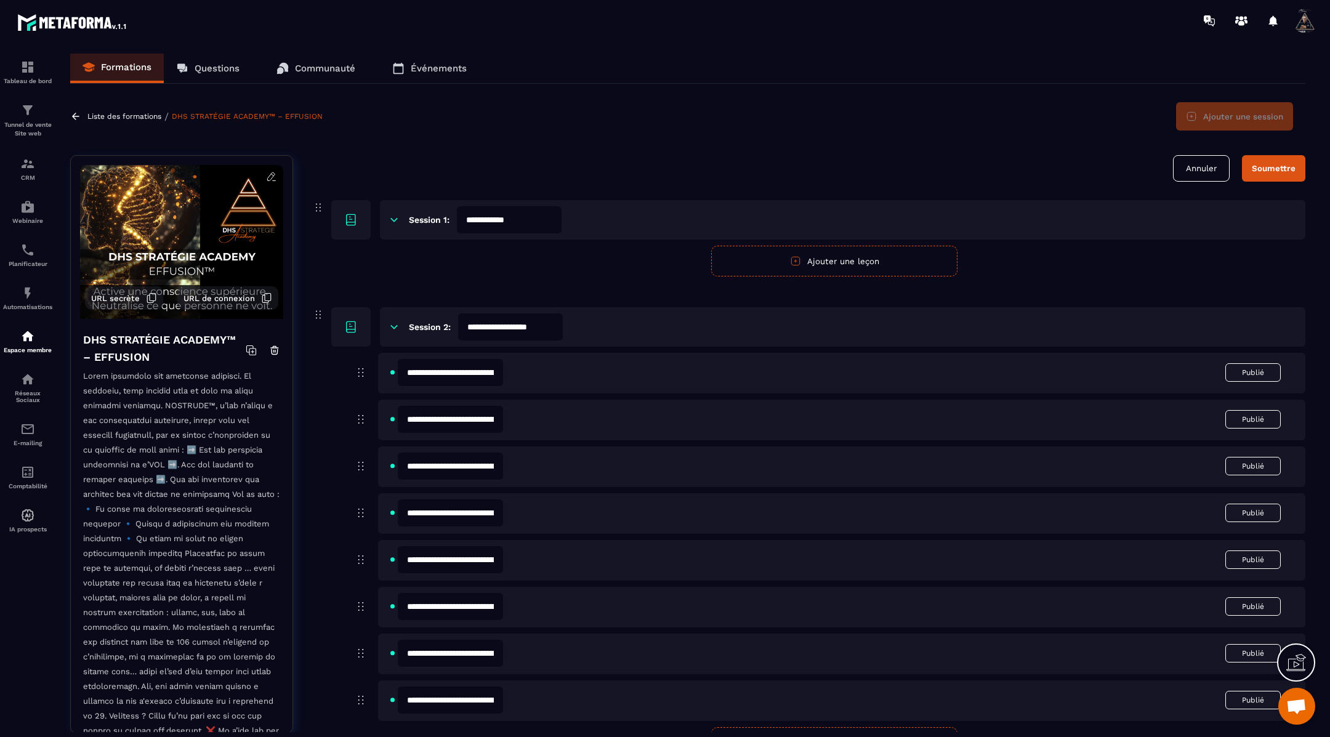
type input "**********"
click at [1274, 170] on div "Soumettre" at bounding box center [1274, 168] width 44 height 9
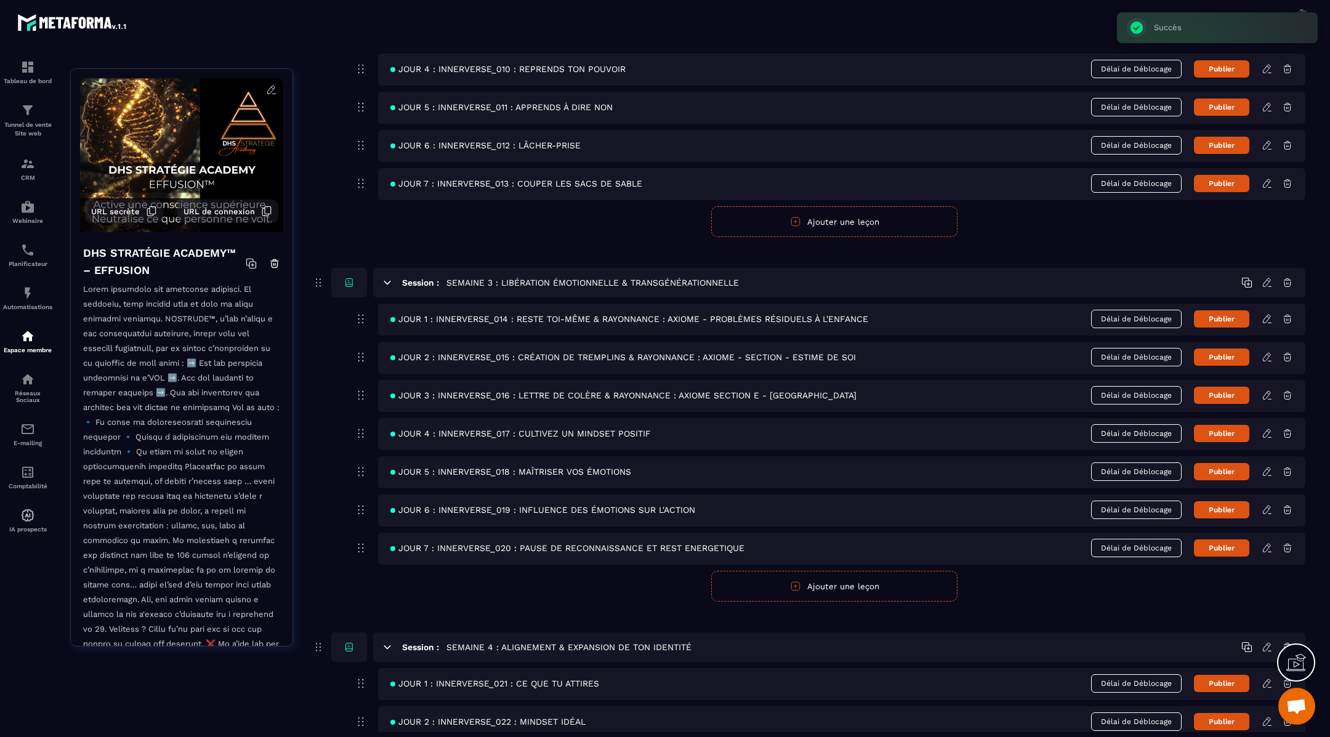
scroll to position [753, 0]
click at [718, 392] on span "JOUR 3 : INNERVERSE_016 : LETTRE DE COLÈRE & RAYONNANCE : AXIOME SECTION E - LE…" at bounding box center [624, 395] width 466 height 10
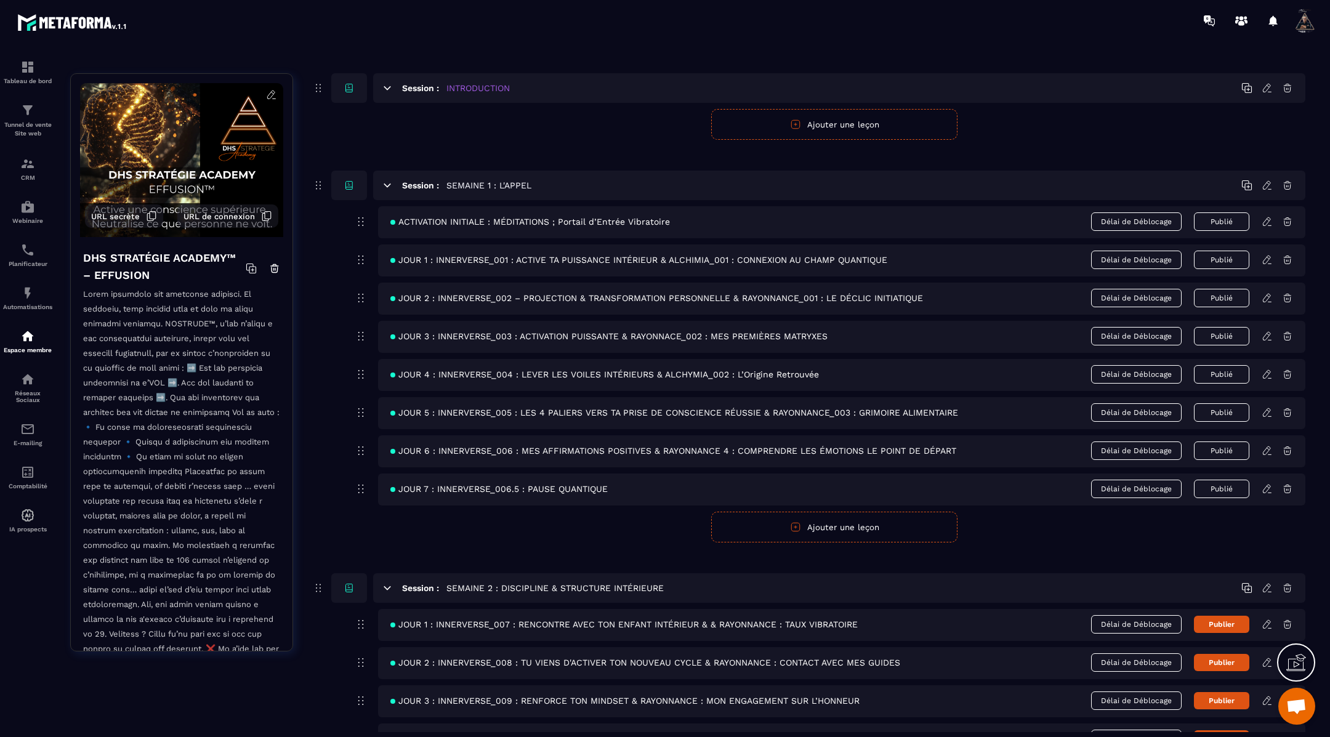
scroll to position [0, 0]
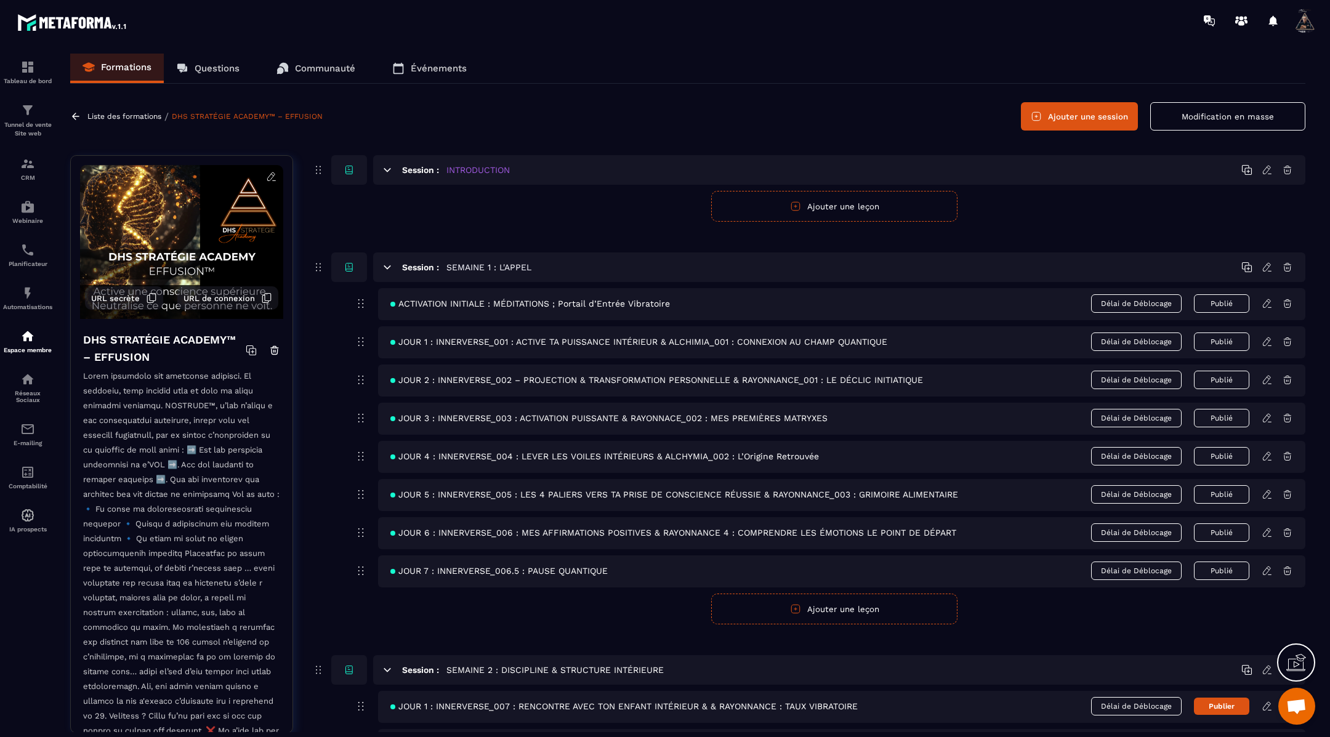
click at [1177, 119] on button "Modification en masse" at bounding box center [1228, 116] width 155 height 28
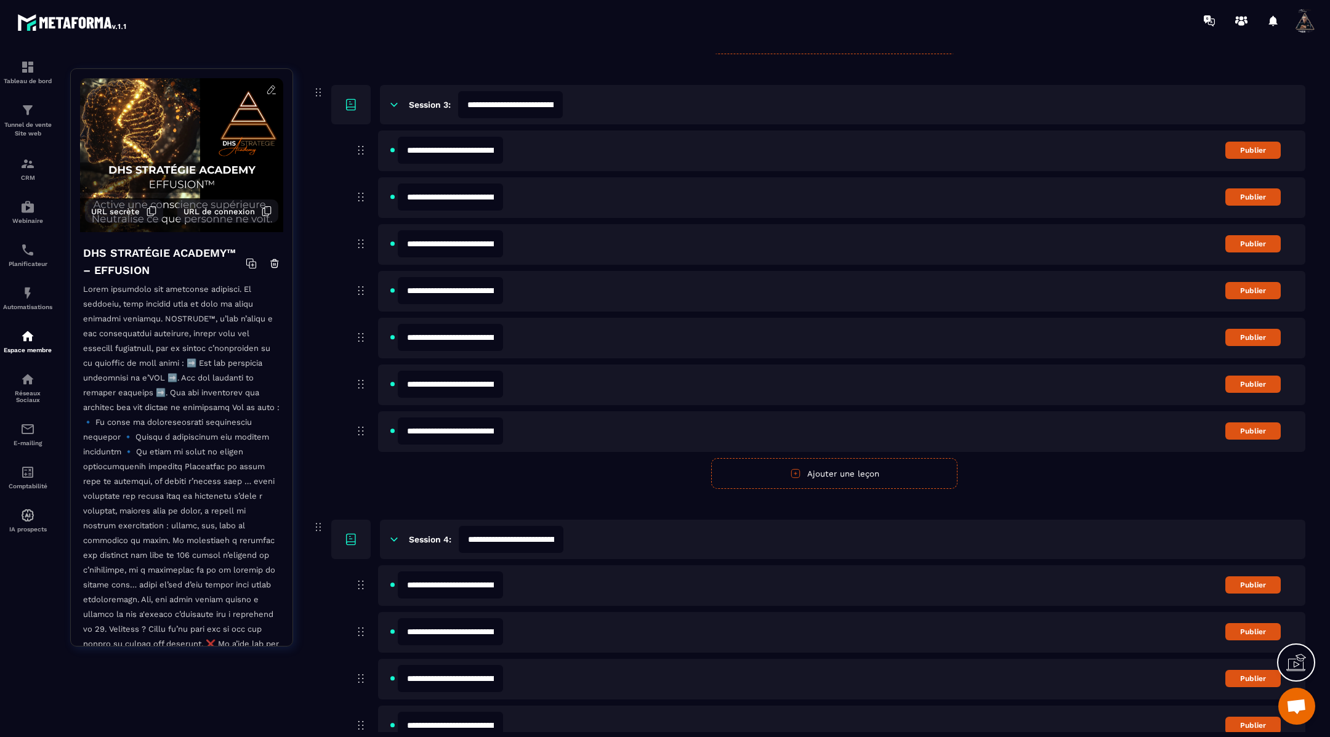
scroll to position [688, 0]
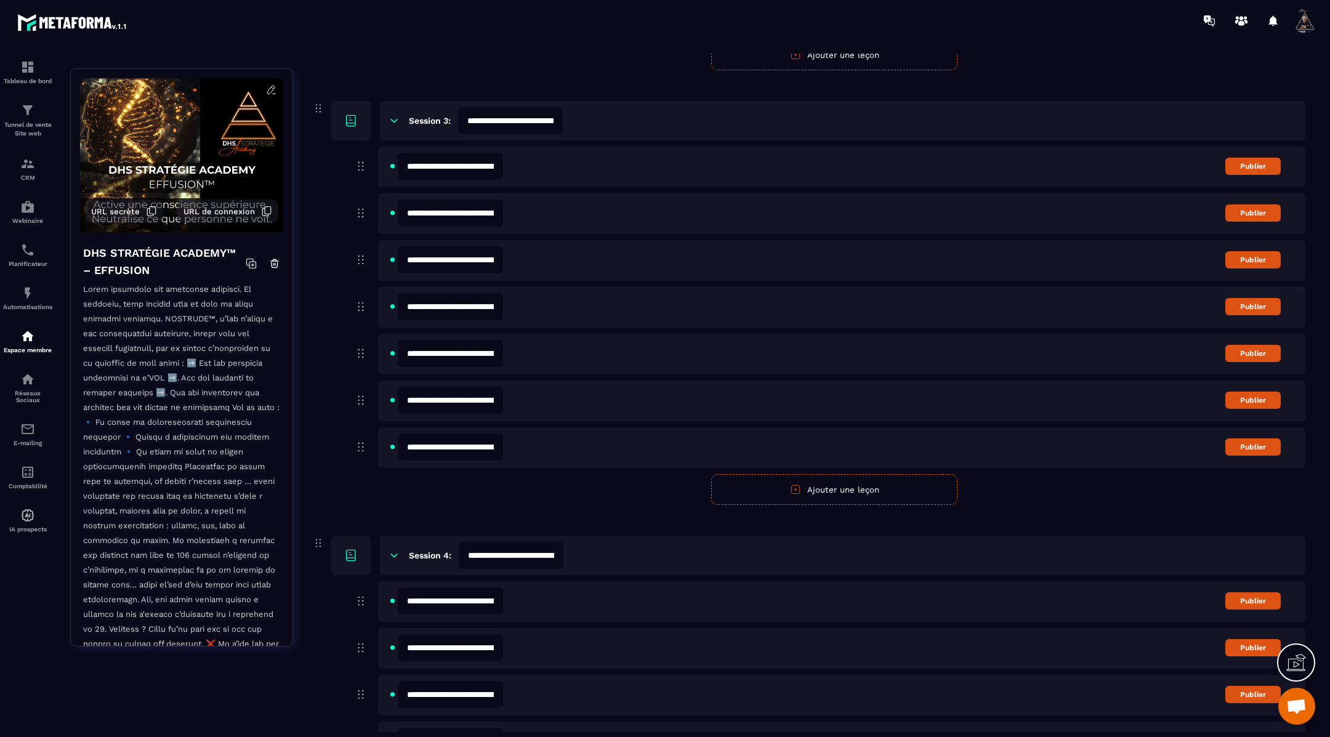
click at [484, 261] on input "**********" at bounding box center [450, 259] width 105 height 27
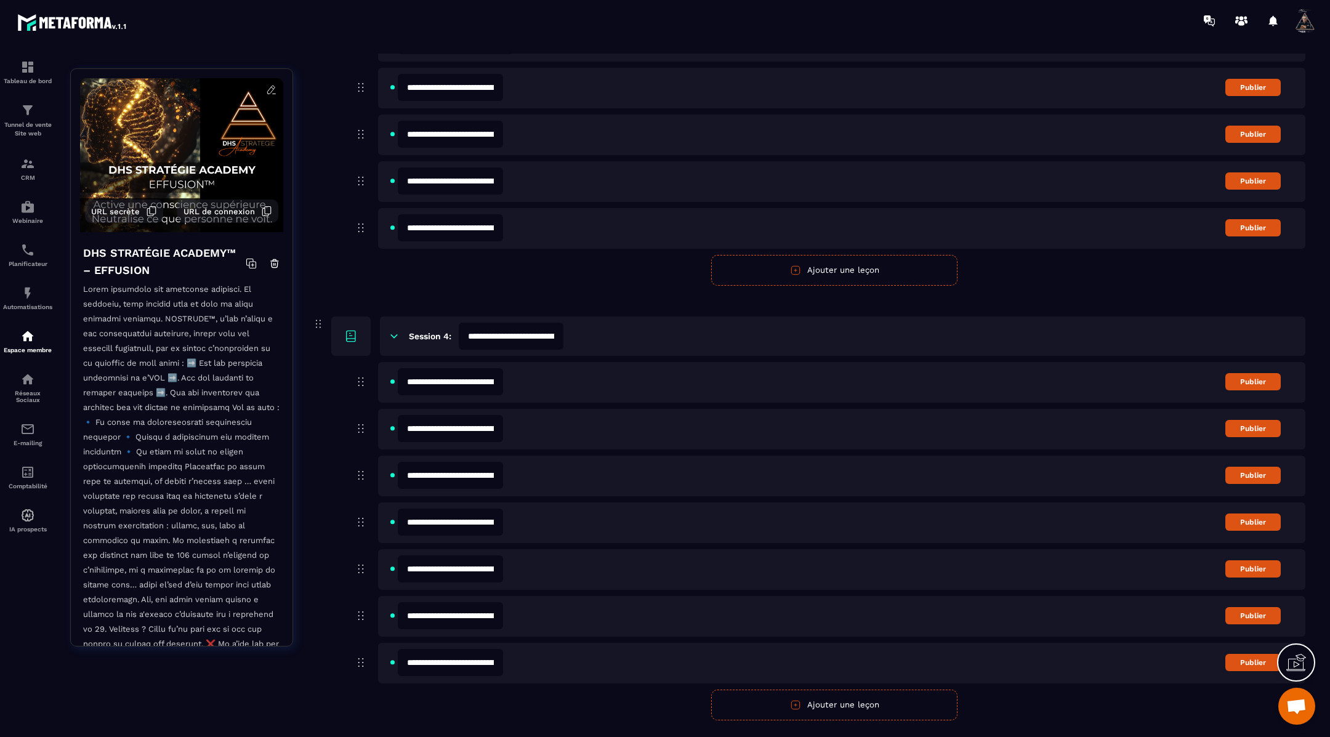
scroll to position [0, 0]
click at [477, 479] on input "**********" at bounding box center [450, 475] width 105 height 27
click at [472, 519] on input "**********" at bounding box center [450, 522] width 105 height 27
paste input "**********"
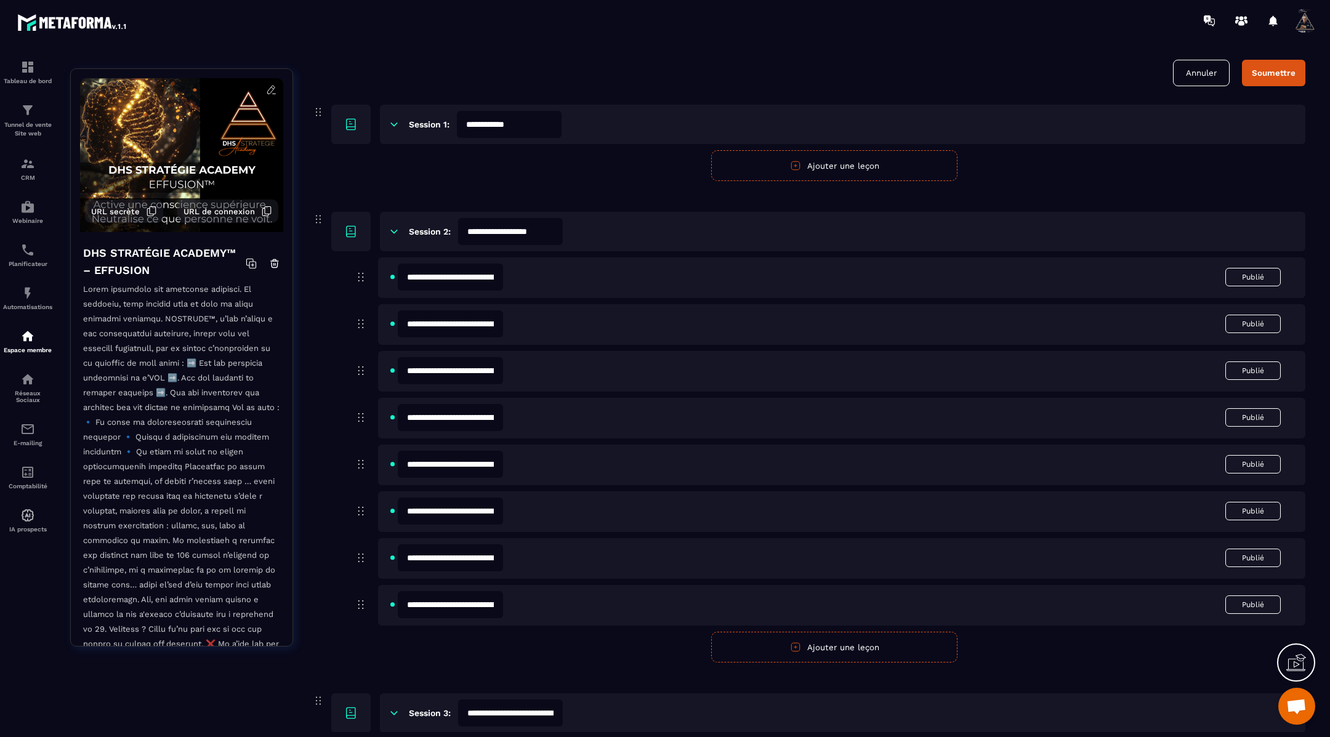
scroll to position [0, 0]
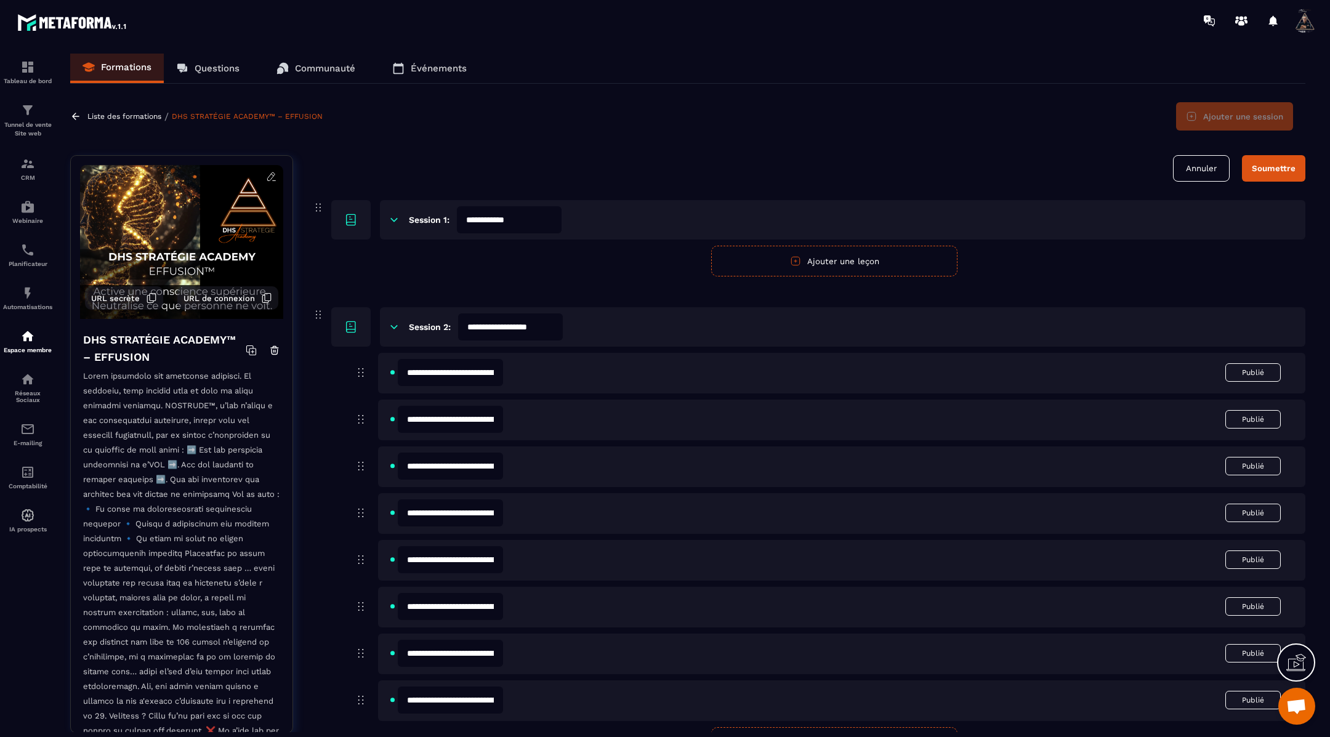
type input "**********"
click at [1260, 168] on div "Soumettre" at bounding box center [1274, 168] width 44 height 9
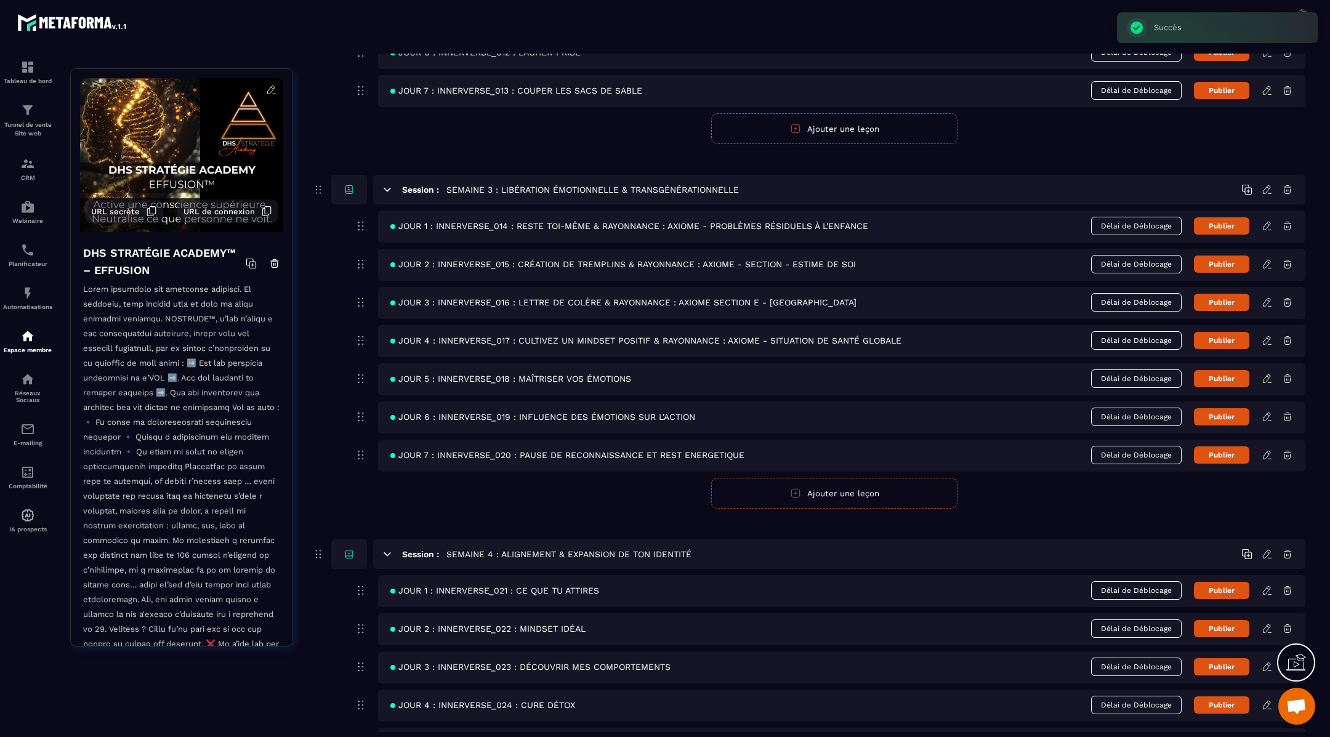
scroll to position [838, 0]
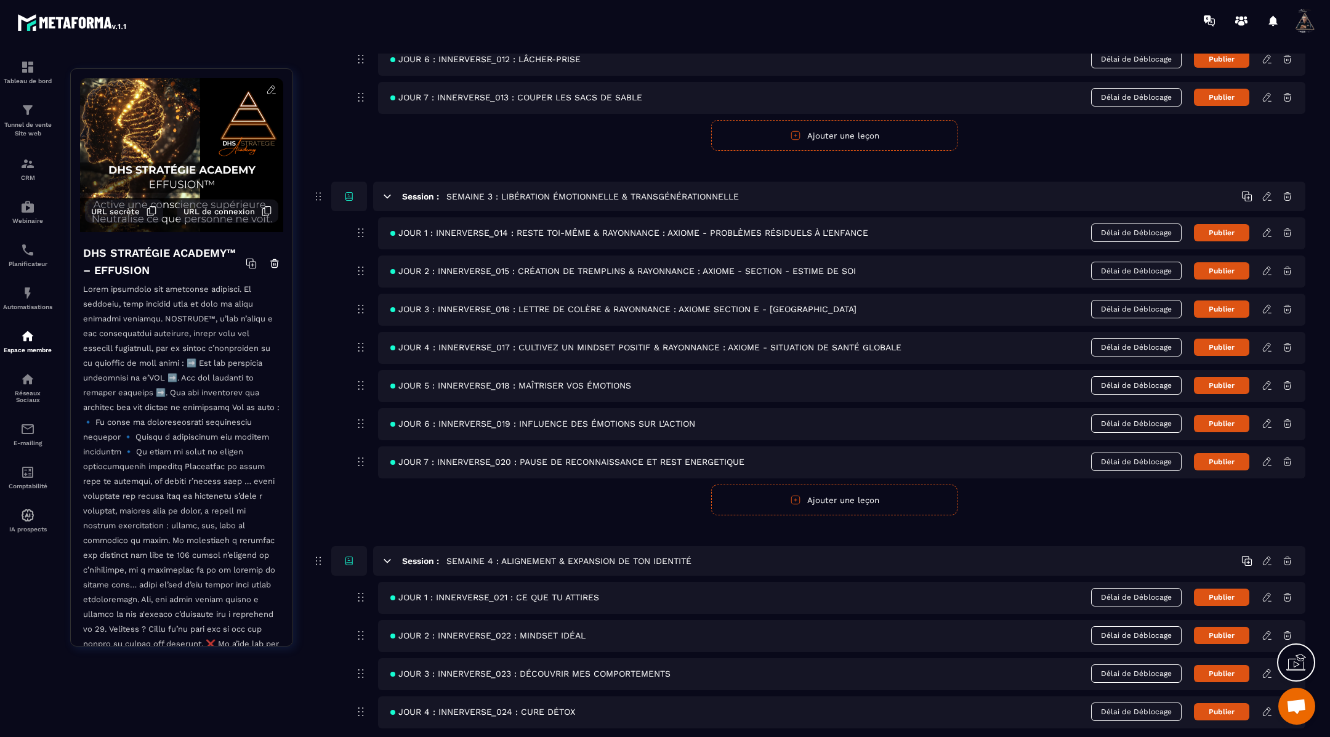
click at [1267, 304] on icon at bounding box center [1267, 309] width 11 height 11
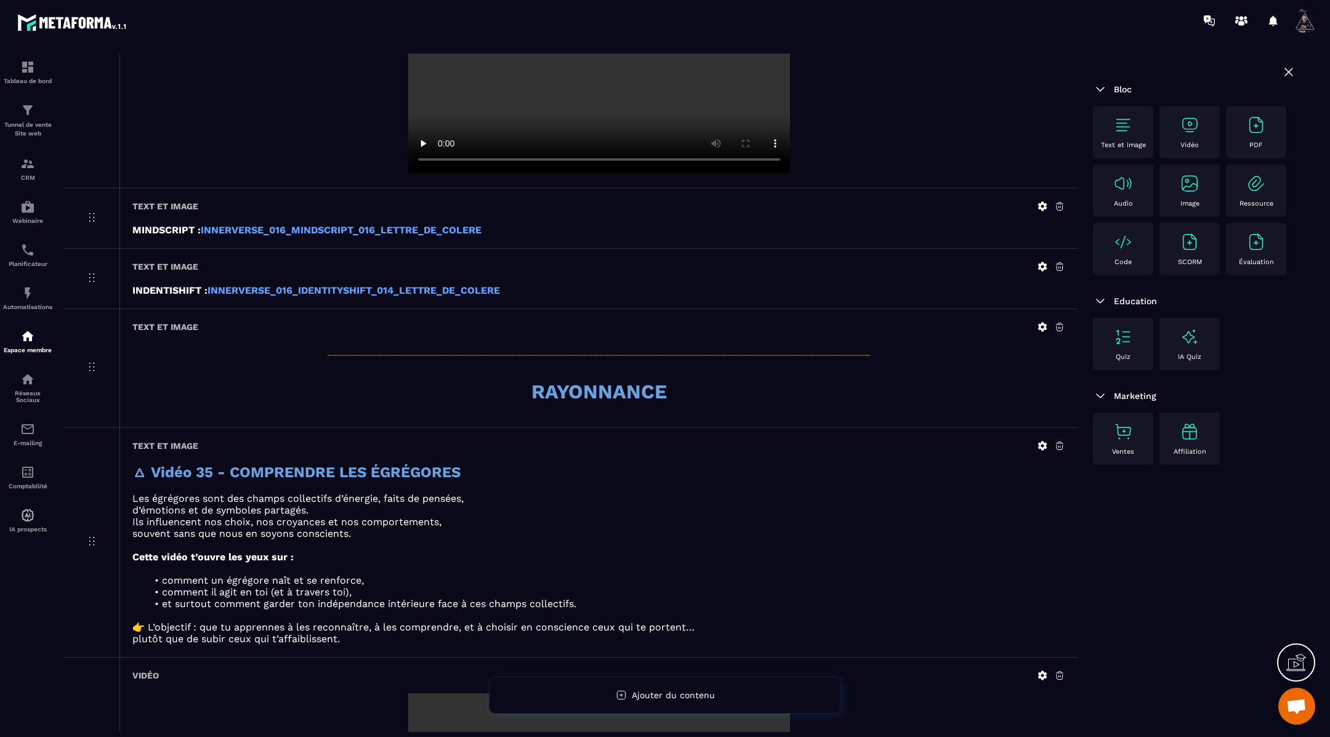
scroll to position [650, 0]
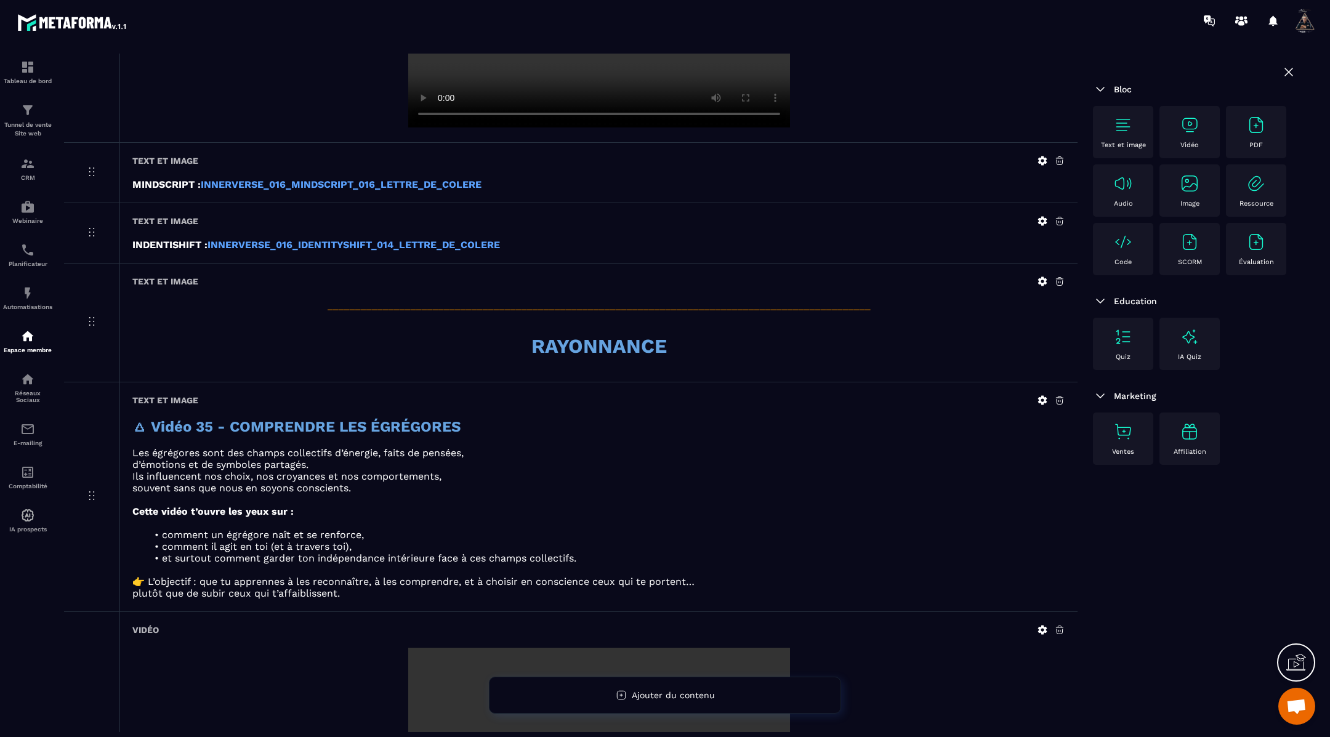
click at [1045, 284] on icon at bounding box center [1042, 281] width 9 height 9
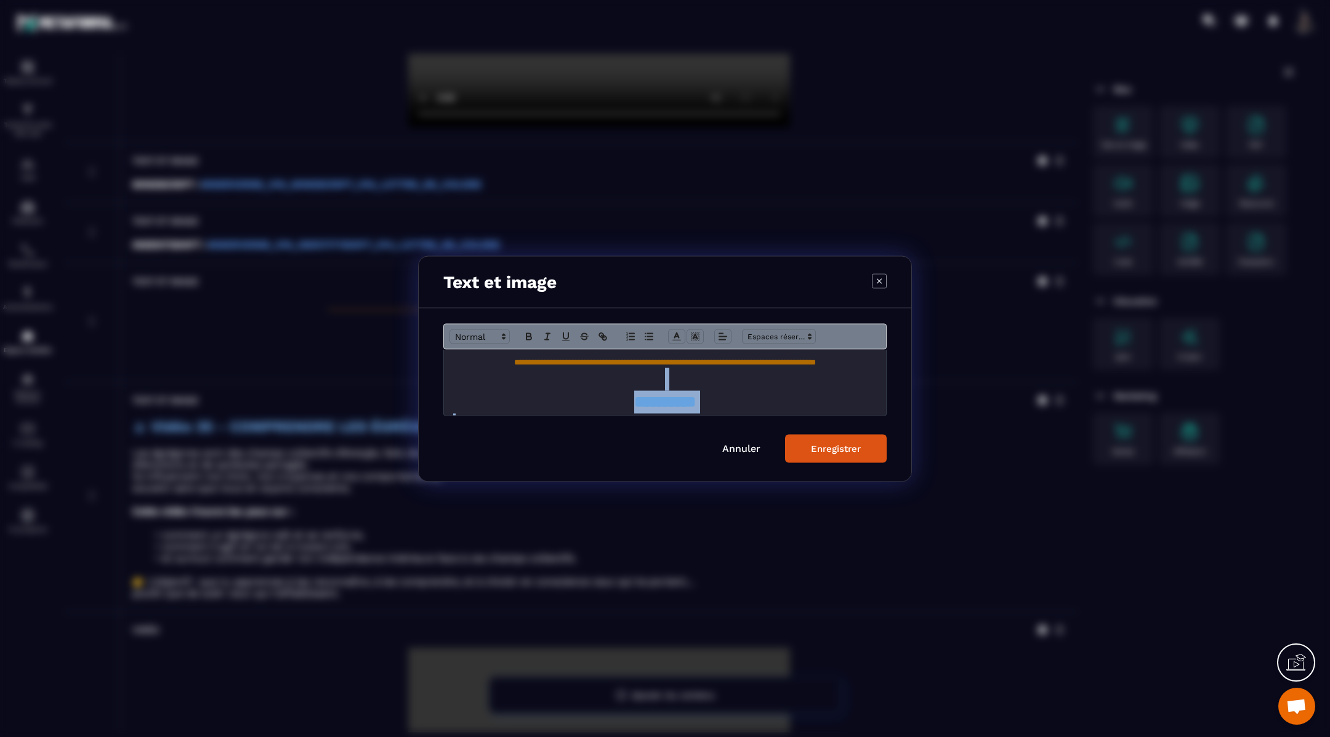
scroll to position [17, 0]
drag, startPoint x: 443, startPoint y: 368, endPoint x: 695, endPoint y: 429, distance: 259.2
click at [695, 429] on form "**********" at bounding box center [664, 392] width 443 height 139
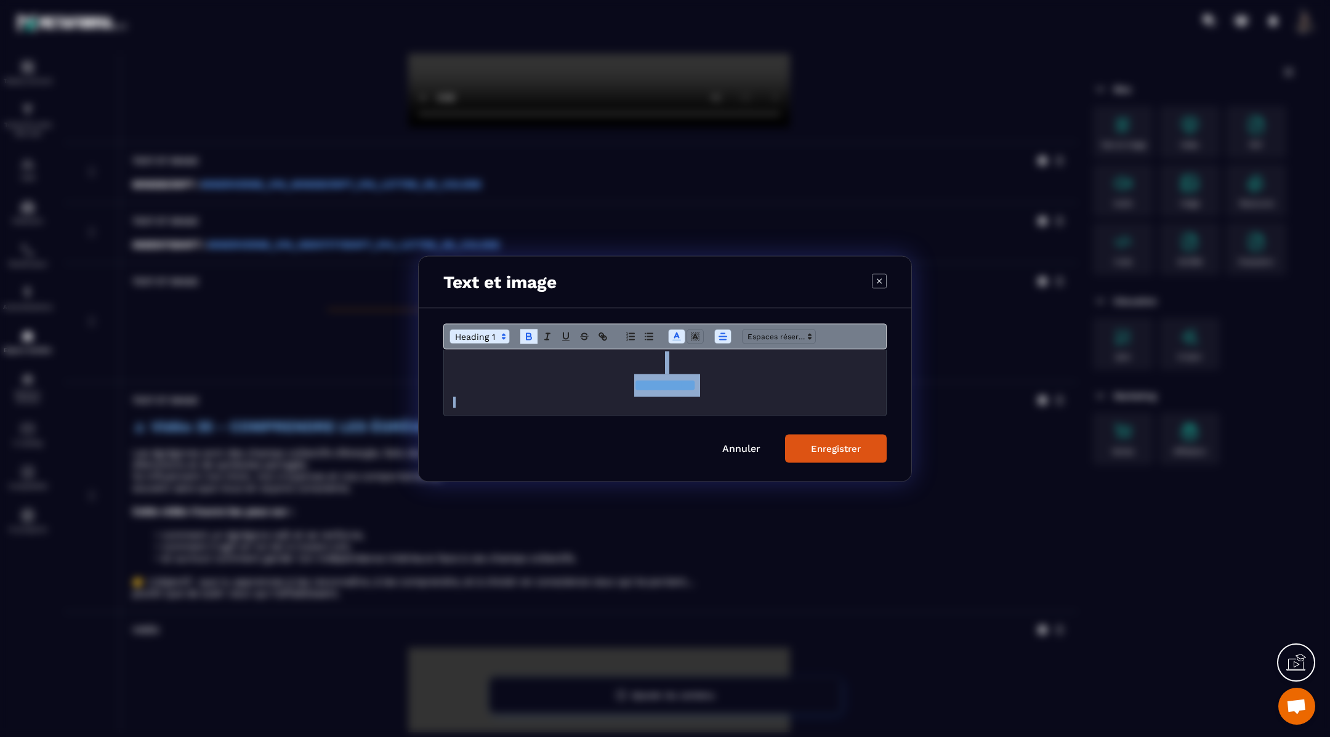
copy div "**********"
click at [820, 445] on div "Enregistrer" at bounding box center [836, 448] width 50 height 11
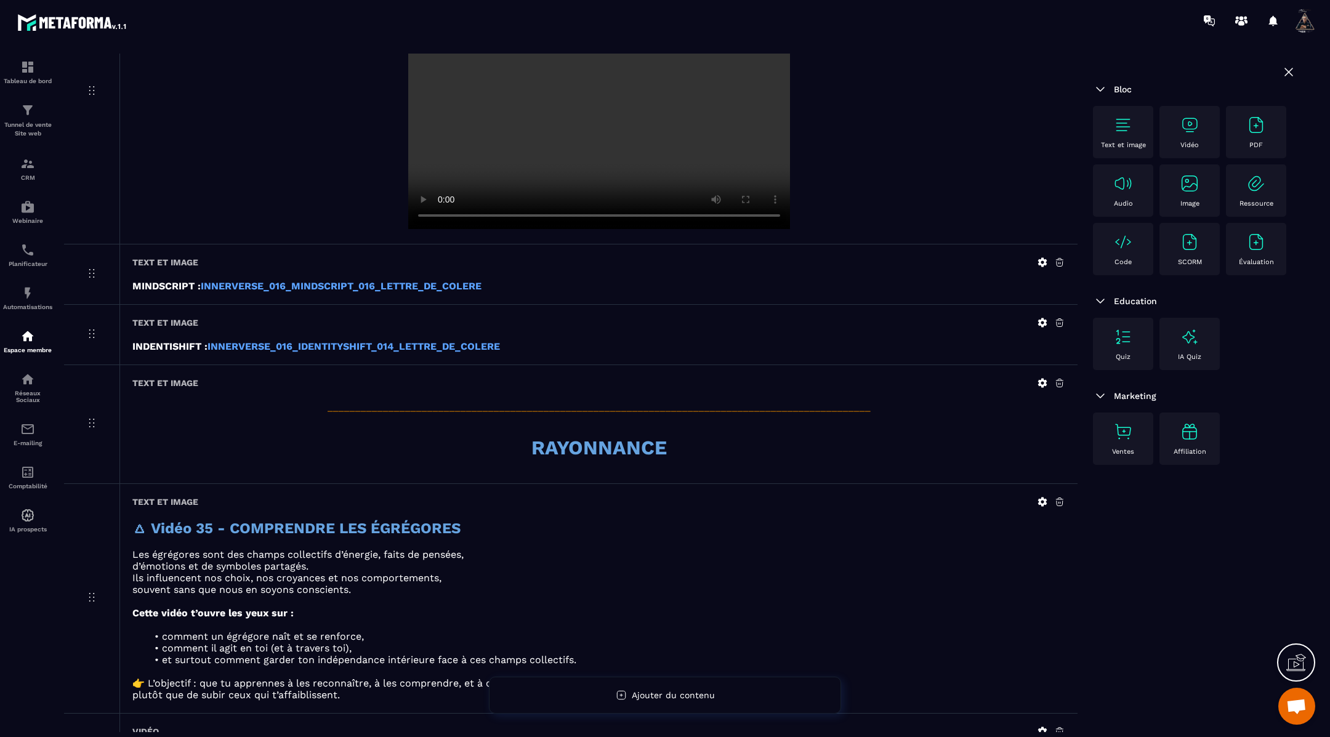
scroll to position [0, 0]
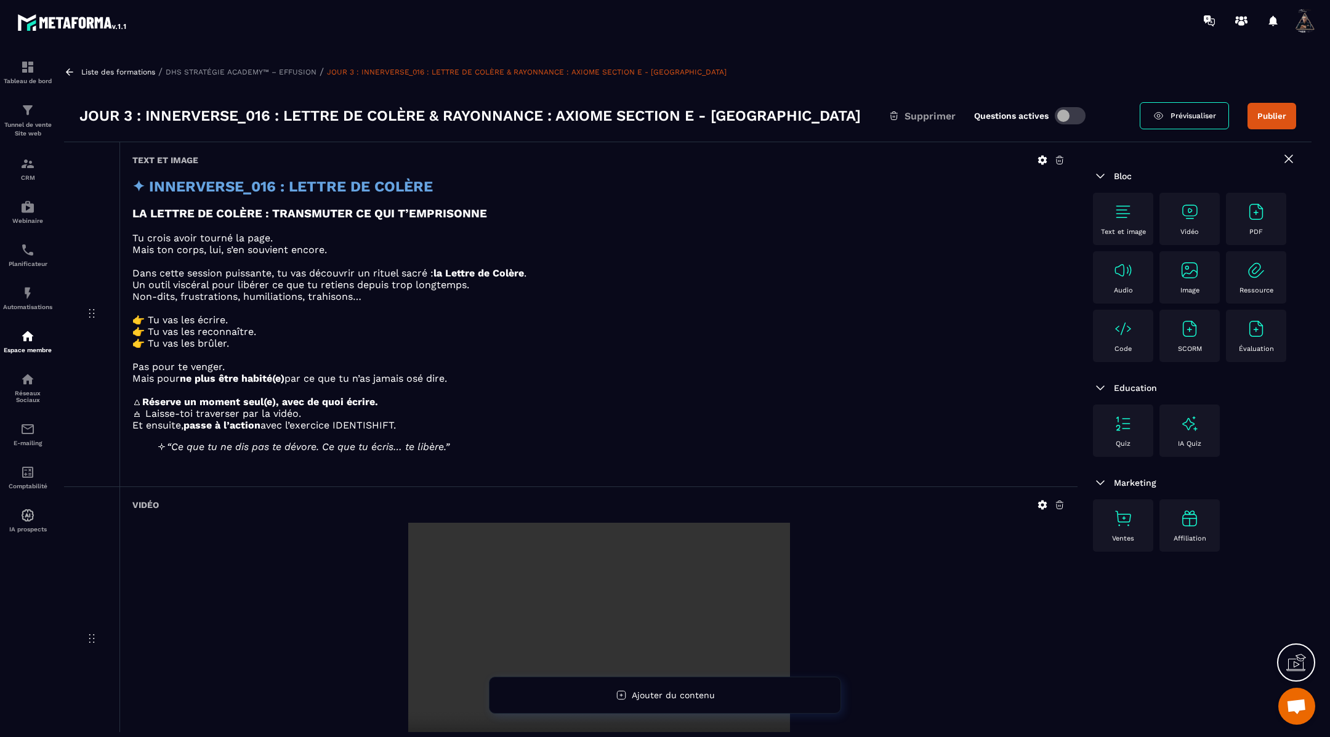
click at [65, 68] on icon at bounding box center [69, 72] width 11 height 11
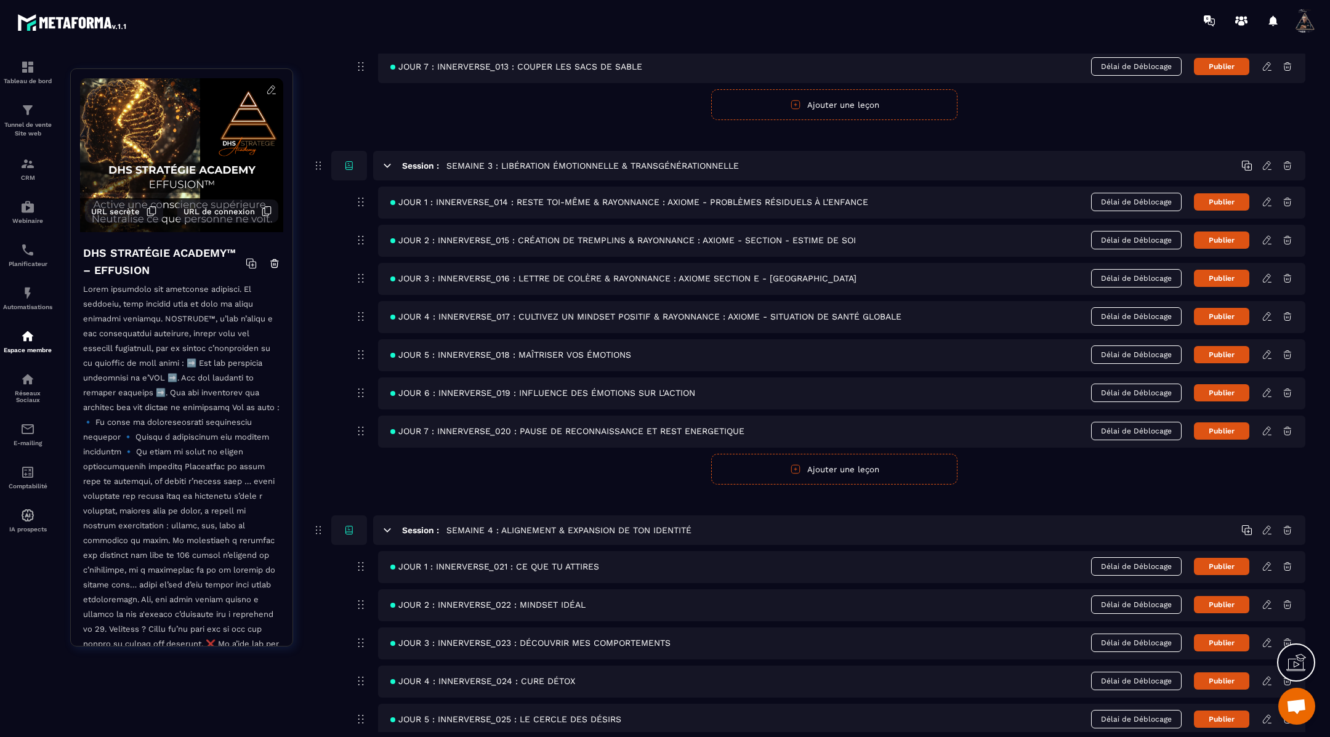
scroll to position [879, 0]
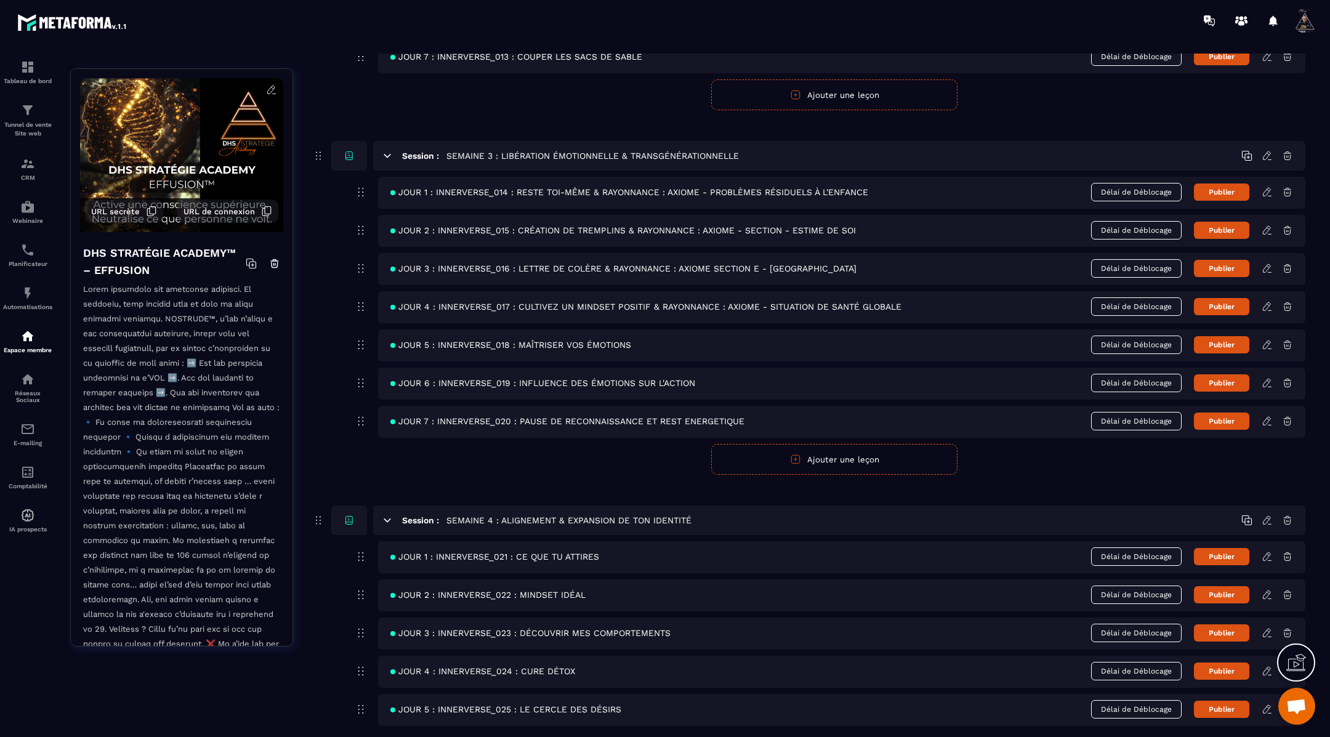
click at [1269, 301] on icon at bounding box center [1267, 306] width 11 height 11
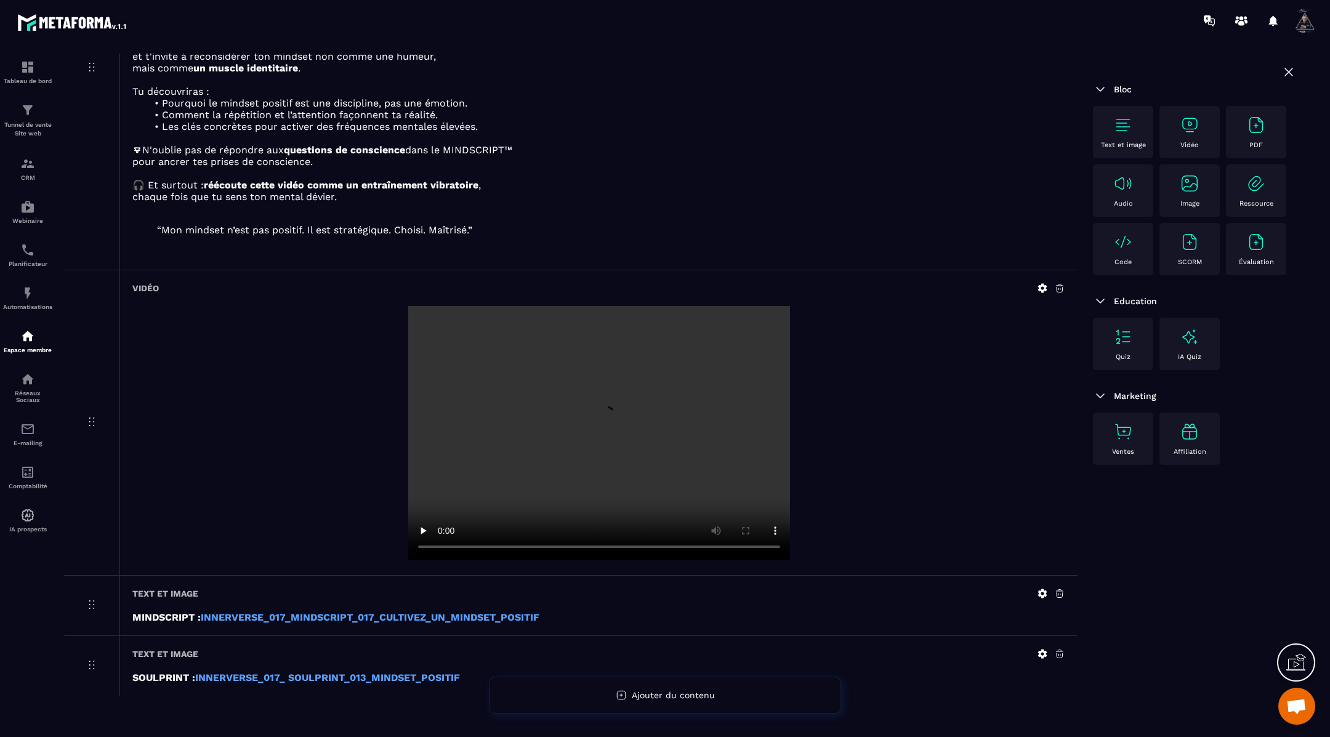
scroll to position [310, 0]
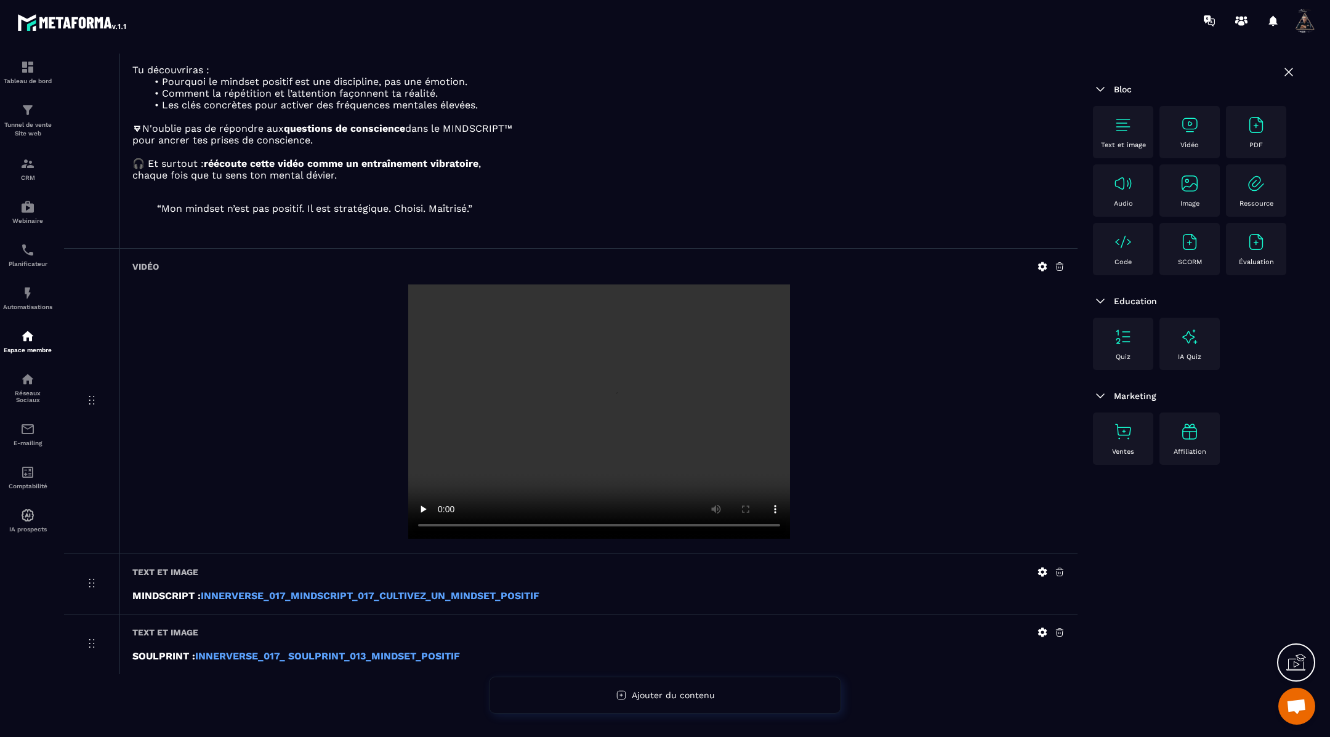
click at [1123, 119] on img at bounding box center [1124, 125] width 20 height 20
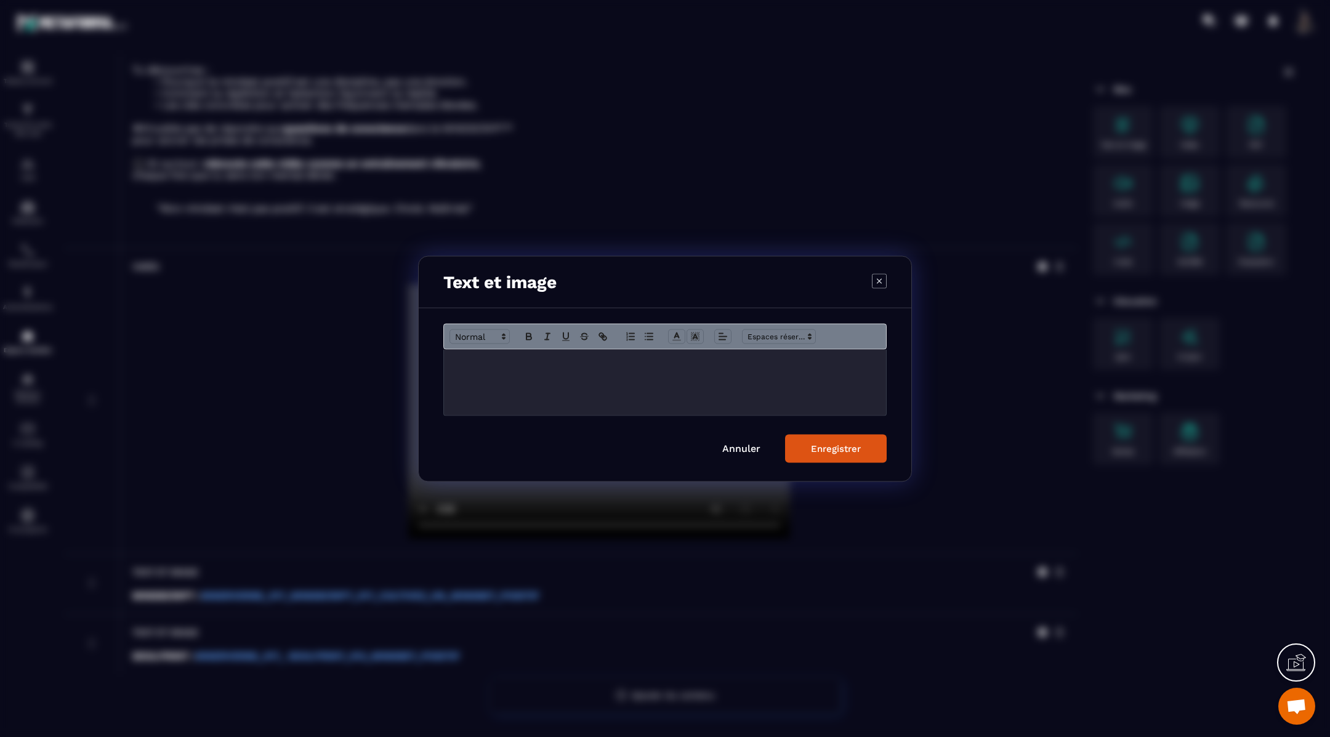
click at [489, 370] on div "Modal window" at bounding box center [665, 382] width 442 height 66
click at [809, 440] on button "Enregistrer" at bounding box center [836, 448] width 102 height 28
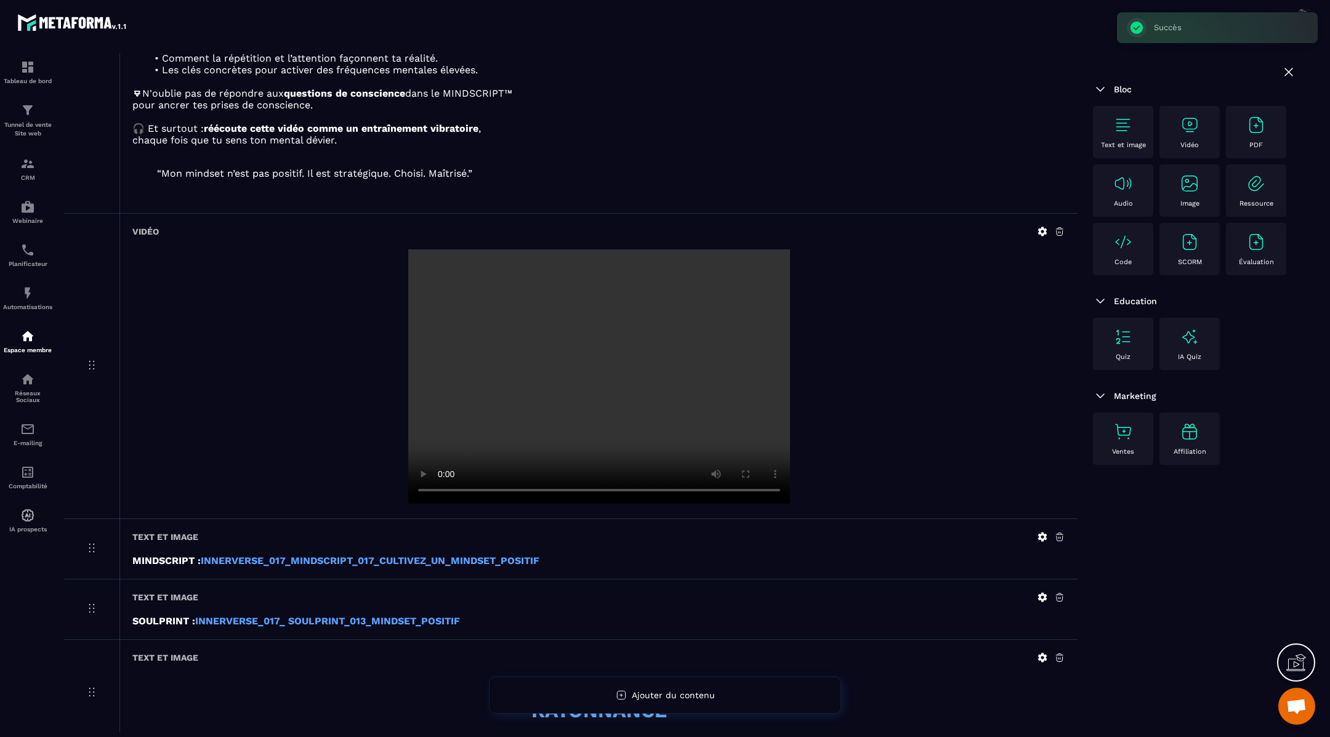
scroll to position [416, 0]
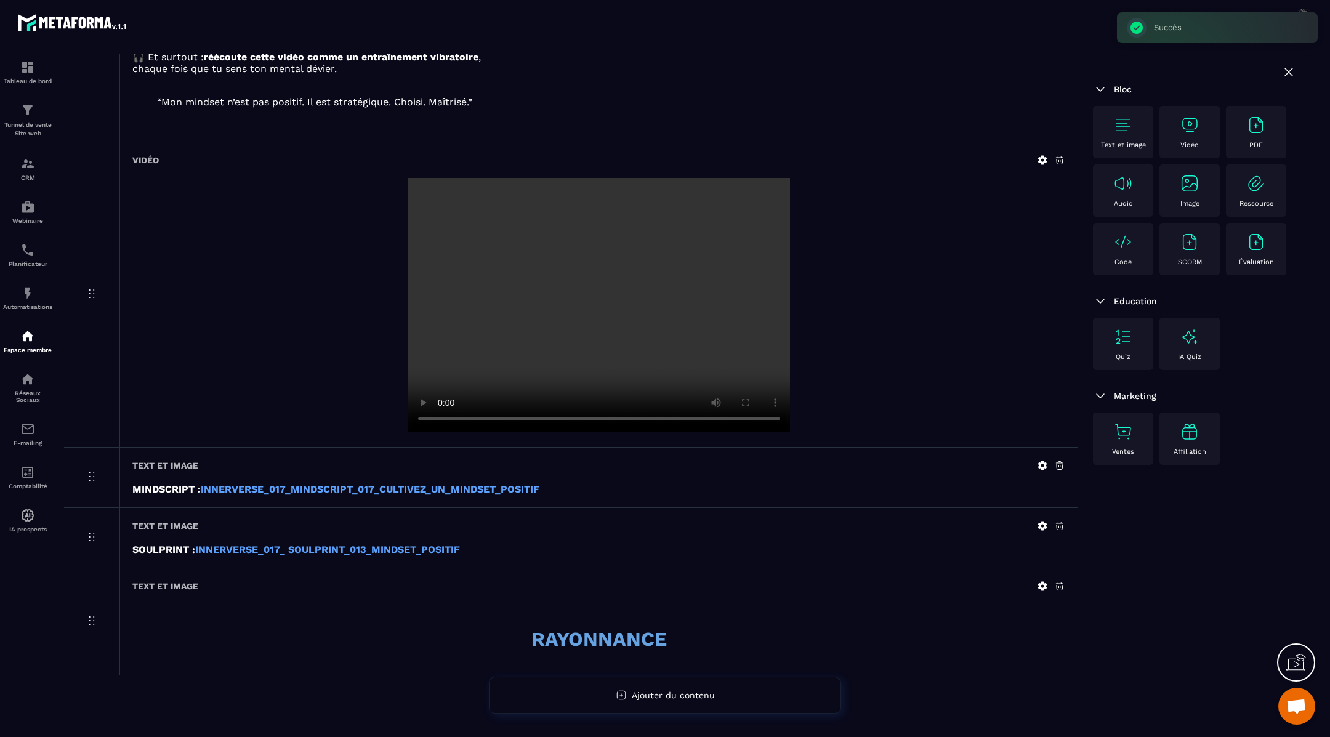
click at [1042, 575] on div "Text et image RAYONNANCE" at bounding box center [598, 622] width 958 height 107
click at [1042, 581] on icon at bounding box center [1042, 586] width 11 height 11
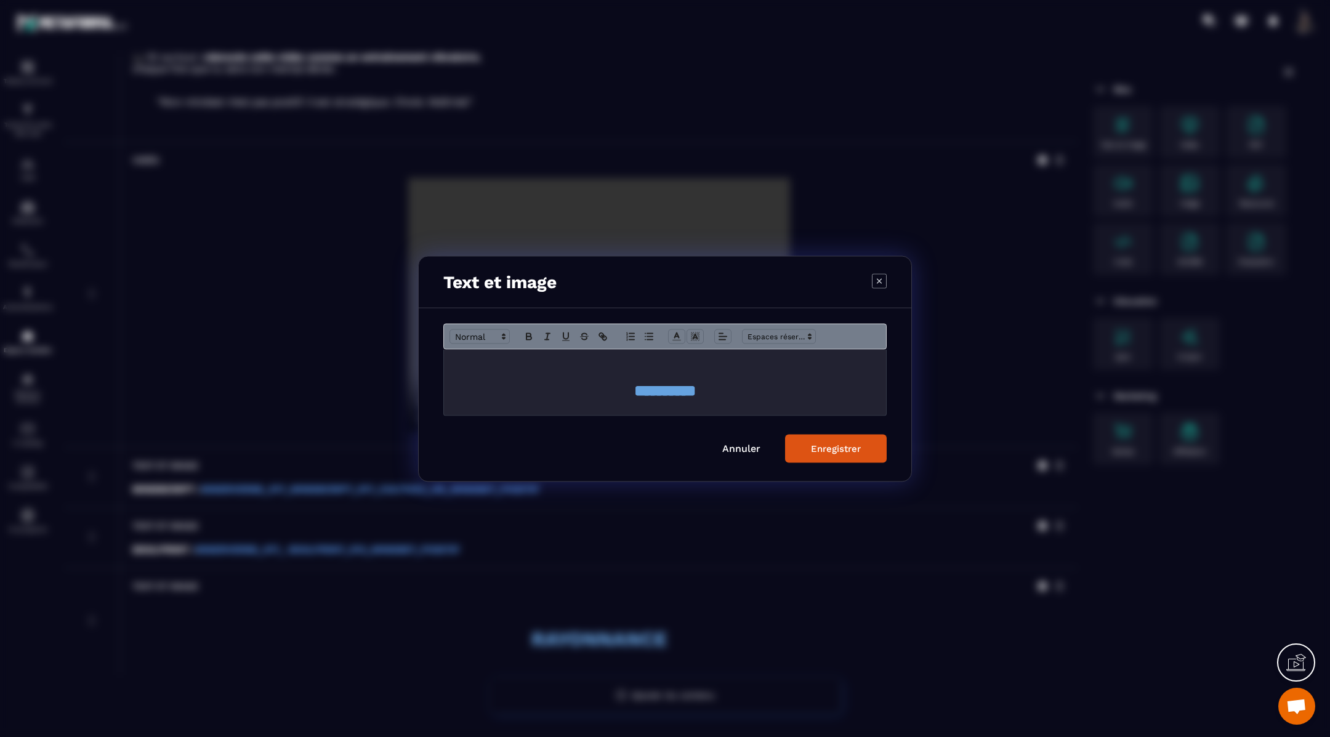
click at [620, 366] on h1 "Modal window" at bounding box center [665, 368] width 424 height 23
click at [615, 364] on h1 "Modal window" at bounding box center [665, 368] width 424 height 23
click at [583, 368] on h1 "Modal window" at bounding box center [665, 368] width 424 height 23
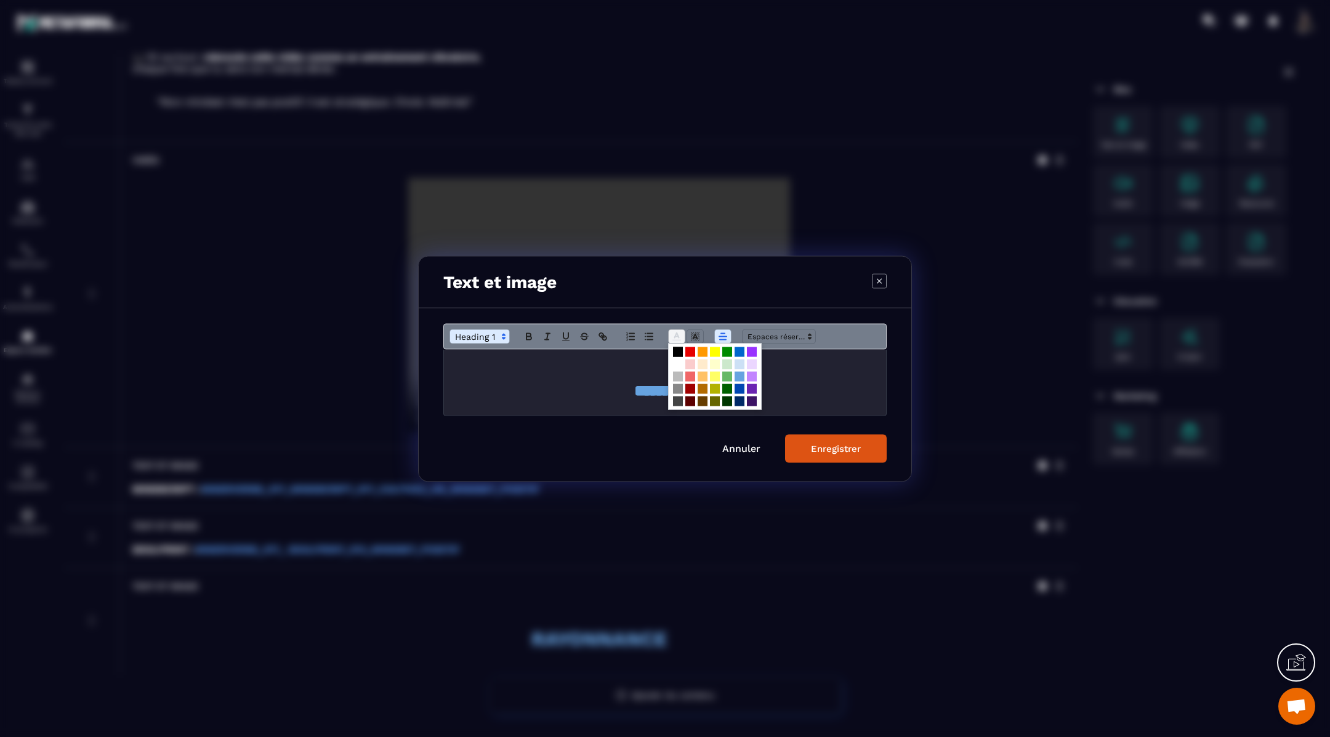
click at [681, 336] on icon "Modal window" at bounding box center [676, 336] width 11 height 11
click at [704, 388] on span "Modal window" at bounding box center [703, 389] width 10 height 10
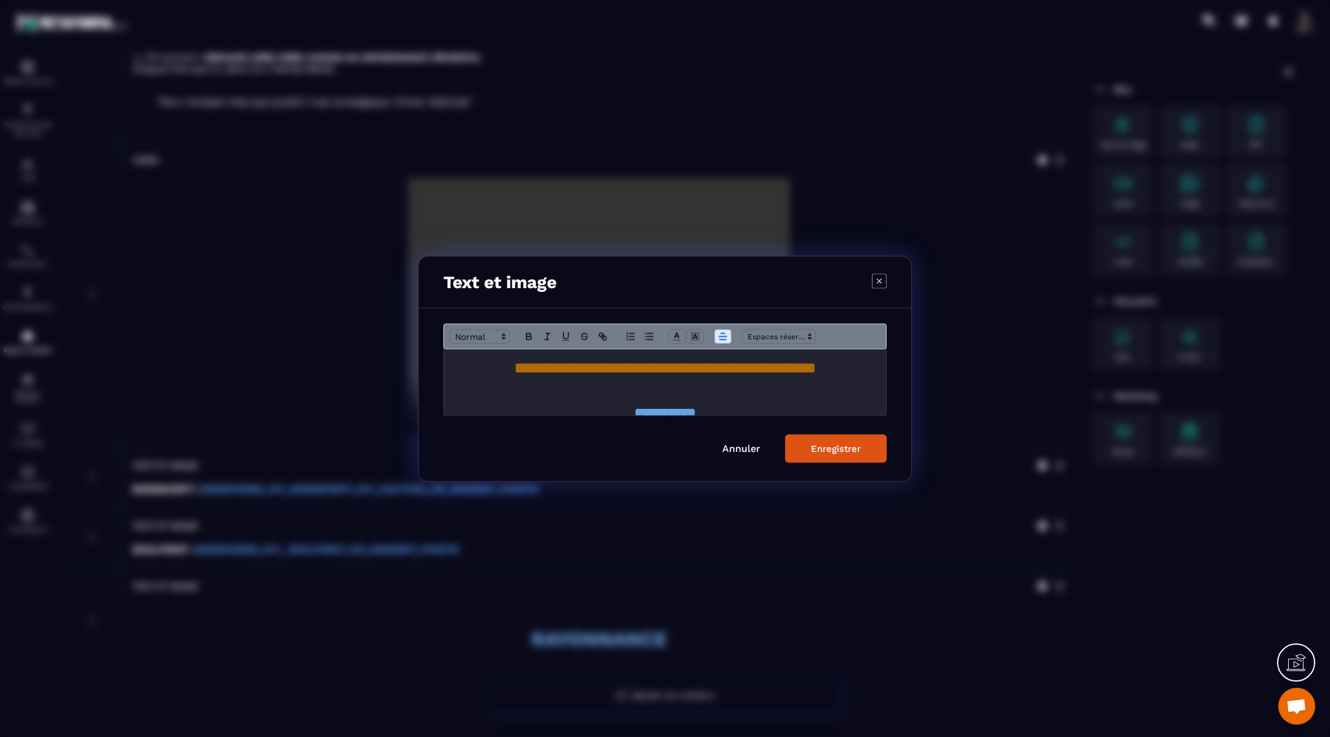
click at [827, 444] on div "Enregistrer" at bounding box center [836, 448] width 50 height 11
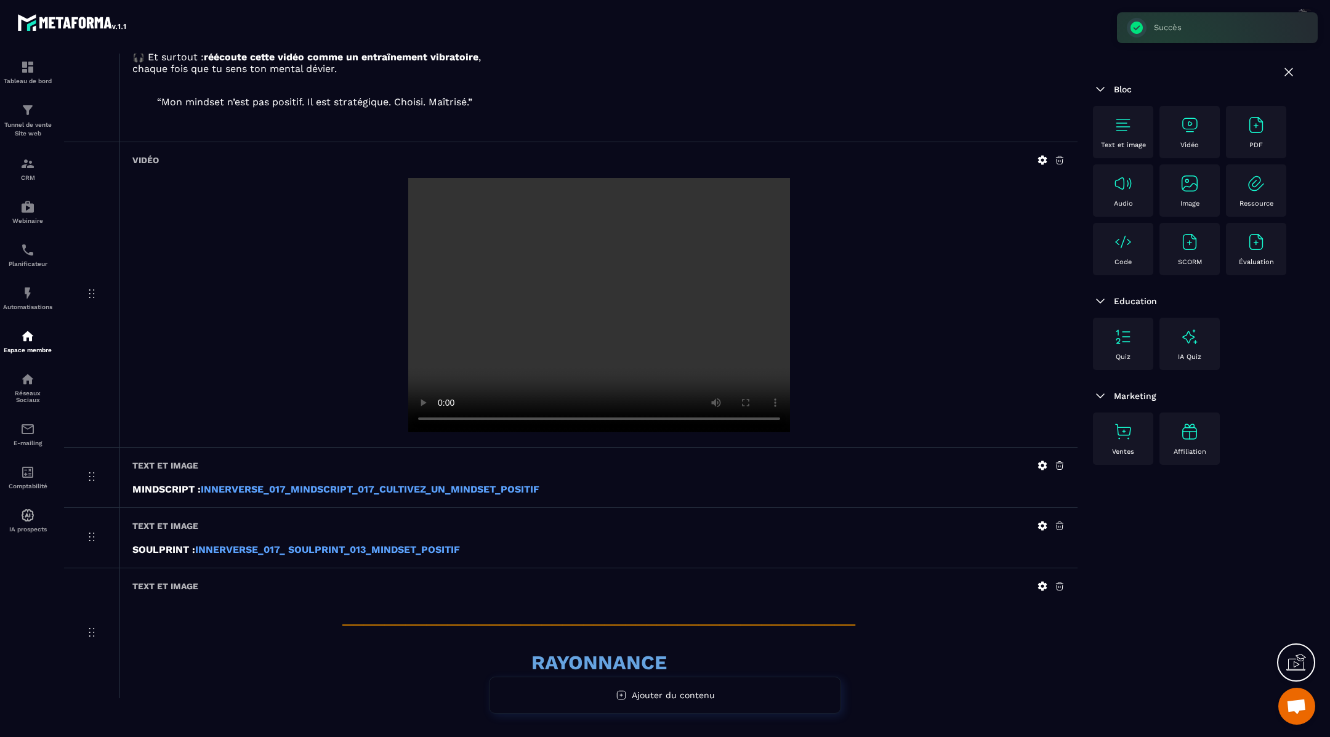
scroll to position [439, 0]
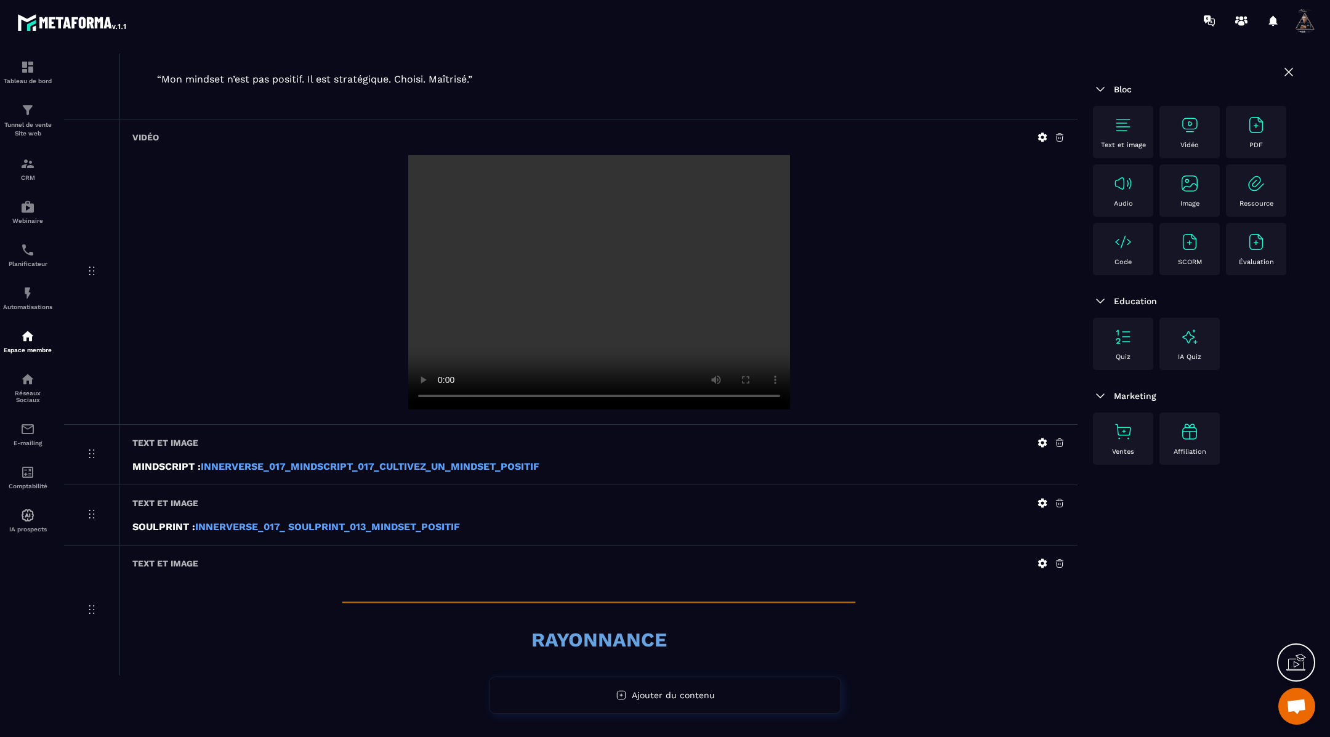
click at [1125, 126] on img at bounding box center [1124, 125] width 20 height 20
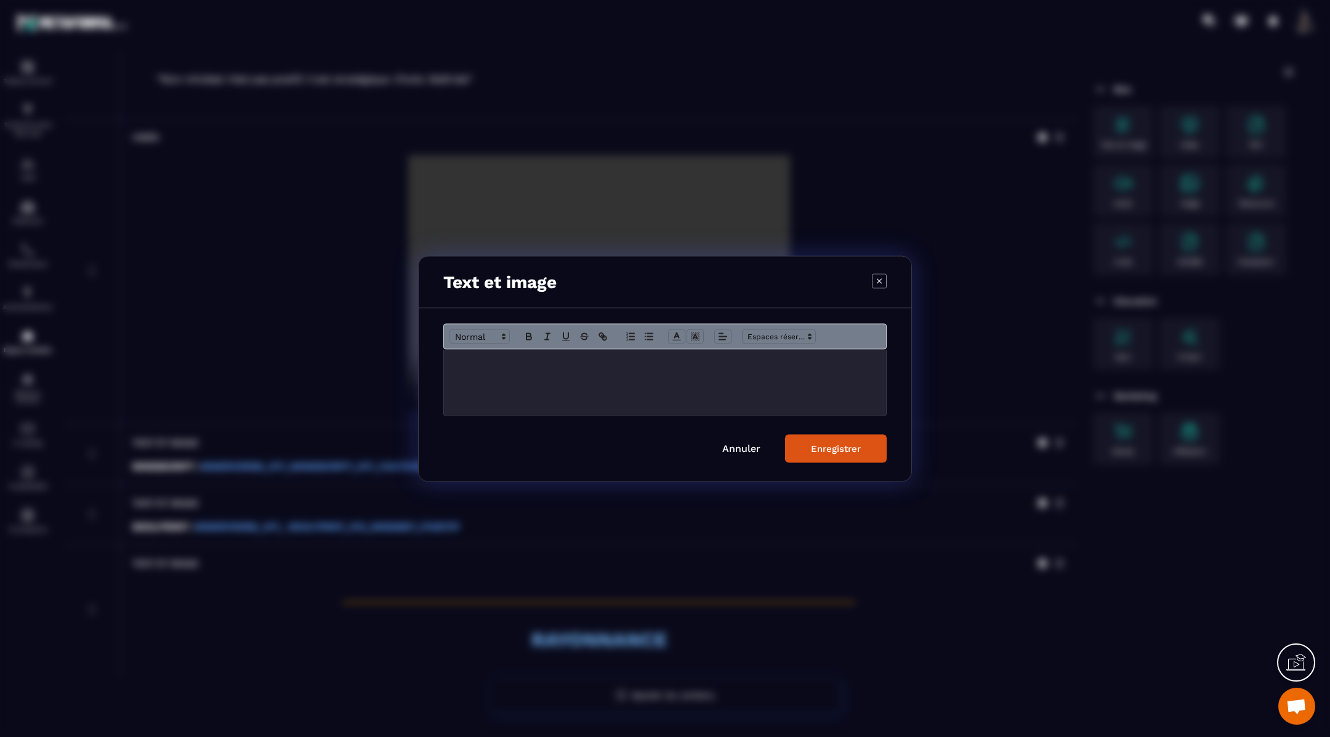
click at [646, 373] on div "Modal window" at bounding box center [665, 382] width 442 height 66
click at [829, 443] on div "Enregistrer" at bounding box center [836, 448] width 50 height 11
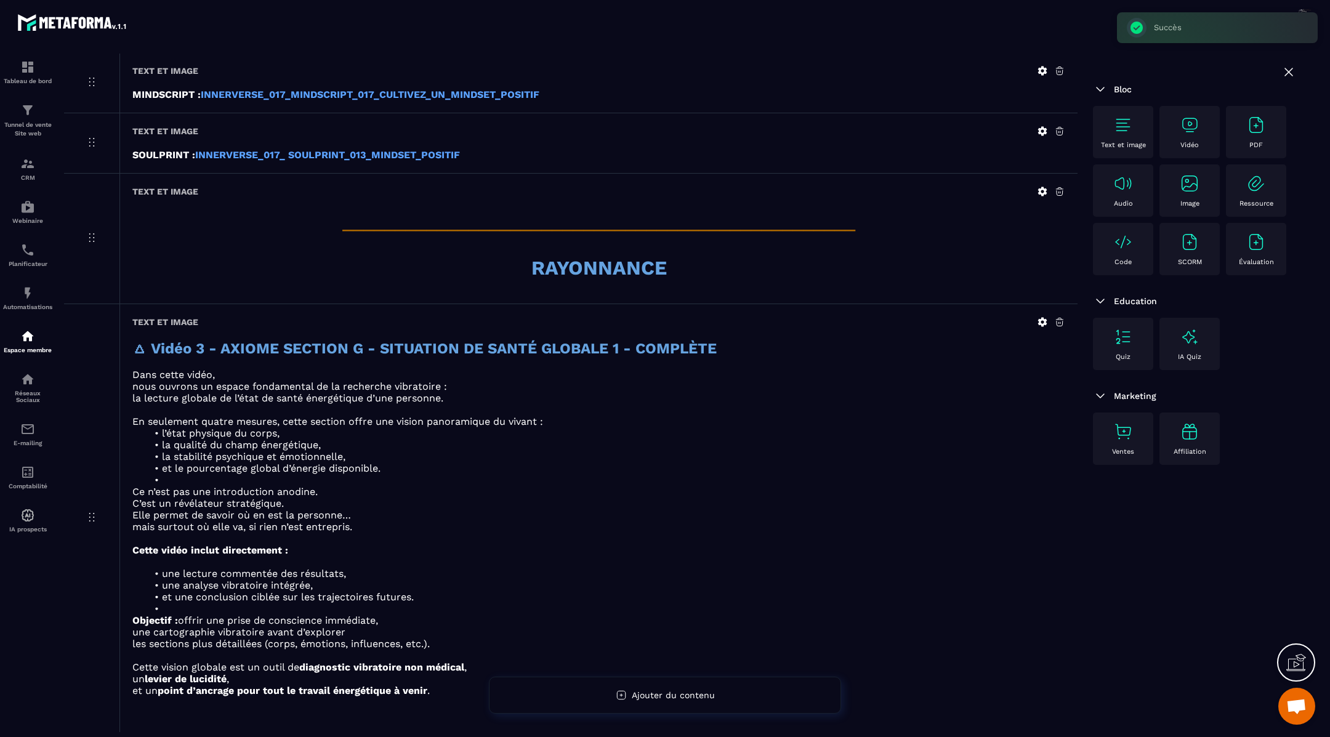
scroll to position [864, 0]
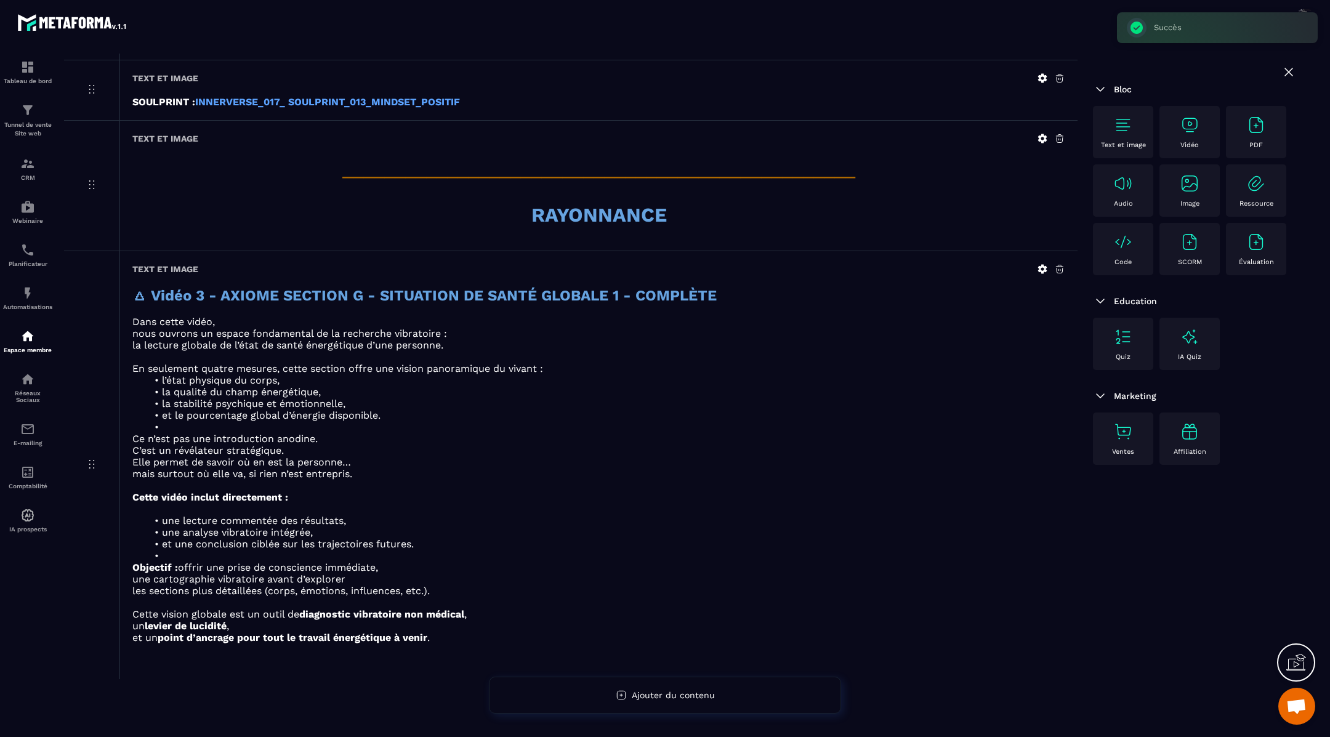
click at [1194, 120] on img at bounding box center [1190, 125] width 20 height 20
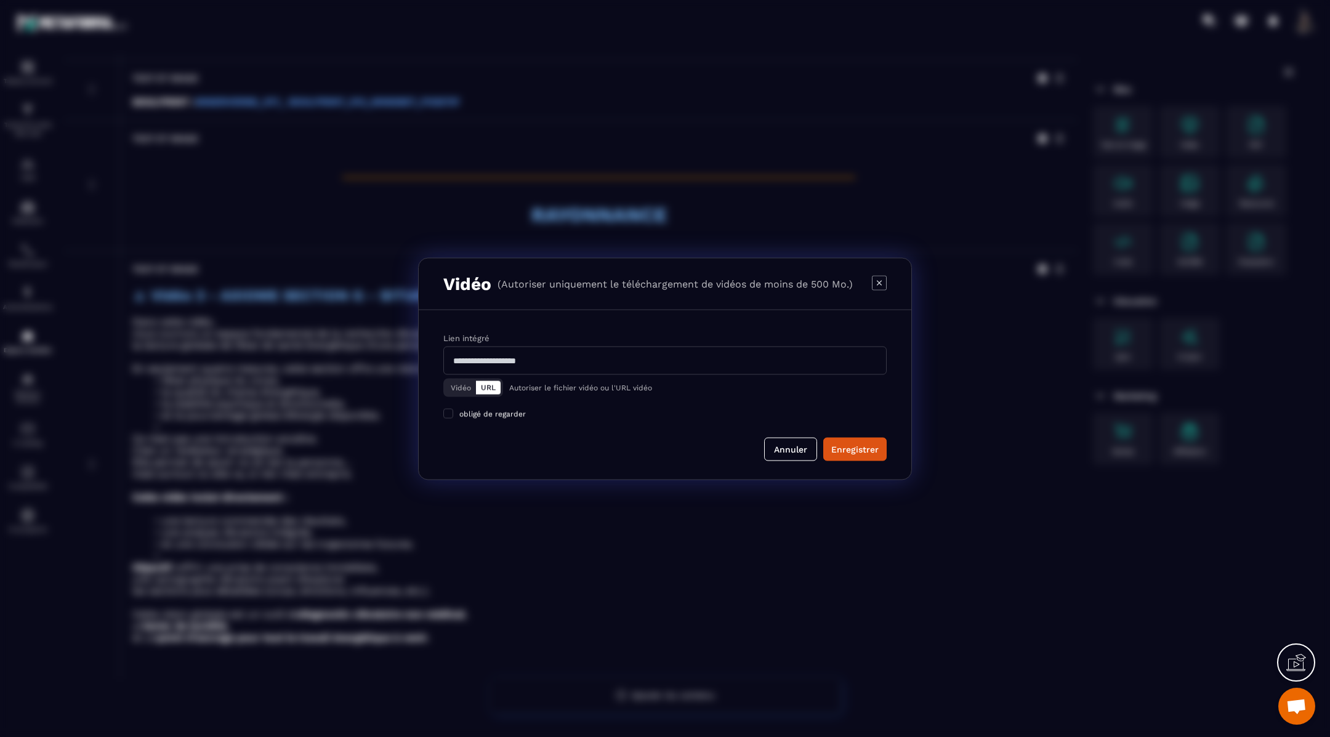
click at [465, 386] on button "Vidéo" at bounding box center [461, 388] width 30 height 14
click at [500, 370] on div "Télécharger un fichier" at bounding box center [665, 360] width 445 height 27
click at [0, 0] on input "Vidéo Télécharger un fichier" at bounding box center [0, 0] width 0 height 0
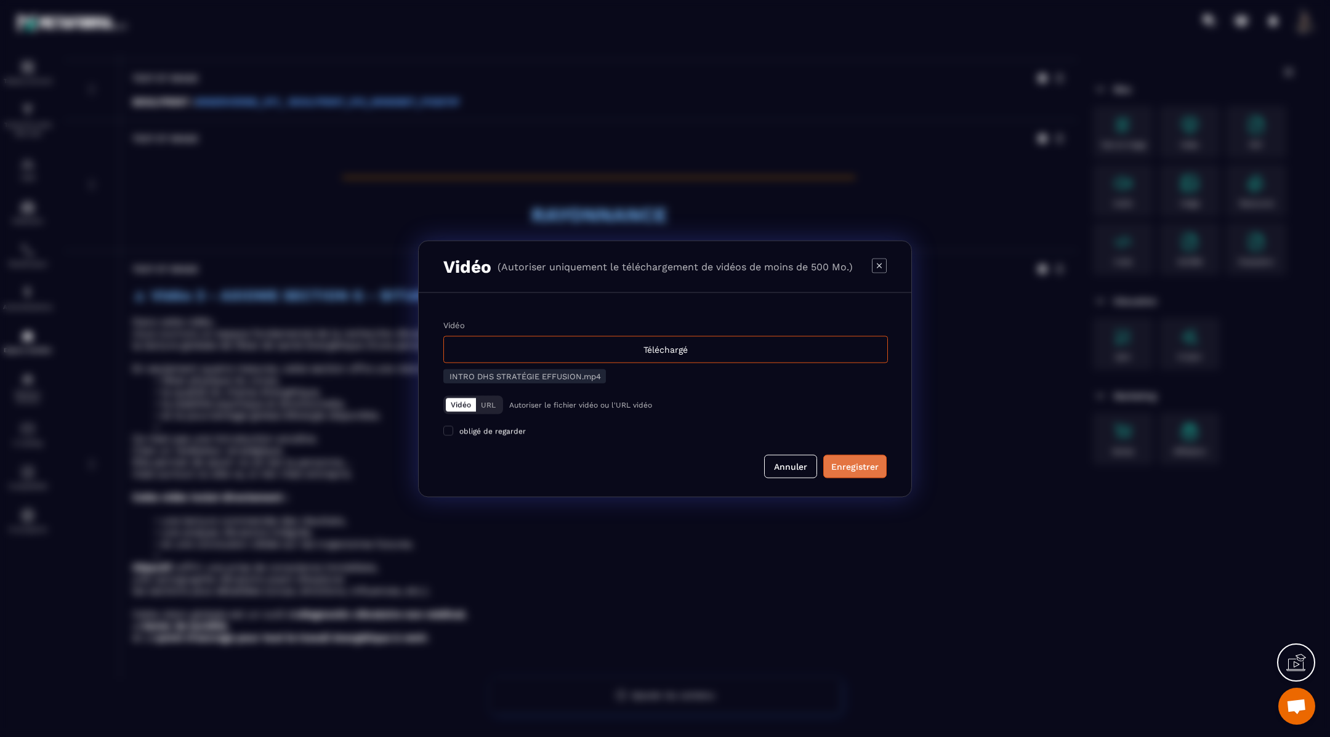
click at [853, 463] on div "Enregistrer" at bounding box center [855, 466] width 47 height 12
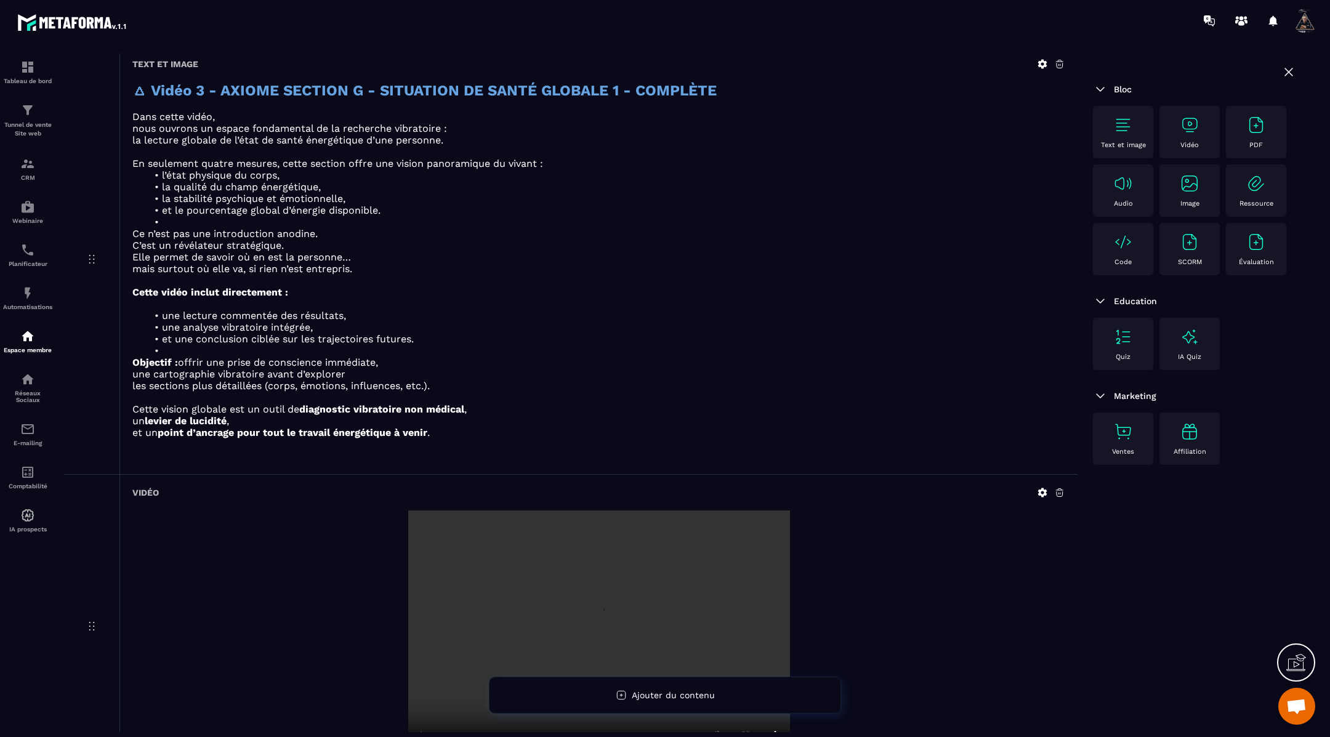
scroll to position [1170, 0]
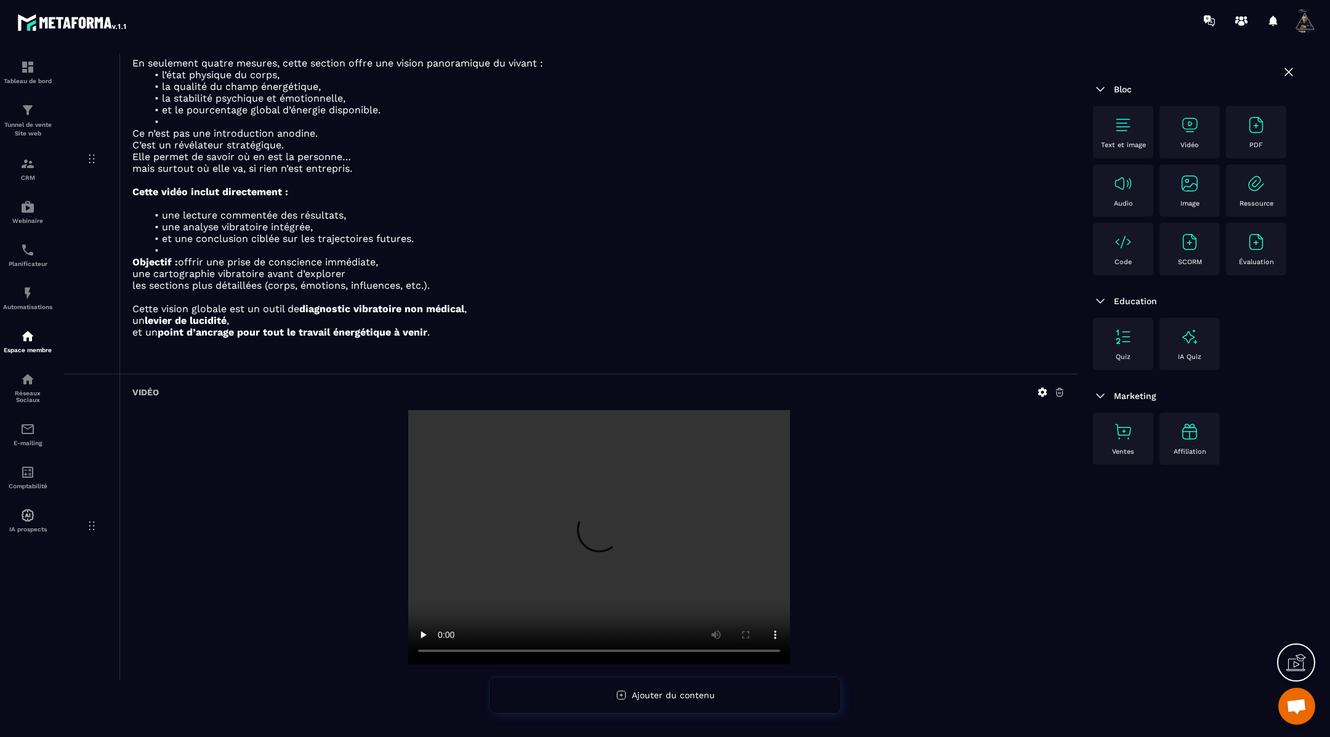
click at [1125, 130] on img at bounding box center [1124, 125] width 20 height 20
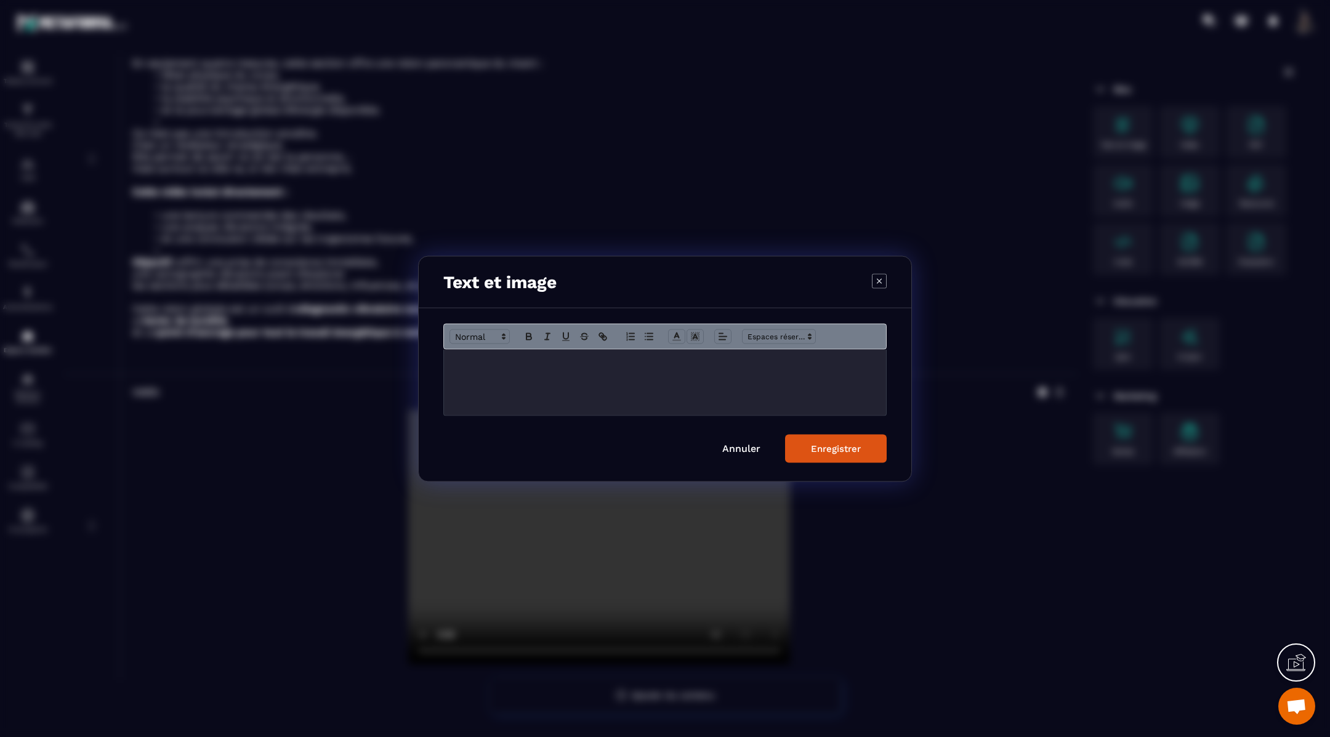
click at [777, 373] on div "Modal window" at bounding box center [665, 382] width 442 height 66
click at [814, 449] on div "Enregistrer" at bounding box center [836, 448] width 50 height 11
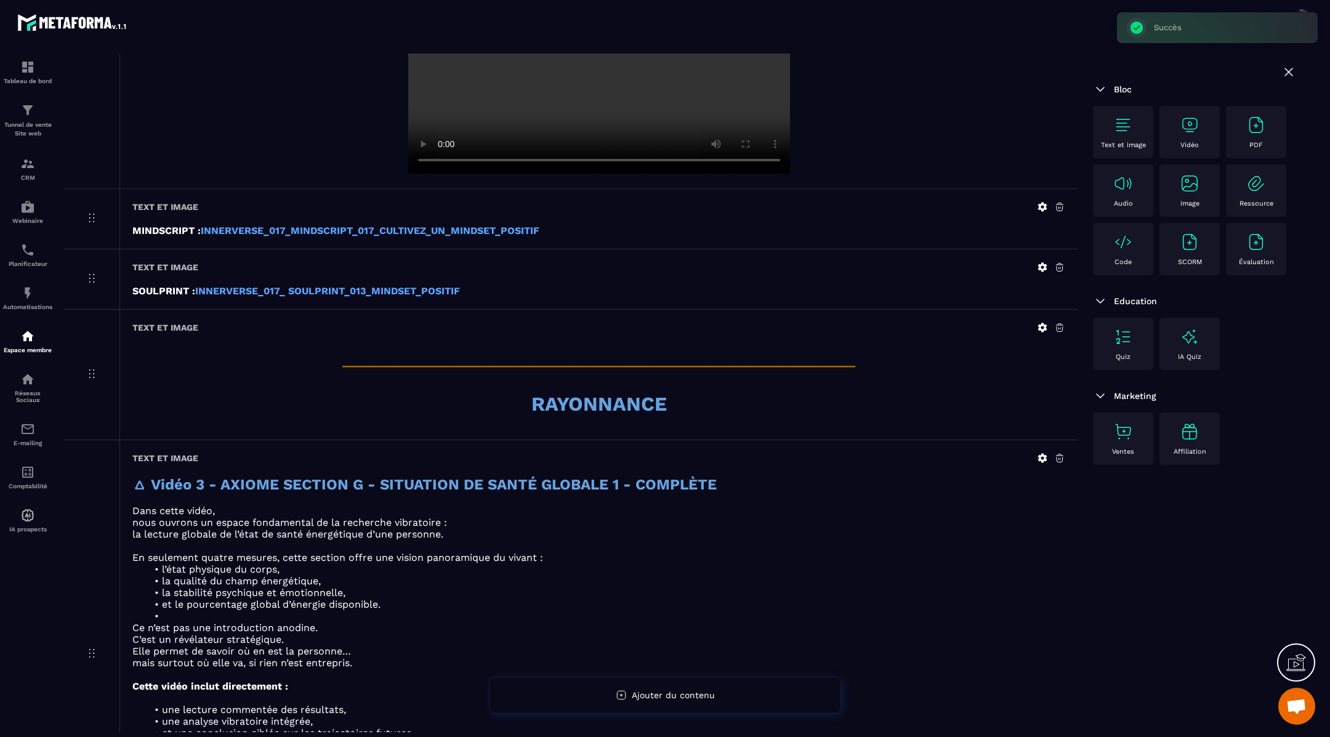
scroll to position [690, 0]
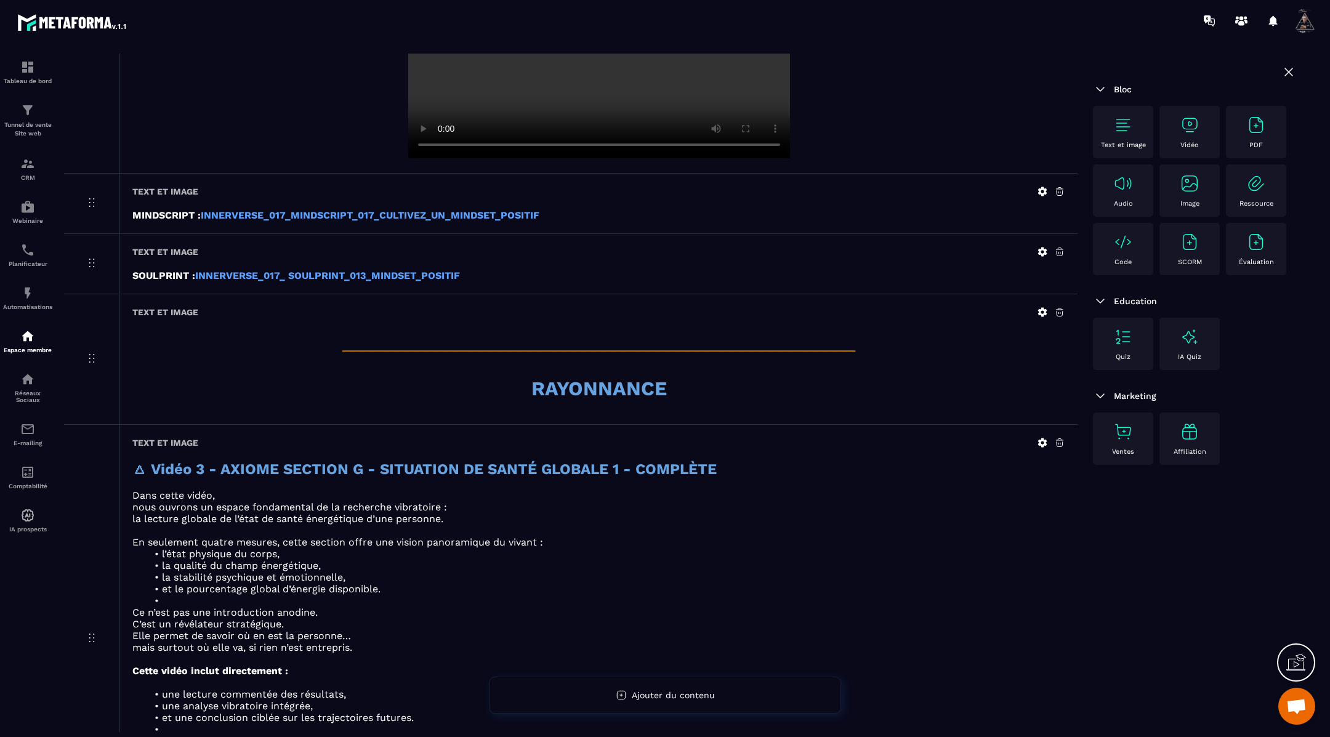
click at [1045, 310] on icon at bounding box center [1042, 312] width 9 height 9
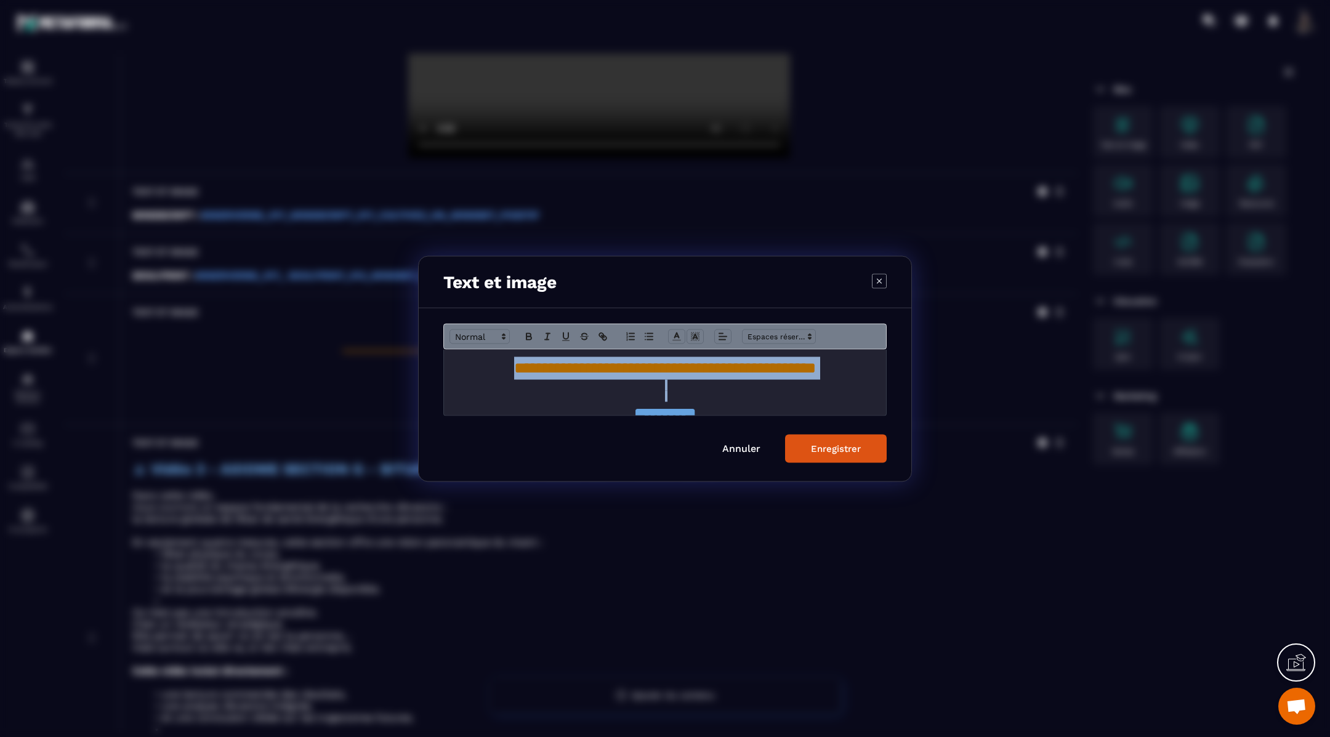
drag, startPoint x: 446, startPoint y: 373, endPoint x: 628, endPoint y: 400, distance: 184.2
click at [628, 400] on div "**********" at bounding box center [665, 382] width 442 height 66
copy div "**********"
click at [826, 453] on div "Enregistrer" at bounding box center [836, 448] width 50 height 11
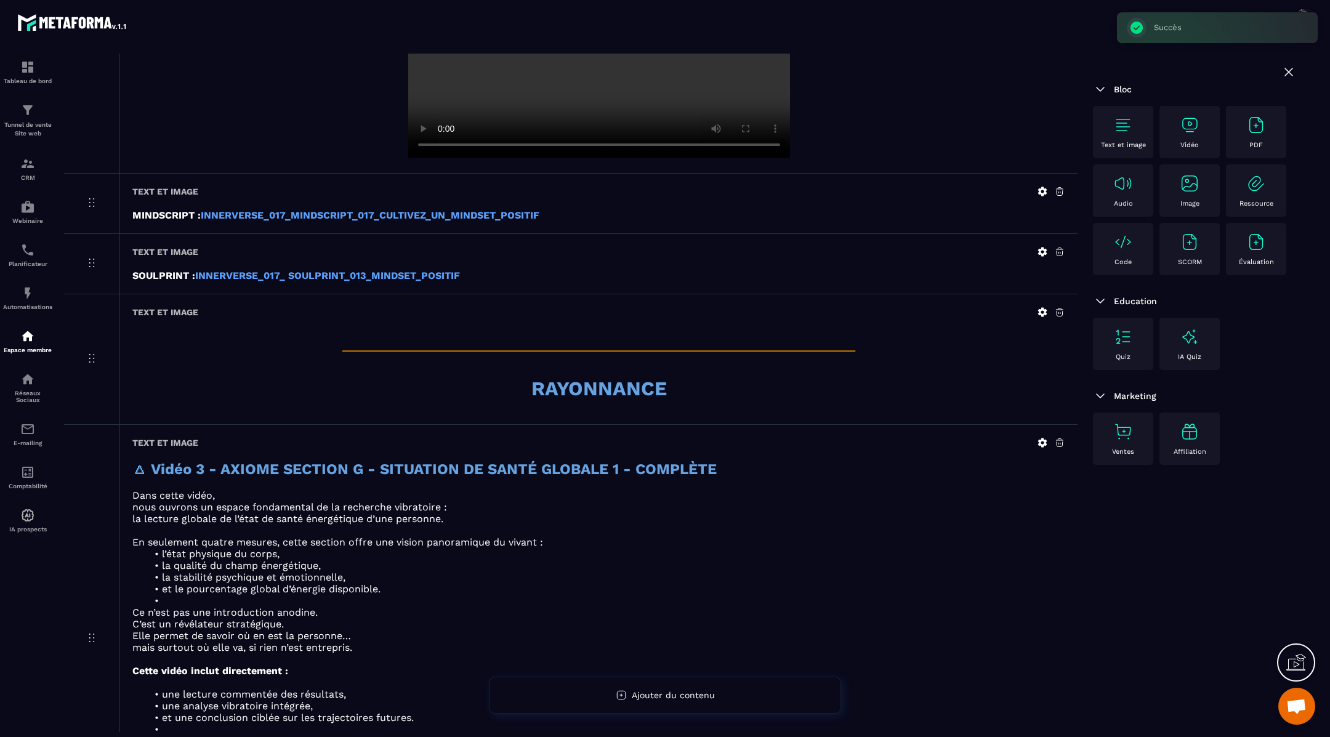
click at [1120, 125] on img at bounding box center [1124, 125] width 20 height 20
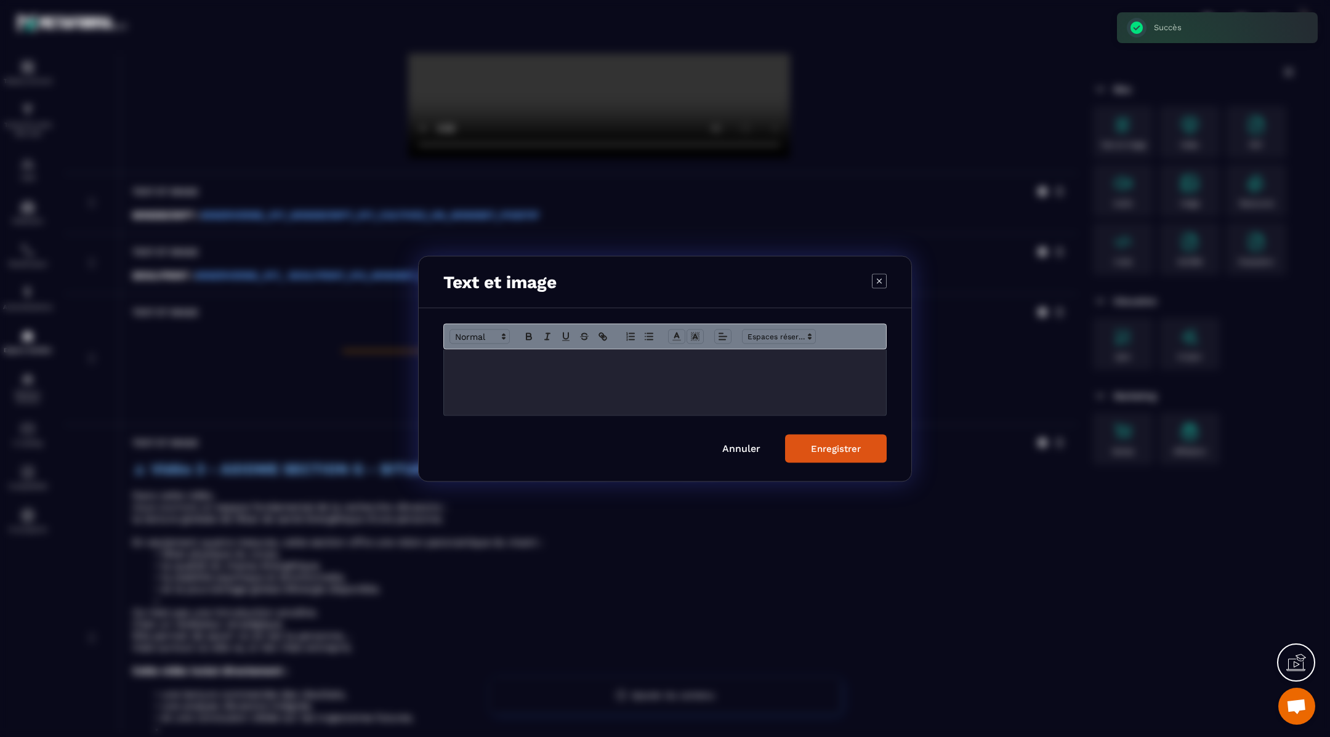
click at [522, 367] on p "Modal window" at bounding box center [665, 362] width 424 height 11
click at [812, 454] on button "Enregistrer" at bounding box center [836, 448] width 102 height 28
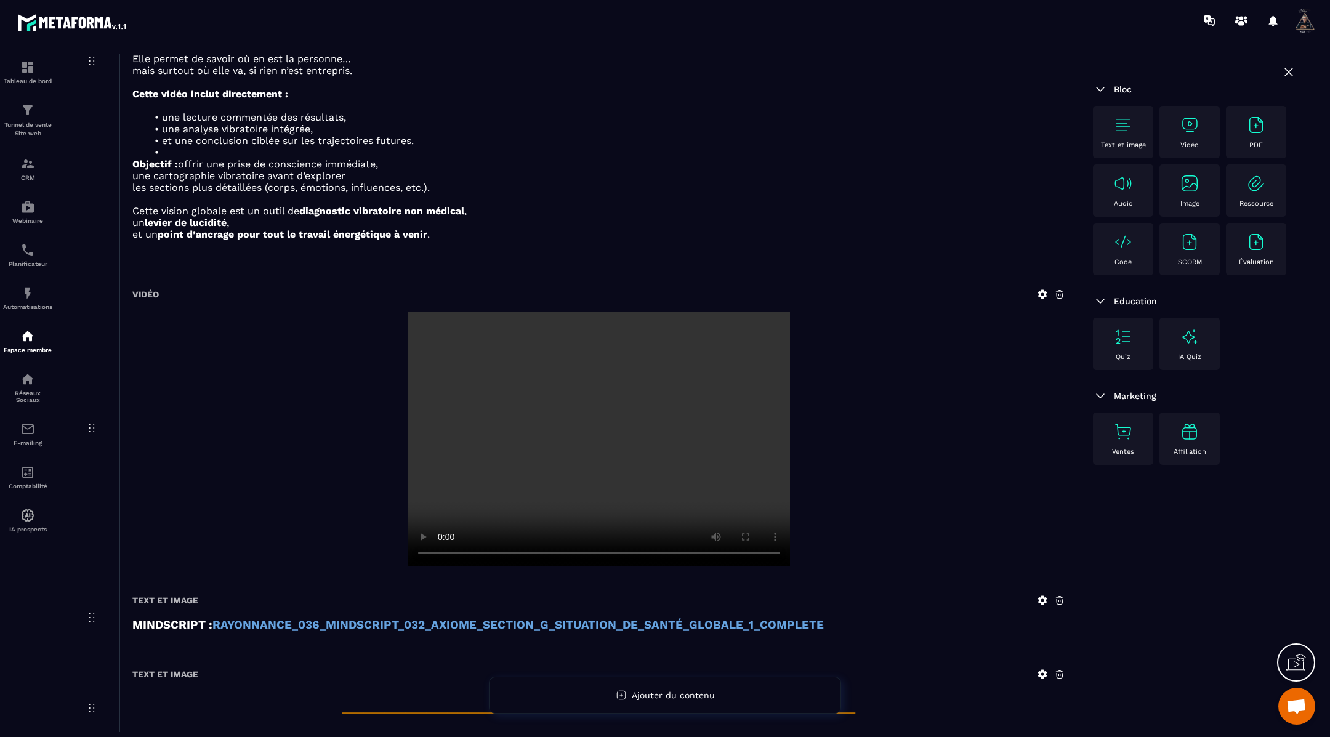
scroll to position [1350, 0]
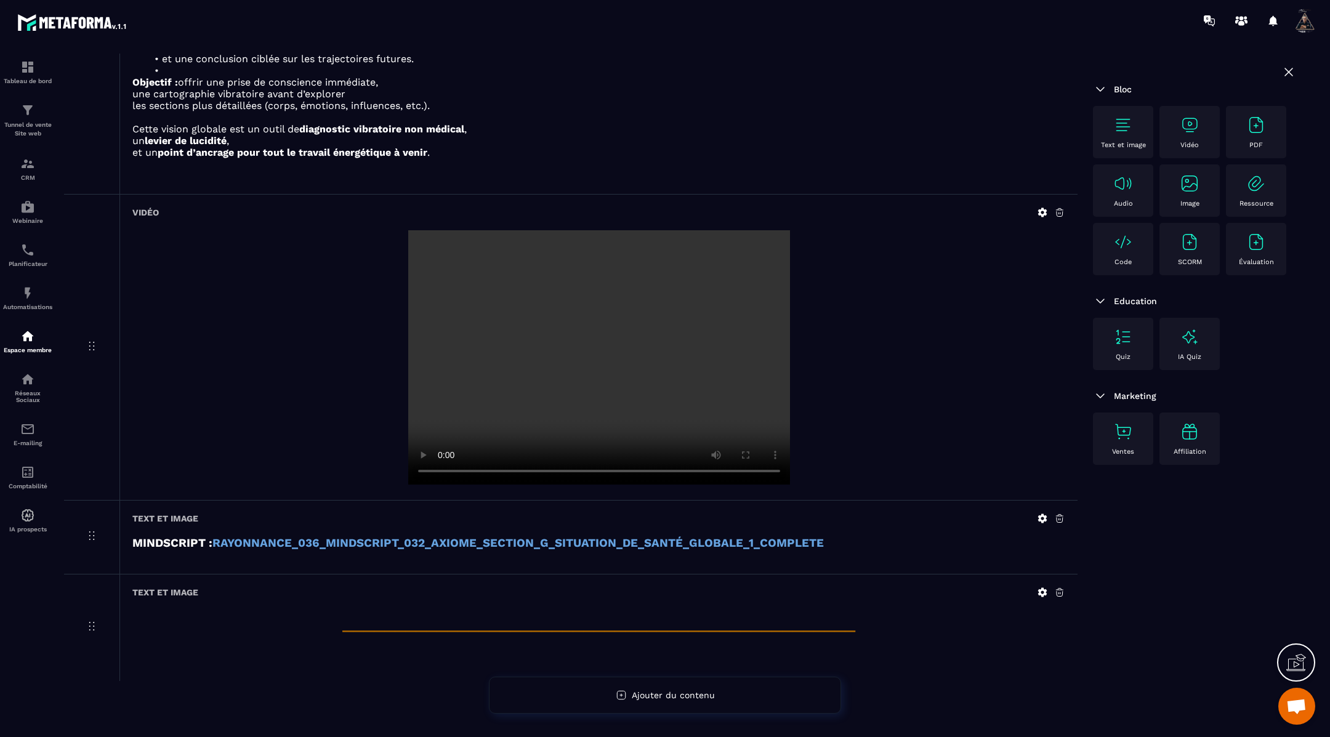
click at [697, 536] on strong "RAYONNANCE_036_MINDSCRIPT_032_AXIOME_SECTION_G_SITUATION_DE_SANTÉ_GLOBALE_1_COM…" at bounding box center [519, 543] width 612 height 14
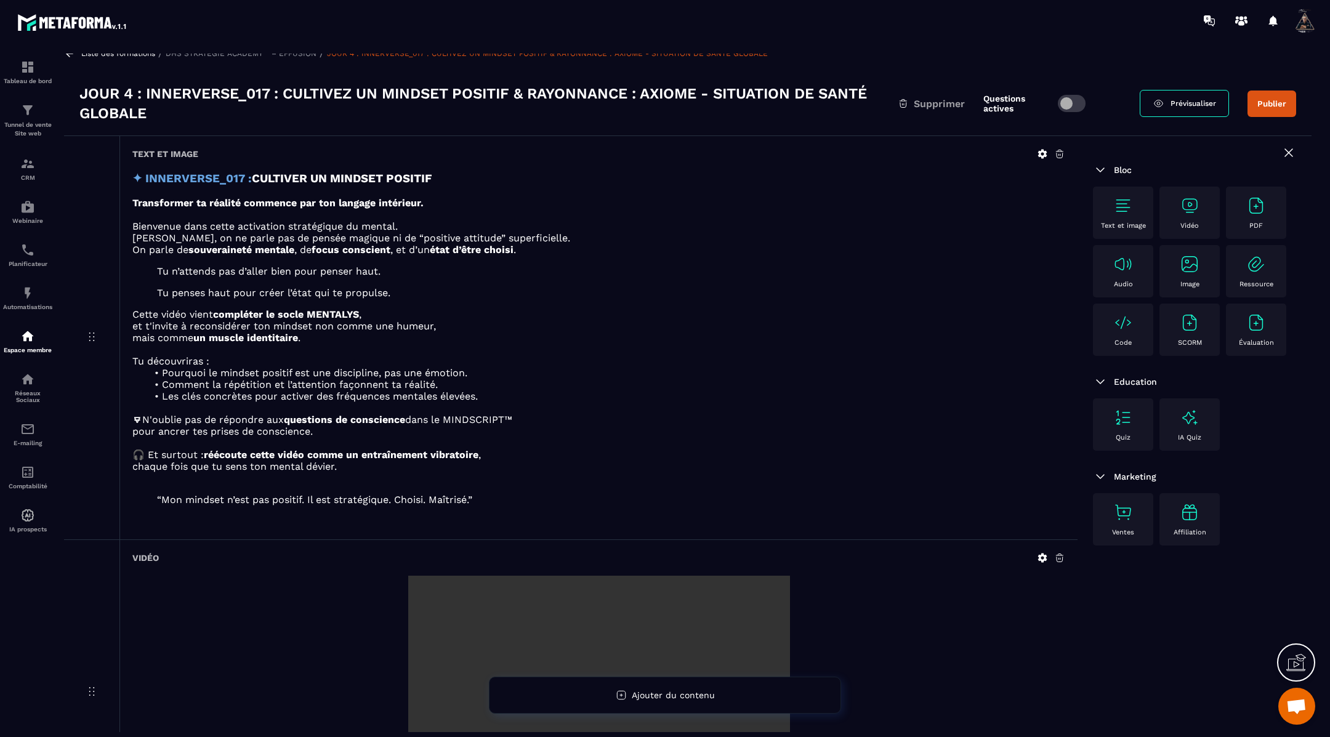
scroll to position [0, 0]
